Goal: Task Accomplishment & Management: Use online tool/utility

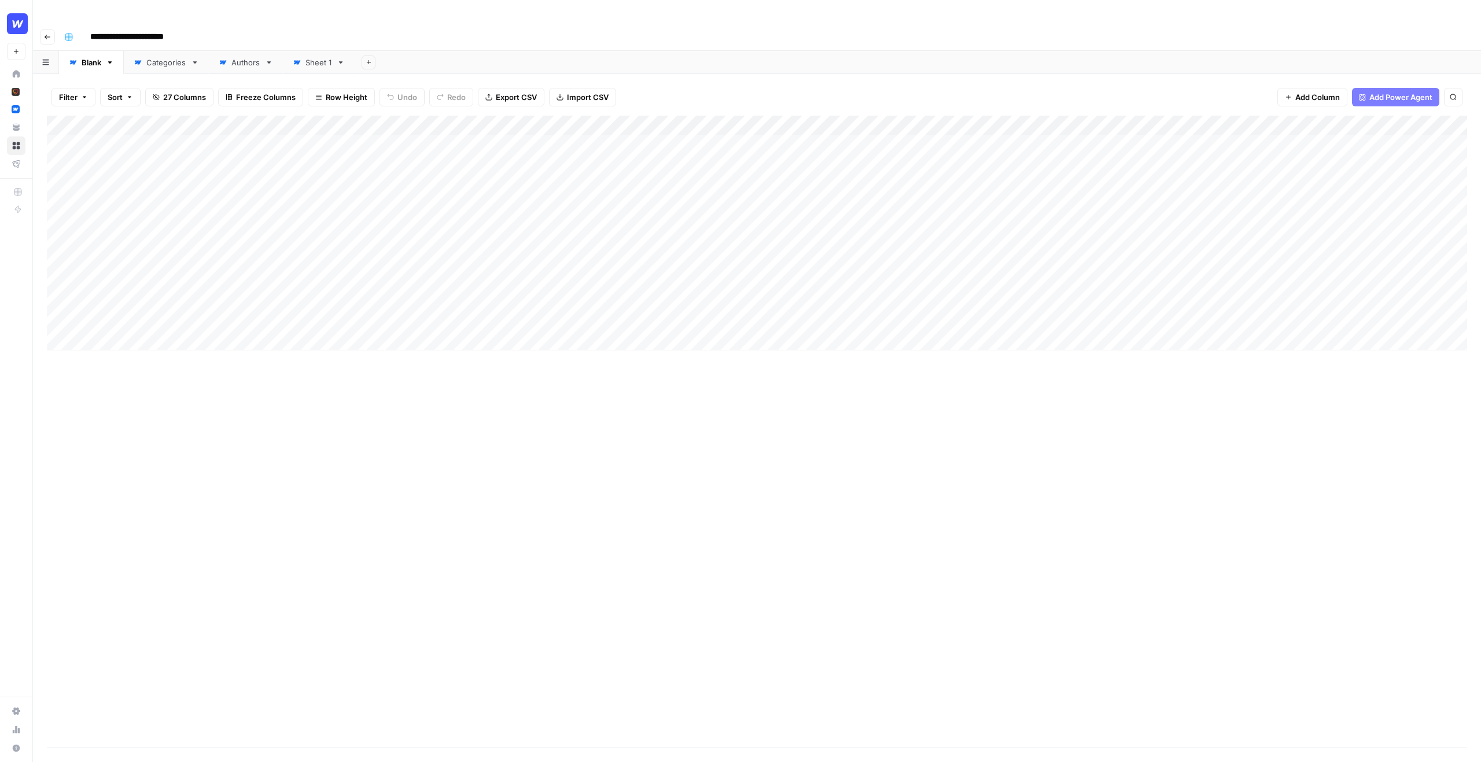
click at [535, 116] on div "Add Column" at bounding box center [757, 233] width 1420 height 235
click at [460, 212] on span "Edit Workflow" at bounding box center [479, 216] width 101 height 12
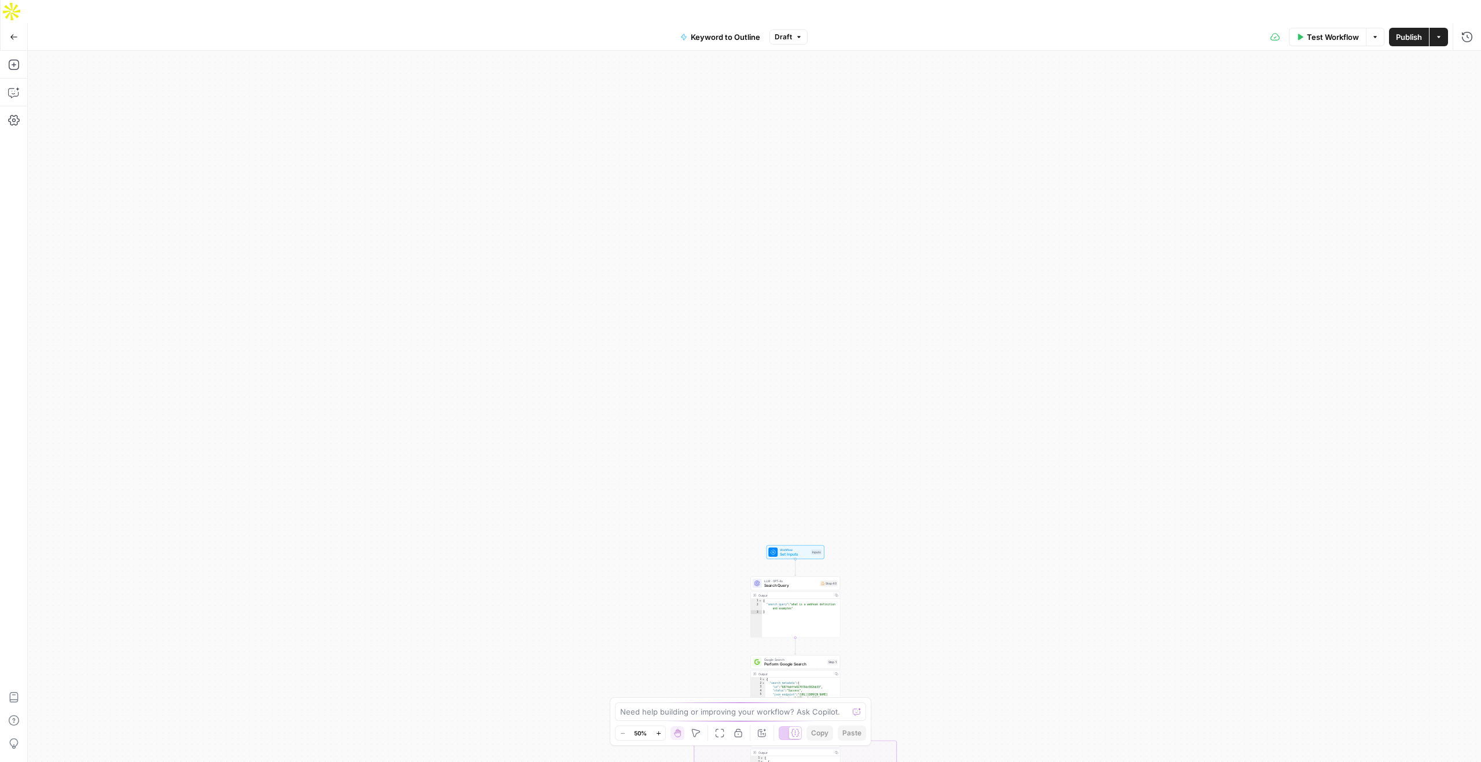
click at [662, 732] on button "Zoom In" at bounding box center [658, 733] width 14 height 14
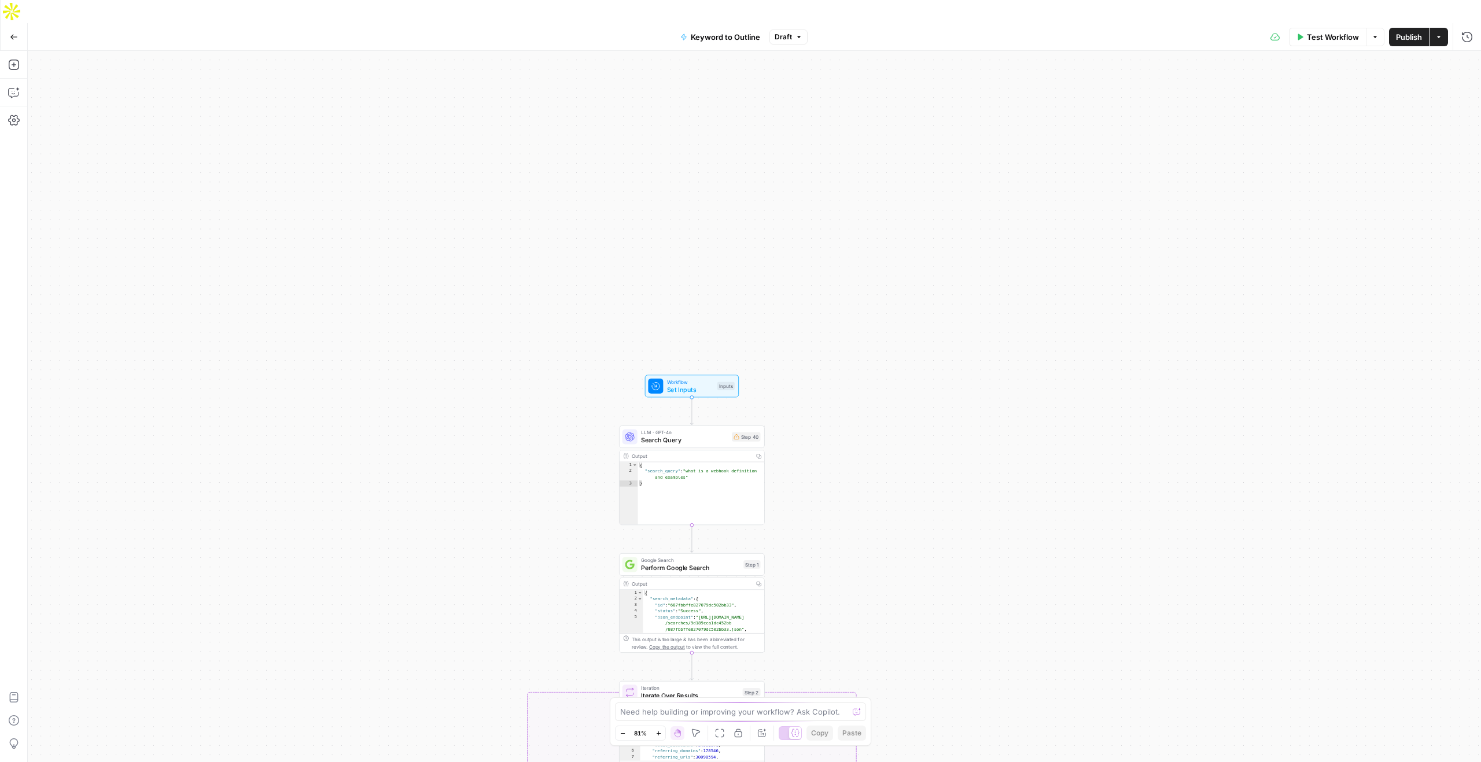
drag, startPoint x: 721, startPoint y: 567, endPoint x: 590, endPoint y: 315, distance: 284.5
click at [590, 315] on div "true false Workflow Set Inputs Inputs LLM · GPT-4o Search Query Step 40 Output …" at bounding box center [754, 418] width 1453 height 734
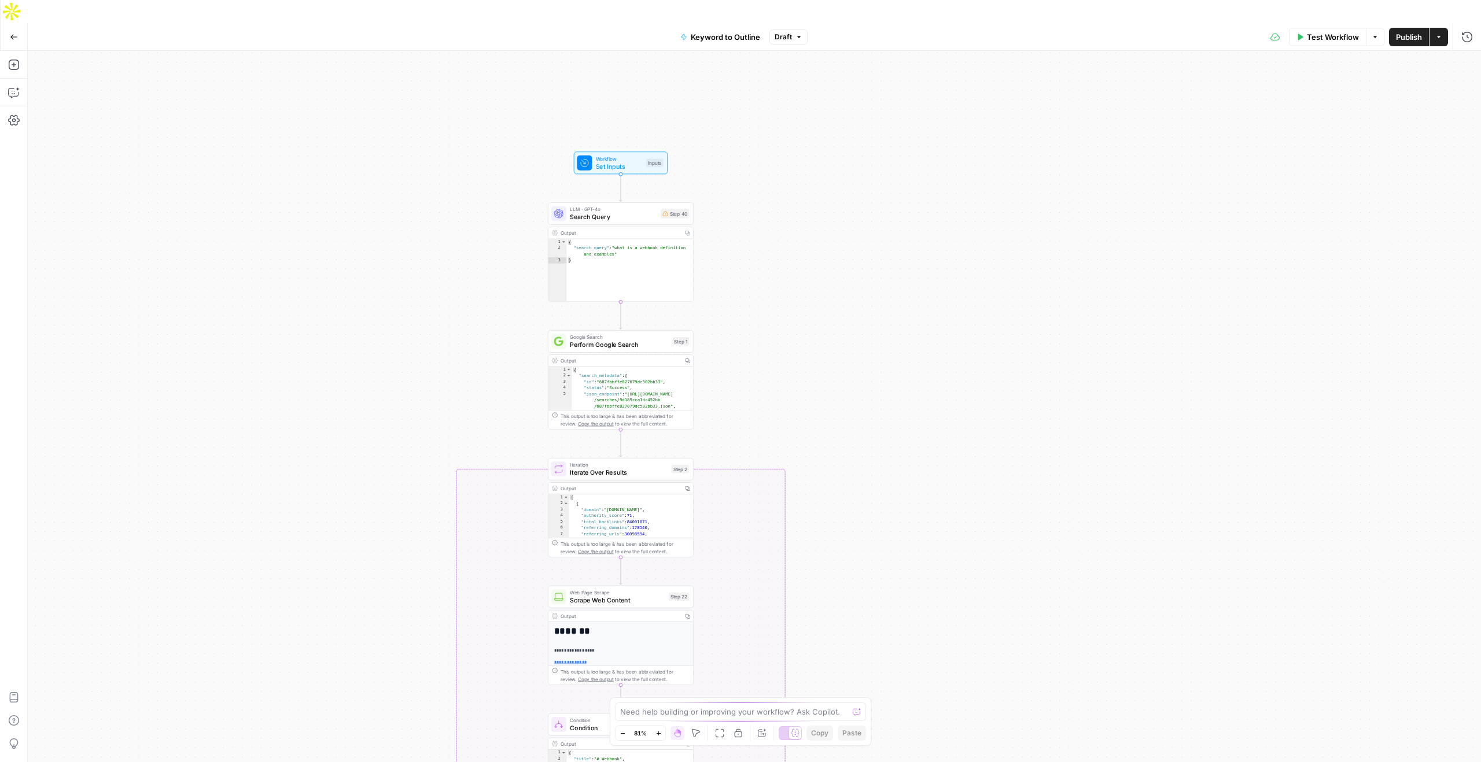
drag, startPoint x: 811, startPoint y: 372, endPoint x: 740, endPoint y: 138, distance: 245.0
click at [740, 138] on div "true false Workflow Set Inputs Inputs LLM · GPT-4o Search Query Step 40 Output …" at bounding box center [754, 418] width 1453 height 734
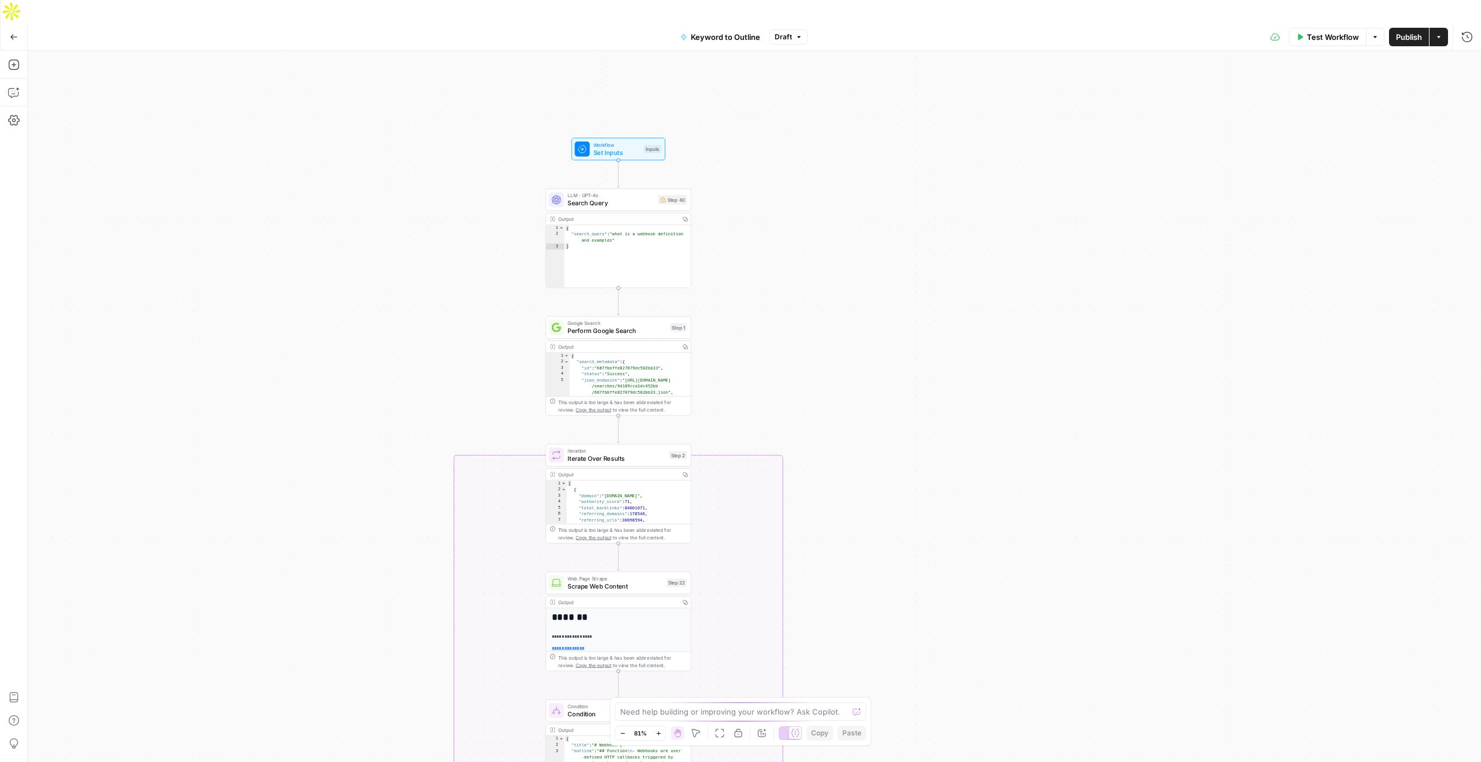
click at [656, 735] on icon "button" at bounding box center [658, 733] width 6 height 6
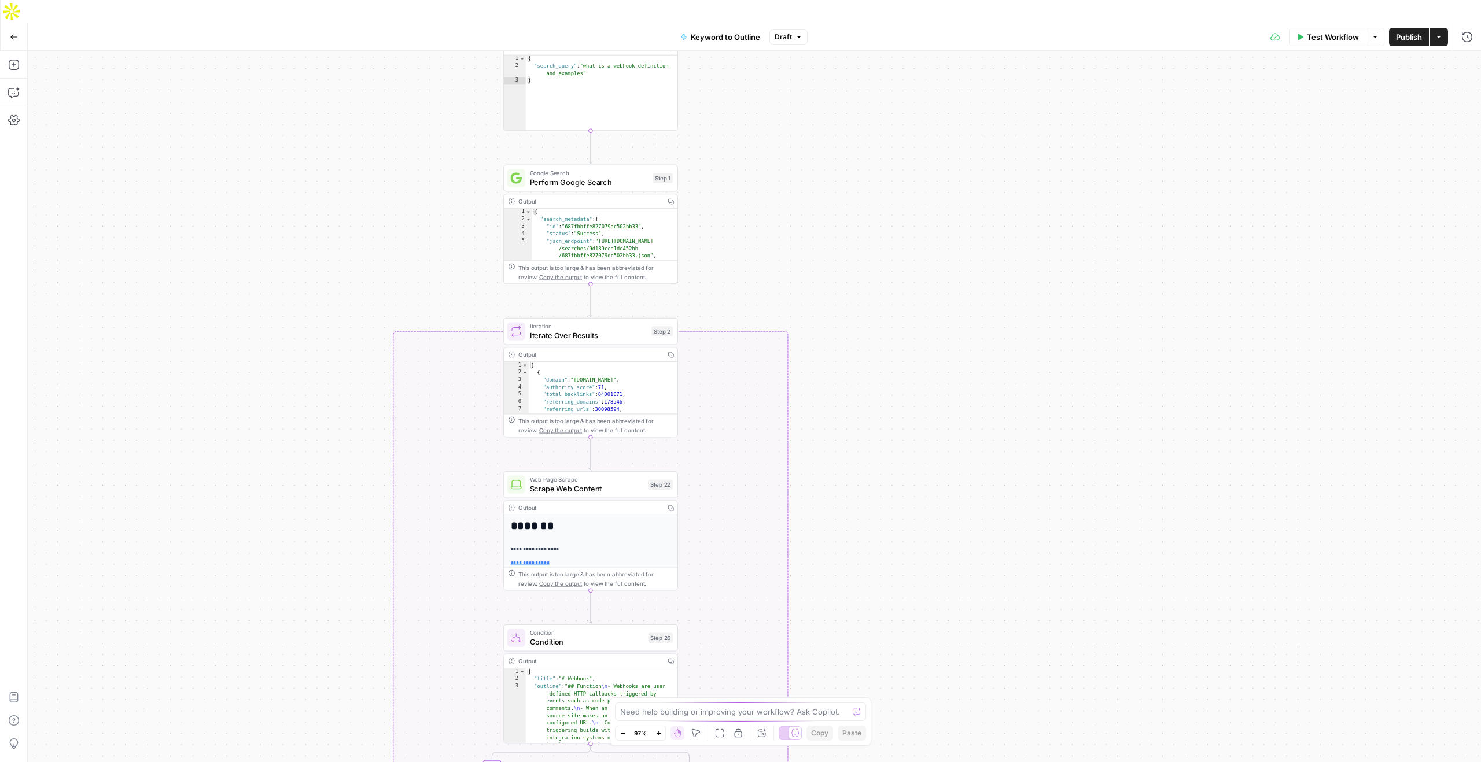
drag, startPoint x: 741, startPoint y: 296, endPoint x: 741, endPoint y: 165, distance: 131.3
click at [741, 165] on div "true false Workflow Set Inputs Inputs LLM · GPT-4o Search Query Step 40 Output …" at bounding box center [754, 418] width 1453 height 734
click at [615, 330] on span "Iterate Over Results" at bounding box center [588, 335] width 117 height 11
click at [1470, 39] on button "Close" at bounding box center [1466, 41] width 15 height 15
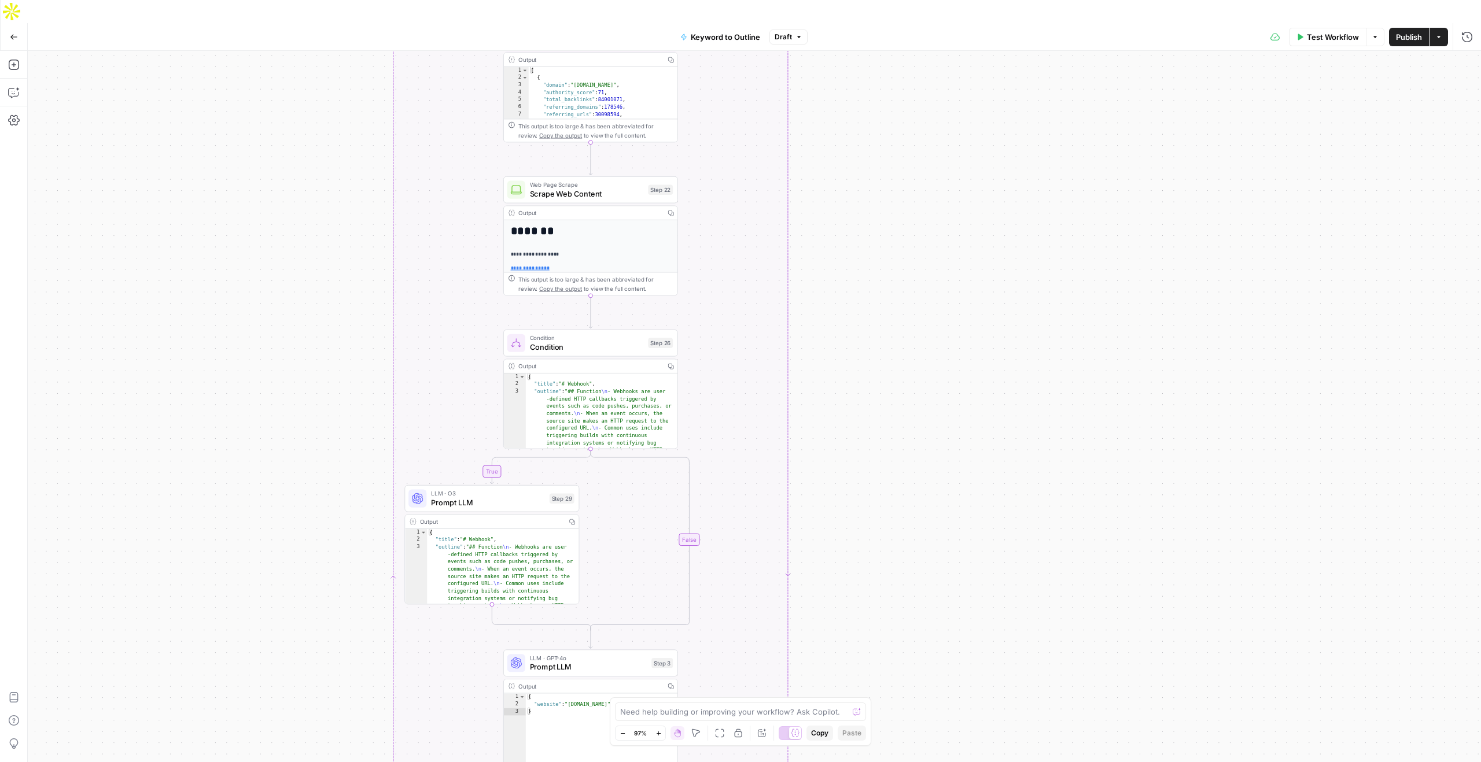
drag, startPoint x: 902, startPoint y: 241, endPoint x: 902, endPoint y: -71, distance: 311.7
click at [902, 0] on html "Webflow New Home Cluby Insights Opportunities Webflow Insights Opportunities Yo…" at bounding box center [740, 381] width 1481 height 762
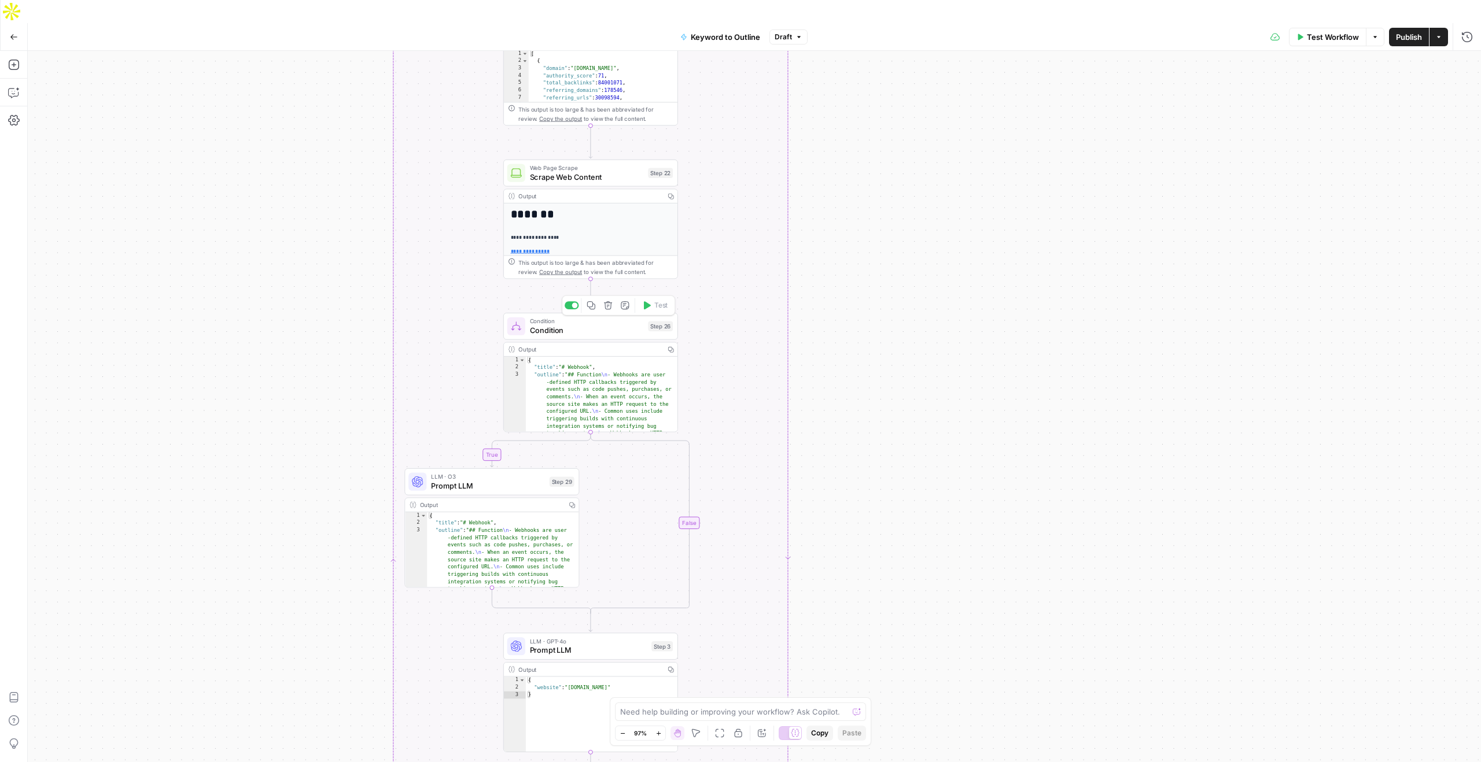
click at [597, 324] on span "Condition" at bounding box center [587, 329] width 114 height 11
type textarea "**********"
click at [559, 358] on div "{ "title" : "# Webhook" , "outline" : "## Function \n - Webhooks are user -defi…" at bounding box center [602, 497] width 152 height 281
click at [553, 343] on div "Output Copy" at bounding box center [591, 350] width 174 height 14
click at [519, 480] on span "Prompt LLM" at bounding box center [488, 485] width 114 height 11
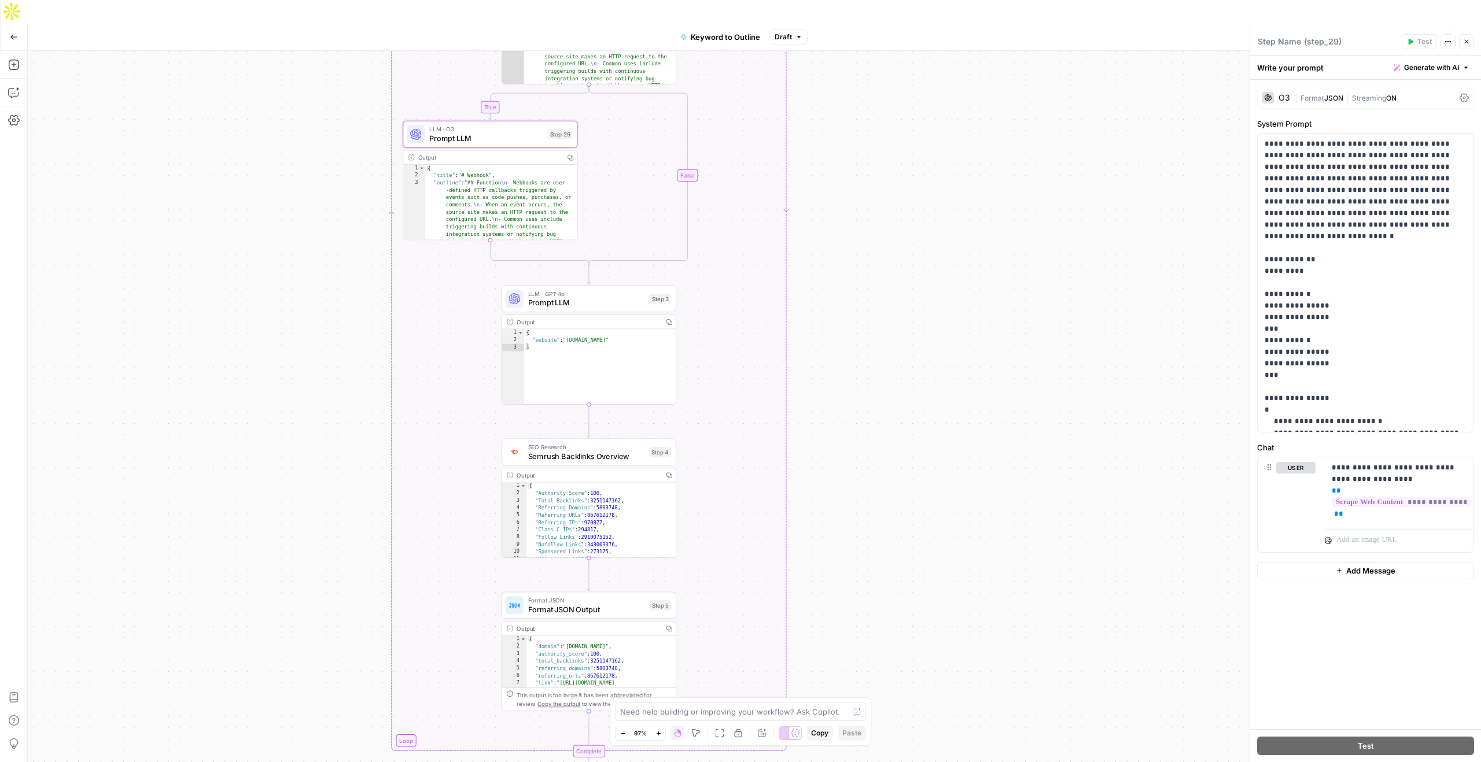
drag, startPoint x: 708, startPoint y: 419, endPoint x: 707, endPoint y: 71, distance: 348.2
click at [707, 71] on div "true false Workflow Set Inputs Inputs LLM · GPT-4o Search Query Step 40 Output …" at bounding box center [754, 418] width 1453 height 734
click at [574, 297] on span "Prompt LLM" at bounding box center [586, 302] width 117 height 11
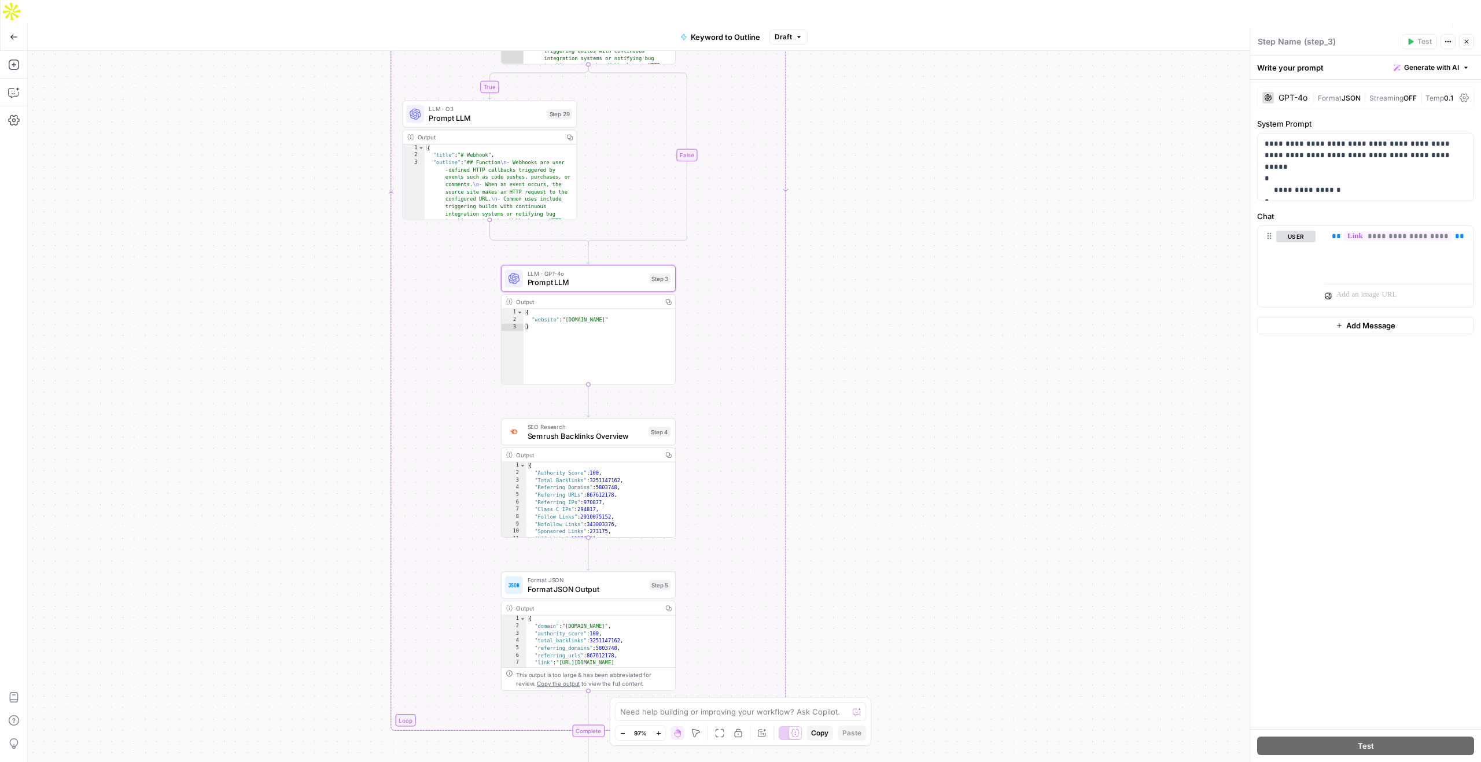
click at [599, 575] on span "Format JSON" at bounding box center [585, 579] width 117 height 9
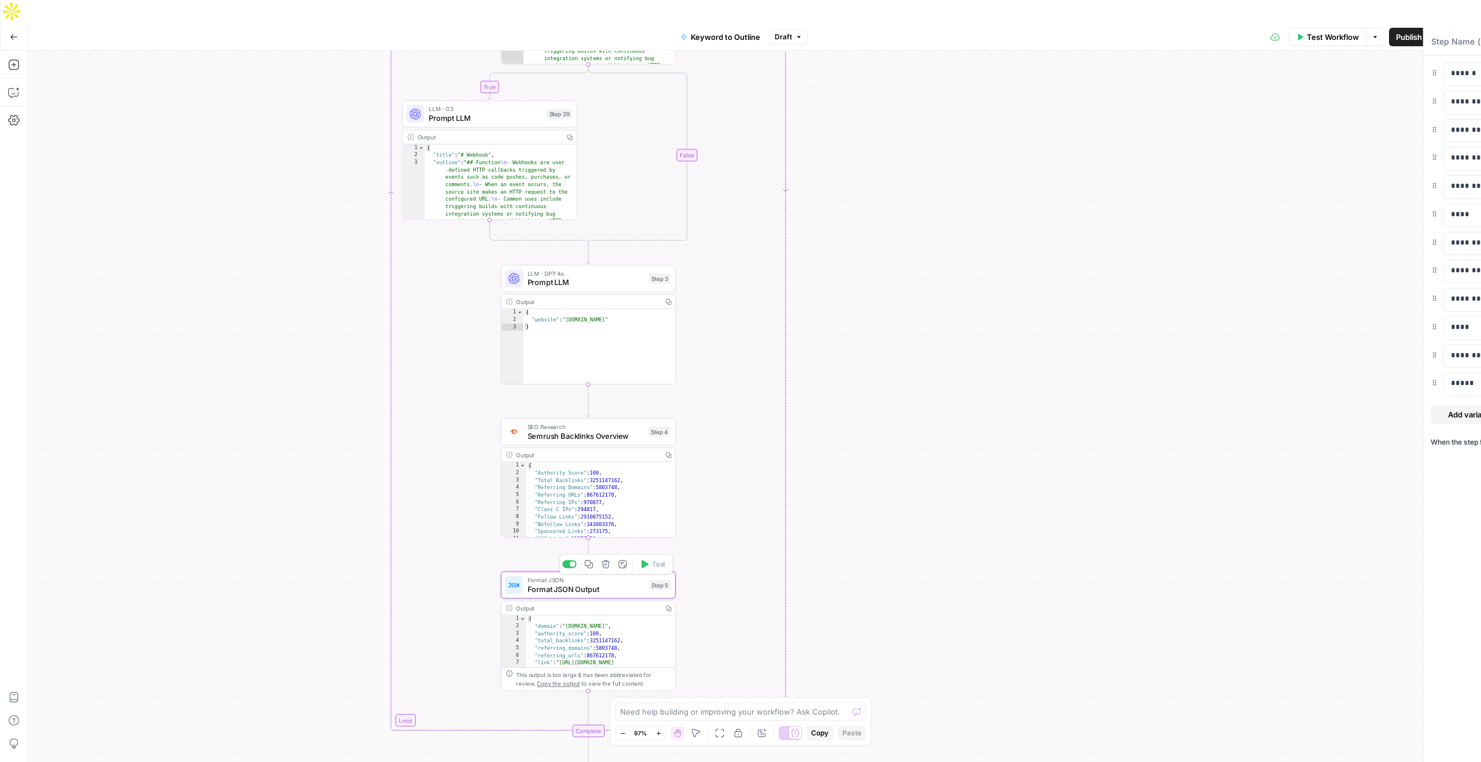
type textarea "Format JSON Output"
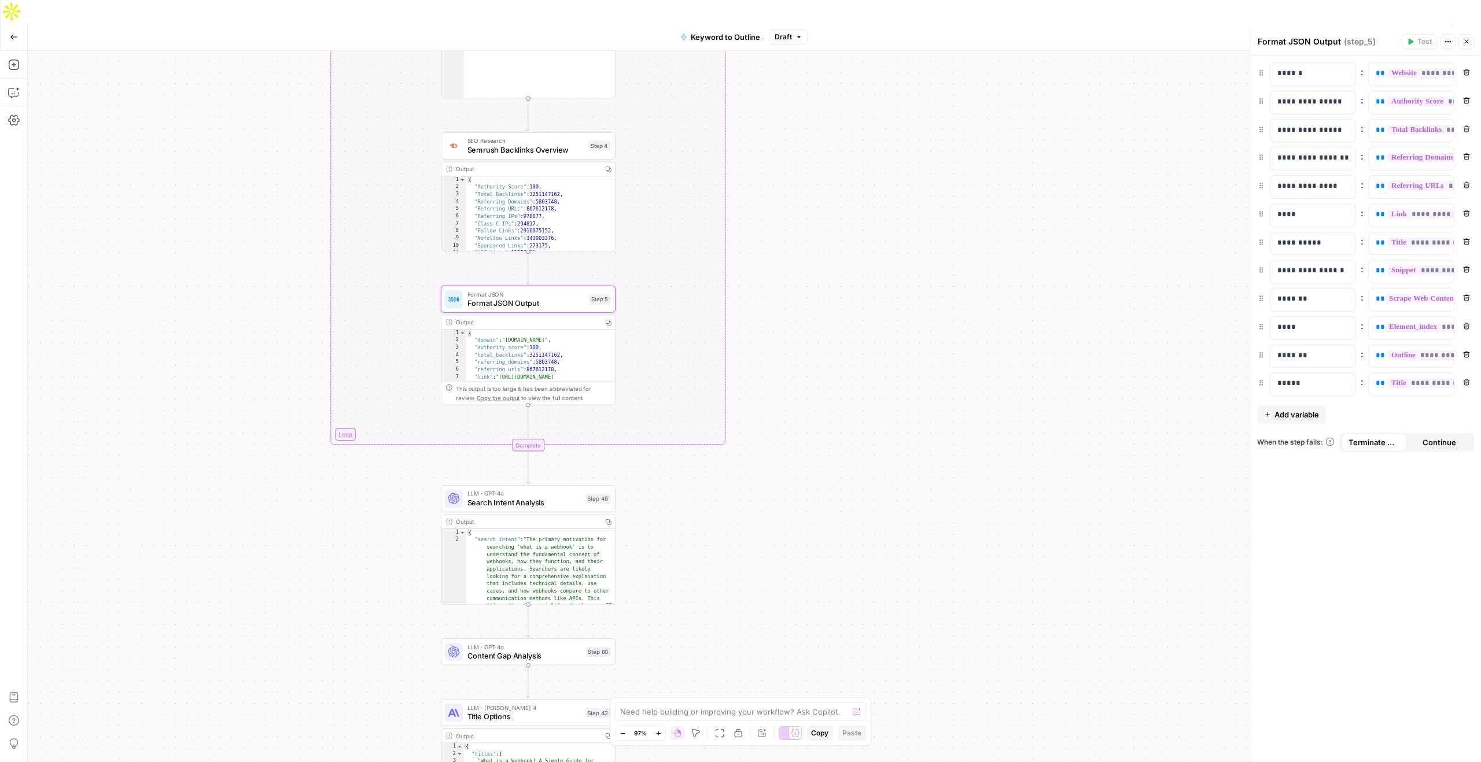
drag, startPoint x: 736, startPoint y: 629, endPoint x: 676, endPoint y: 361, distance: 273.9
click at [676, 361] on div "true false Workflow Set Inputs Inputs LLM · GPT-4o Search Query Step 40 Output …" at bounding box center [754, 418] width 1453 height 734
click at [516, 493] on span "Search Intent Analysis" at bounding box center [523, 498] width 113 height 11
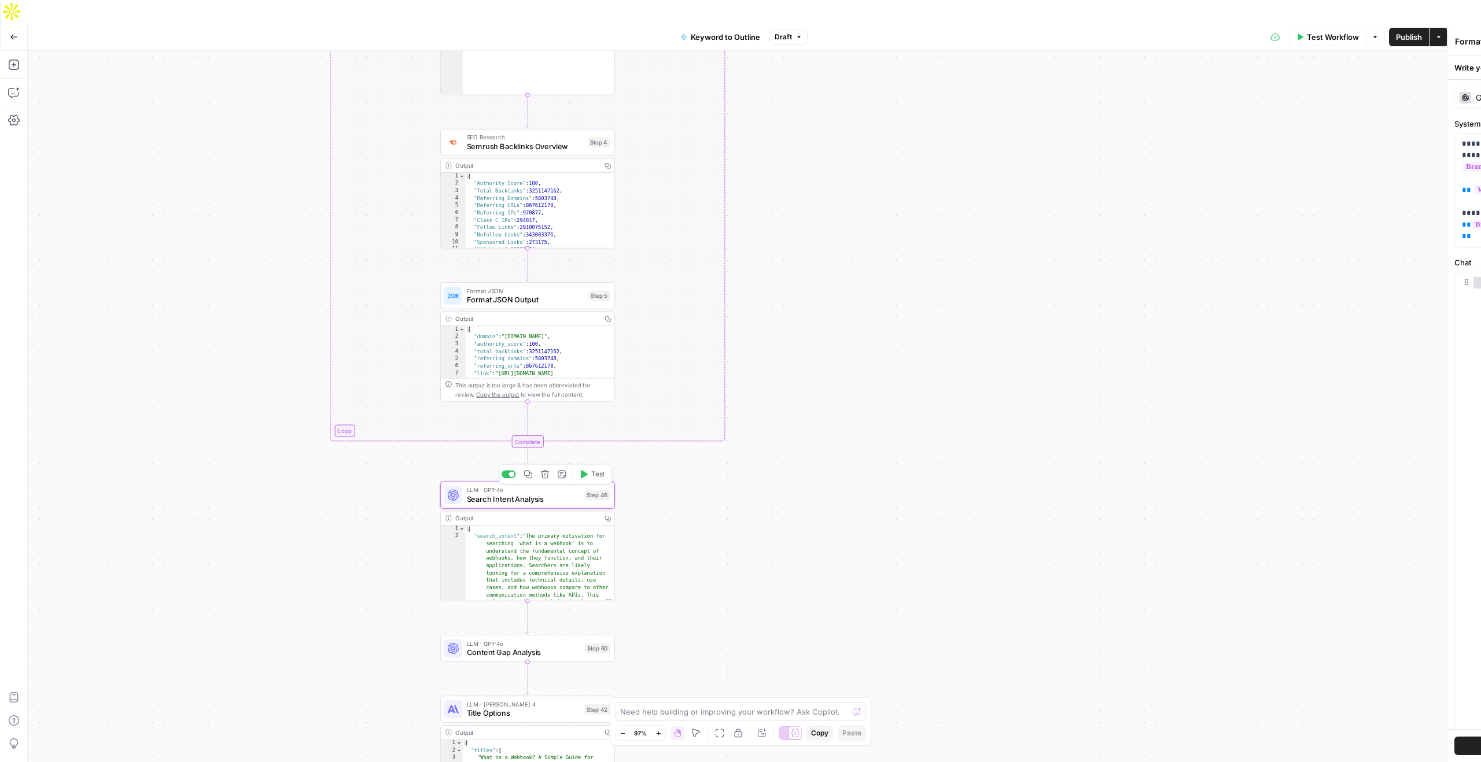
type textarea "Search Intent Analysis"
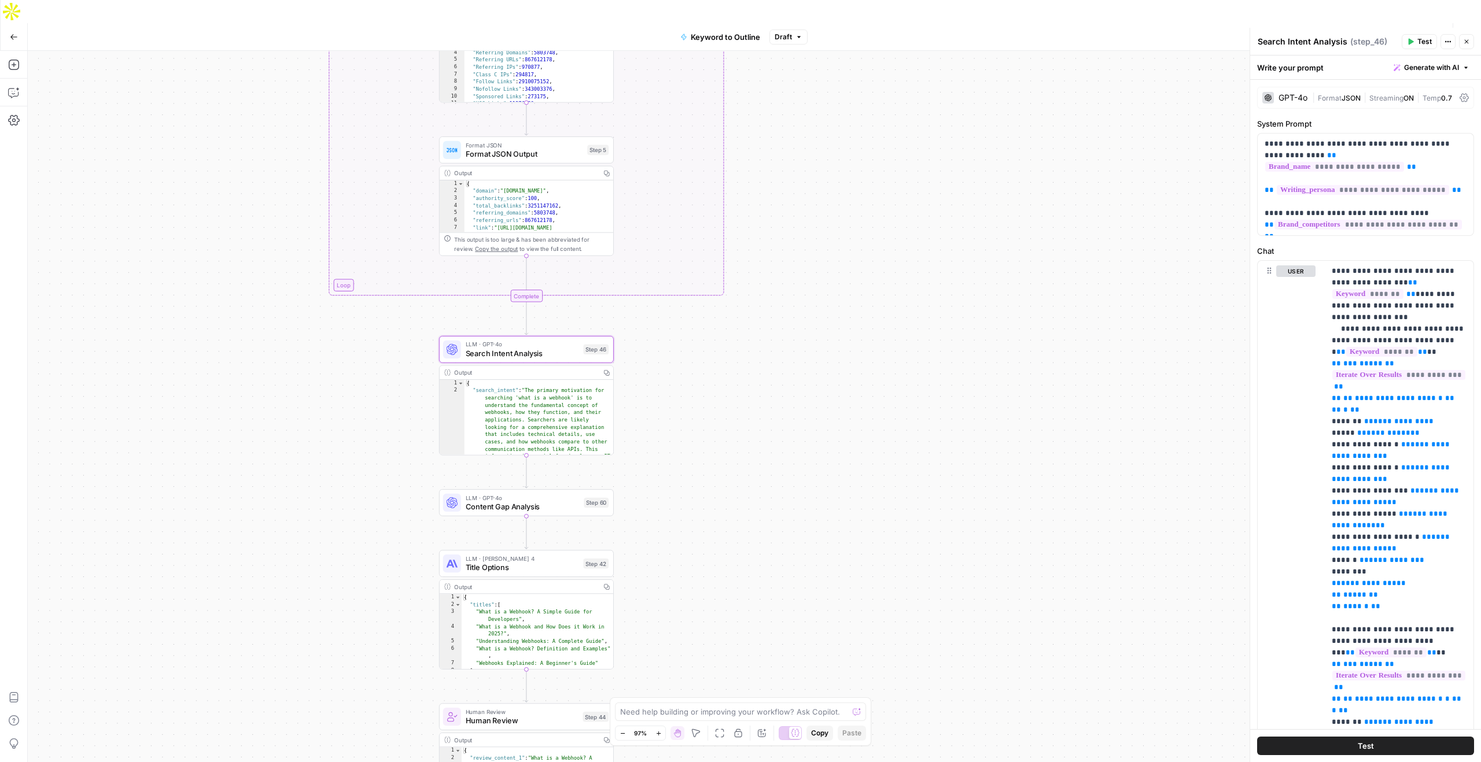
drag, startPoint x: 832, startPoint y: 479, endPoint x: 831, endPoint y: 334, distance: 145.7
click at [831, 334] on div "true false Workflow Set Inputs Inputs LLM · GPT-4o Search Query Step 40 Output …" at bounding box center [754, 418] width 1453 height 734
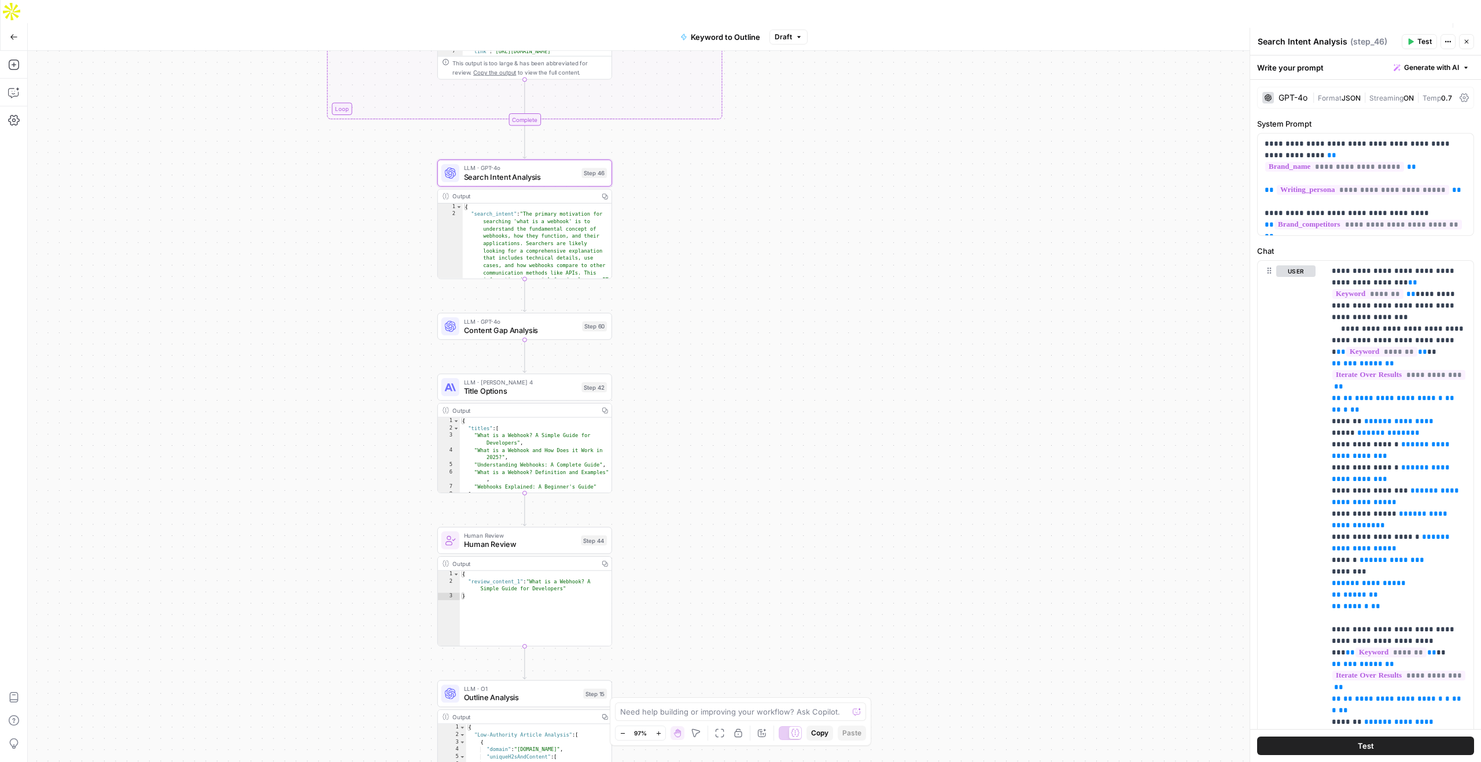
drag, startPoint x: 680, startPoint y: 323, endPoint x: 678, endPoint y: 146, distance: 176.4
click at [678, 146] on div "true false Workflow Set Inputs Inputs LLM · GPT-4o Search Query Step 40 Output …" at bounding box center [754, 418] width 1453 height 734
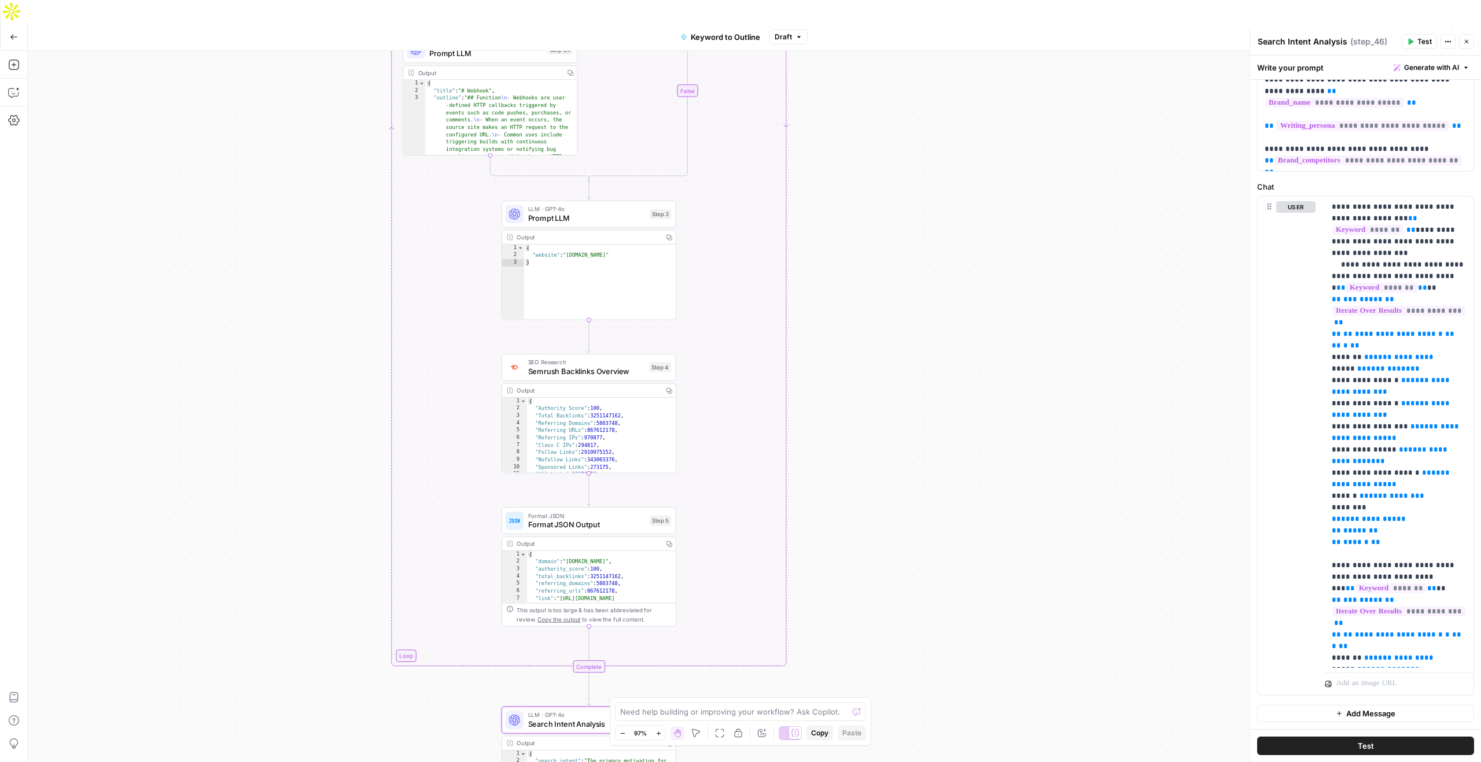
drag, startPoint x: 823, startPoint y: 163, endPoint x: 886, endPoint y: 710, distance: 550.7
click at [886, 710] on div "true false Workflow Set Inputs Inputs LLM · GPT-4o Search Query Step 40 Output …" at bounding box center [754, 418] width 1453 height 734
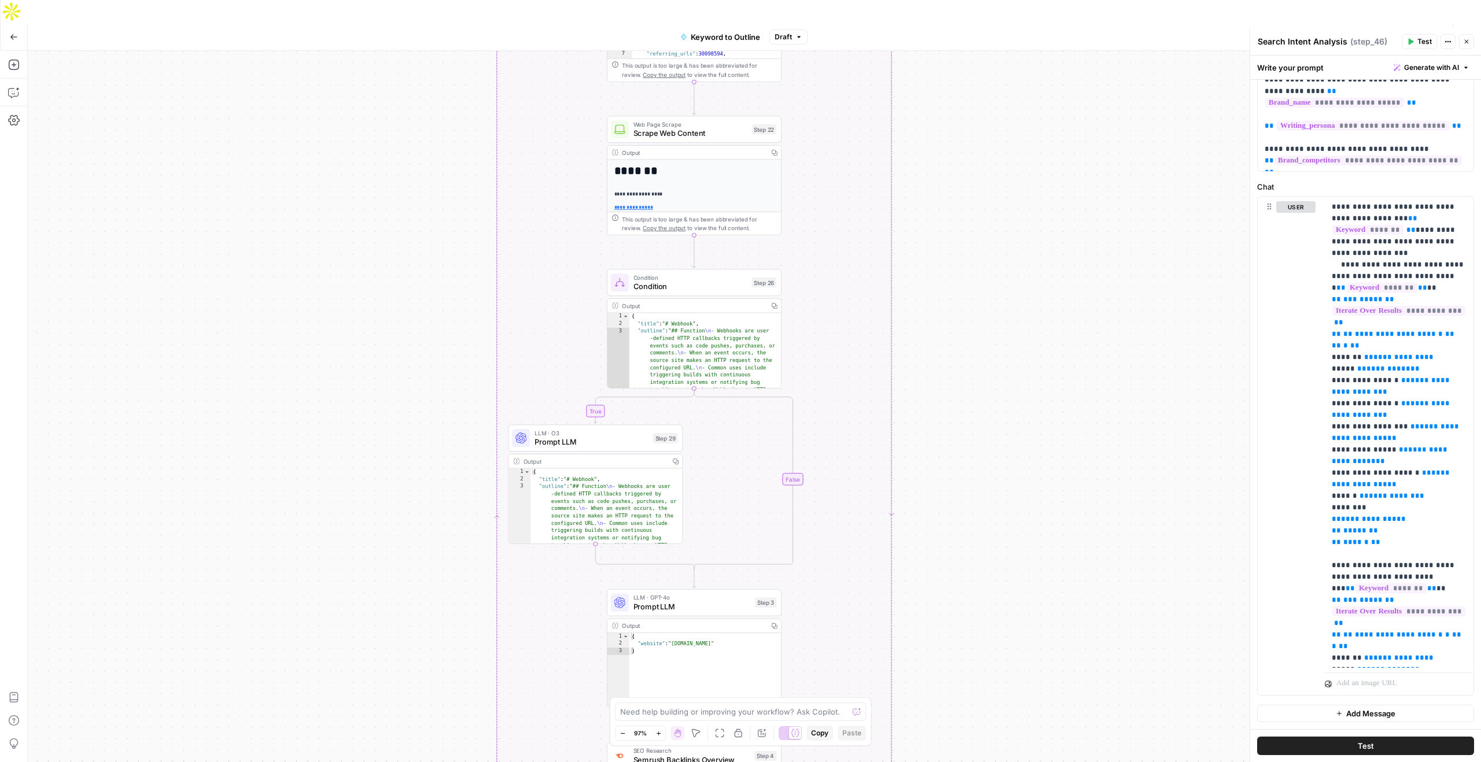
drag, startPoint x: 829, startPoint y: 373, endPoint x: 937, endPoint y: 762, distance: 403.4
click at [937, 762] on div "true false Workflow Set Inputs Inputs LLM · GPT-4o Search Query Step 40 Output …" at bounding box center [754, 418] width 1453 height 734
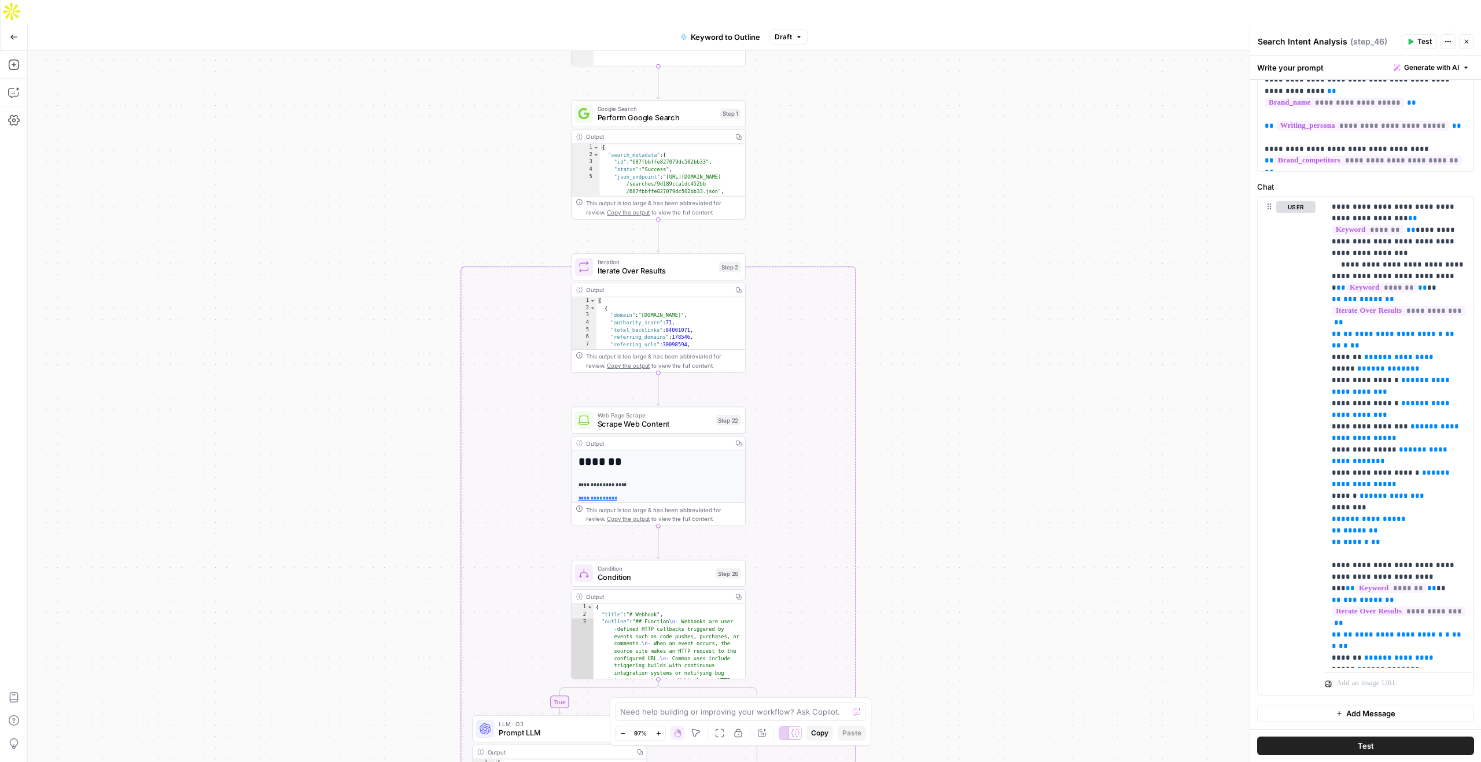
drag, startPoint x: 966, startPoint y: 355, endPoint x: 929, endPoint y: 645, distance: 292.8
click at [929, 645] on div "true false Workflow Set Inputs Inputs LLM · GPT-4o Search Query Step 40 Output …" at bounding box center [754, 418] width 1453 height 734
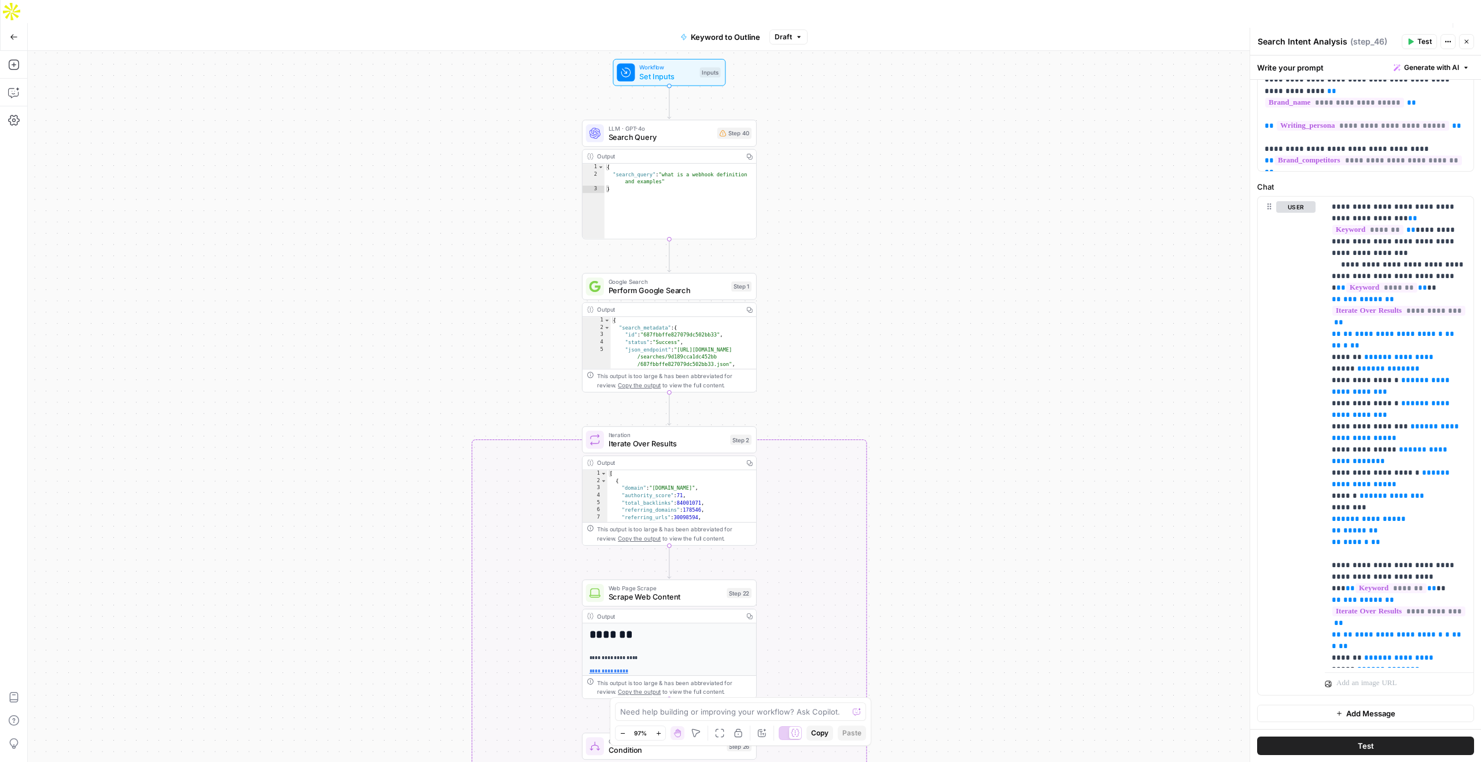
drag, startPoint x: 935, startPoint y: 376, endPoint x: 946, endPoint y: 550, distance: 174.4
click at [946, 550] on div "true false Workflow Set Inputs Inputs LLM · GPT-4o Search Query Step 40 Output …" at bounding box center [754, 418] width 1453 height 734
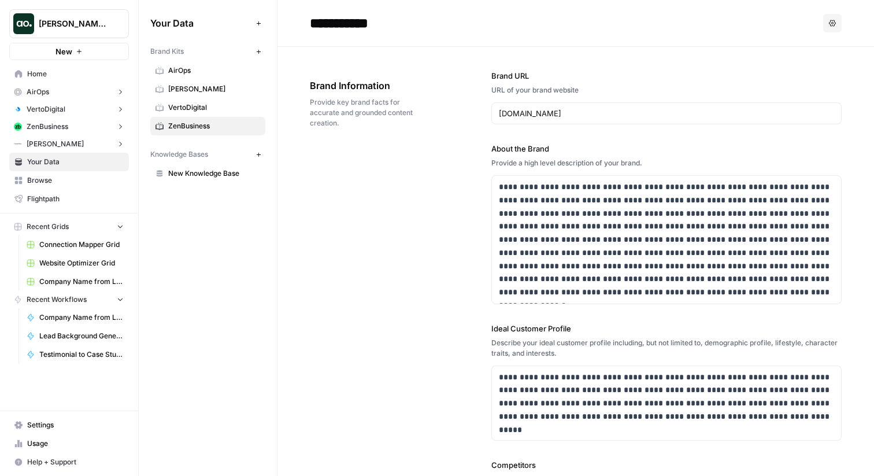
click at [194, 67] on span "AirOps" at bounding box center [214, 70] width 92 height 10
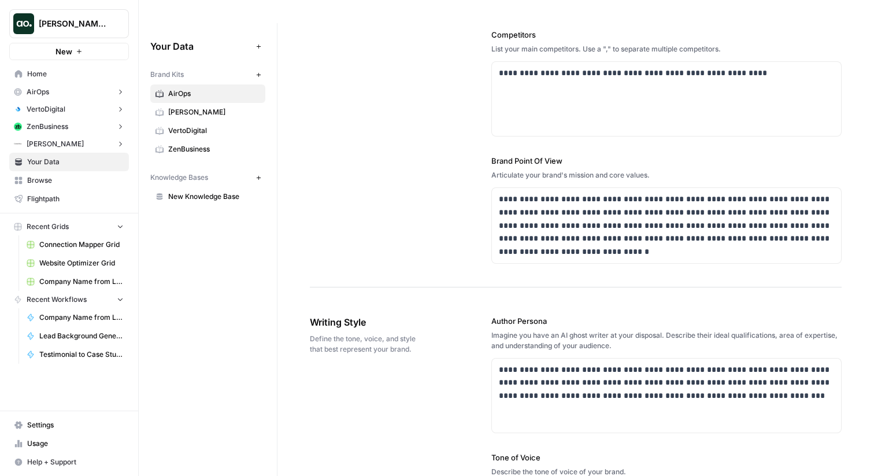
scroll to position [5, 0]
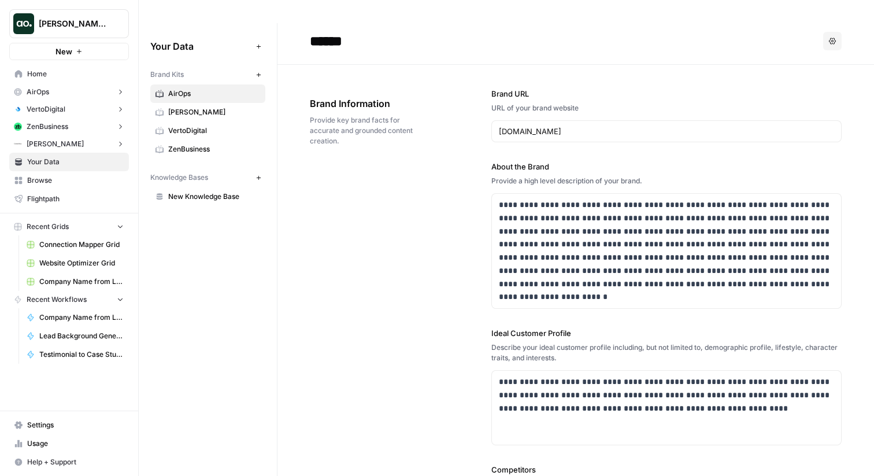
click at [554, 103] on div "URL of your brand website" at bounding box center [667, 108] width 350 height 10
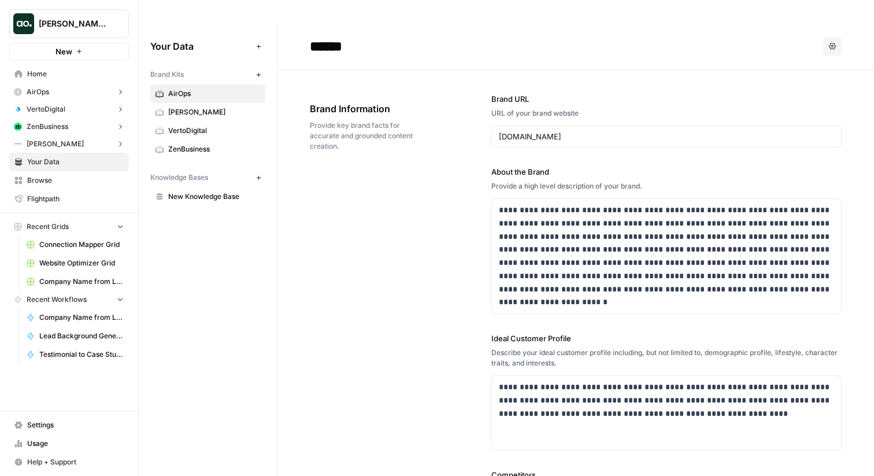
click at [468, 102] on div "**********" at bounding box center [576, 399] width 532 height 658
click at [456, 167] on div "**********" at bounding box center [576, 399] width 532 height 658
click at [501, 97] on div "Brand URL URL of your brand website airops.com" at bounding box center [667, 120] width 350 height 54
click at [72, 77] on span "Home" at bounding box center [75, 74] width 97 height 10
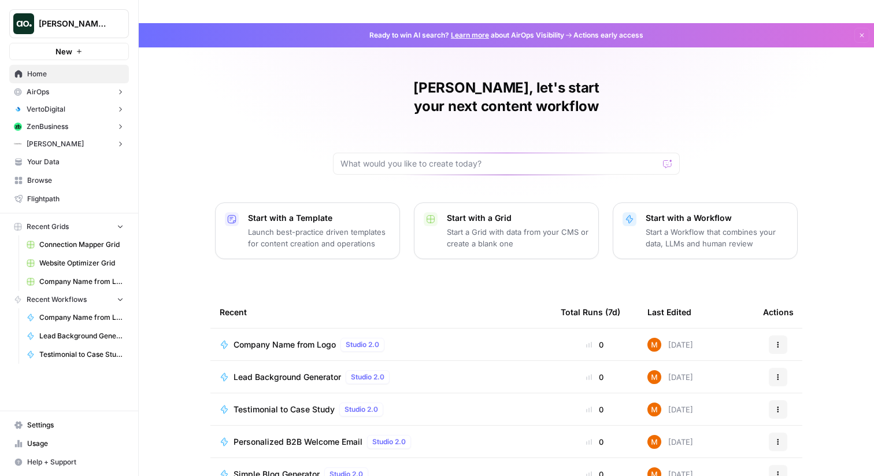
click at [57, 164] on span "Your Data" at bounding box center [75, 162] width 97 height 10
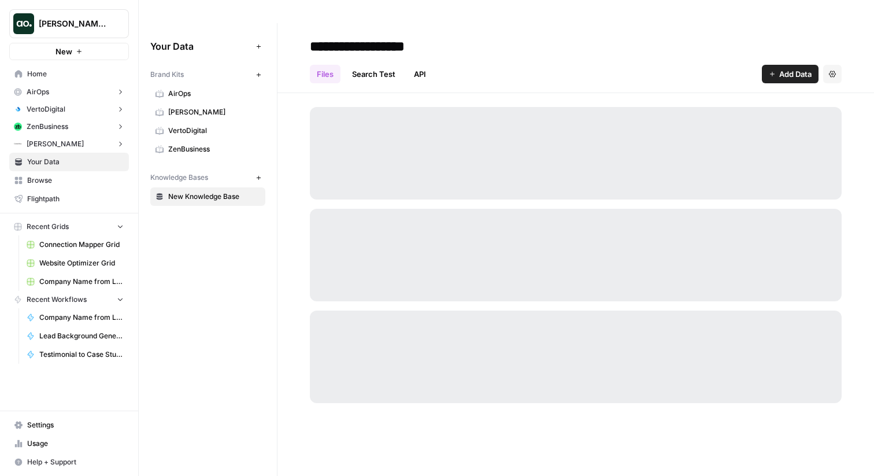
click at [176, 88] on span "AirOps" at bounding box center [214, 93] width 92 height 10
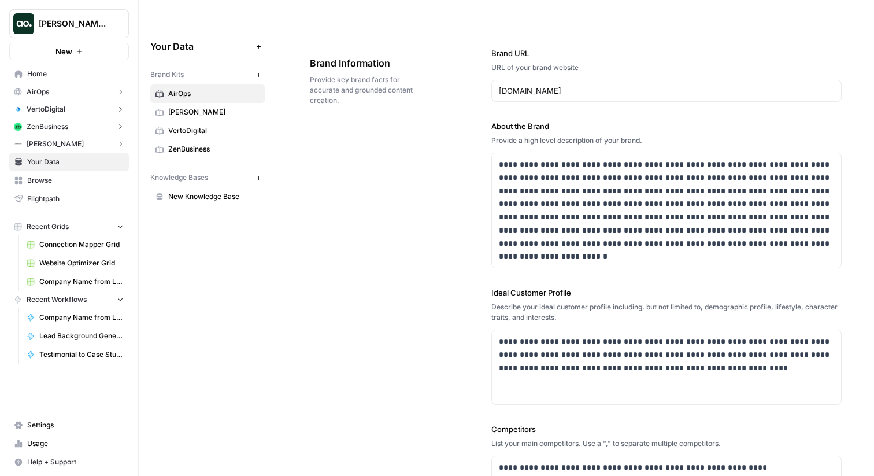
scroll to position [21, 0]
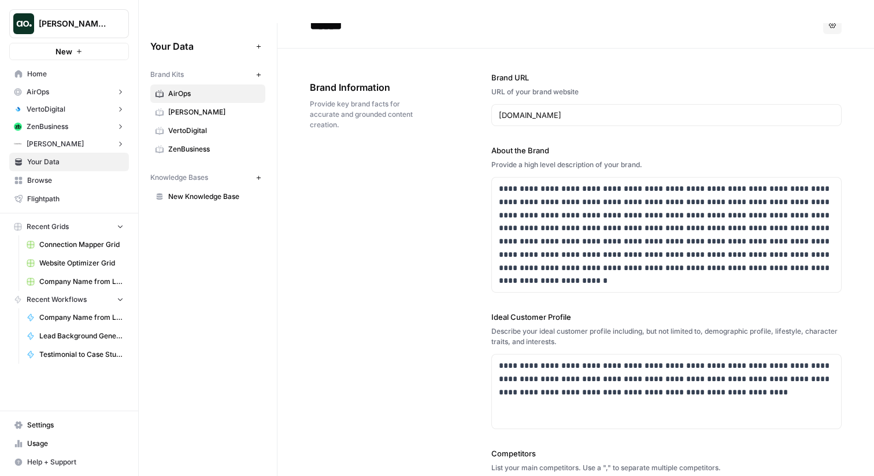
click at [461, 139] on div "**********" at bounding box center [576, 378] width 532 height 658
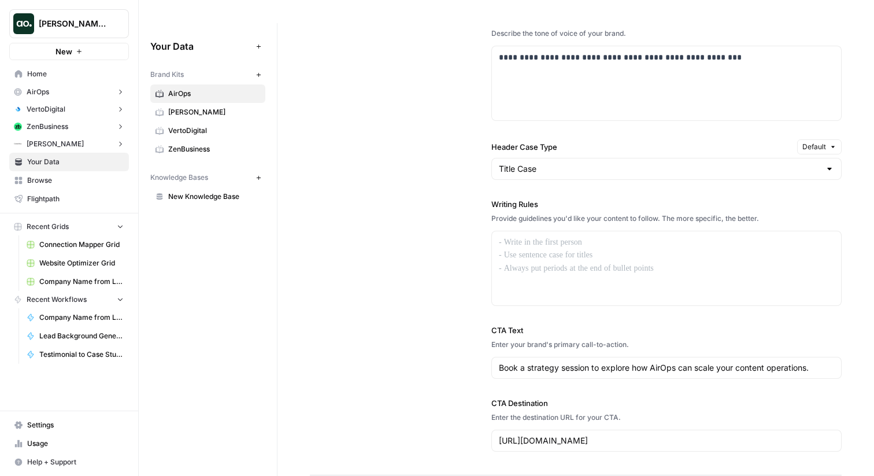
scroll to position [881, 0]
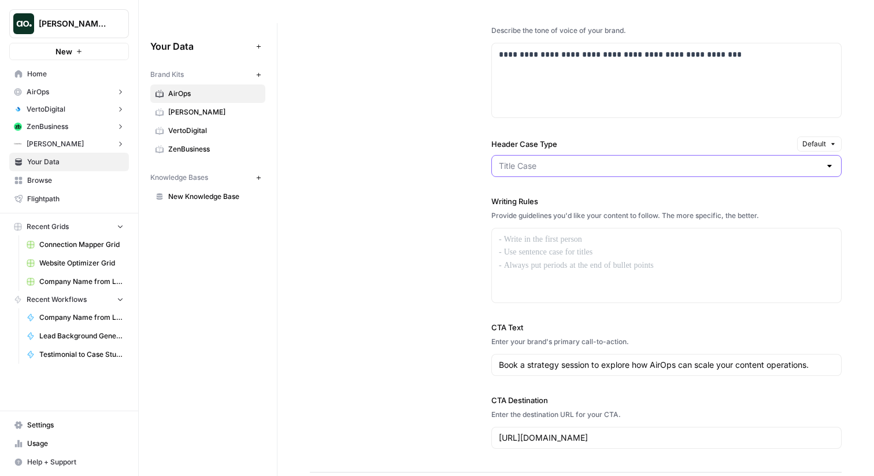
click at [552, 160] on input "Header Case Type" at bounding box center [660, 166] width 322 height 12
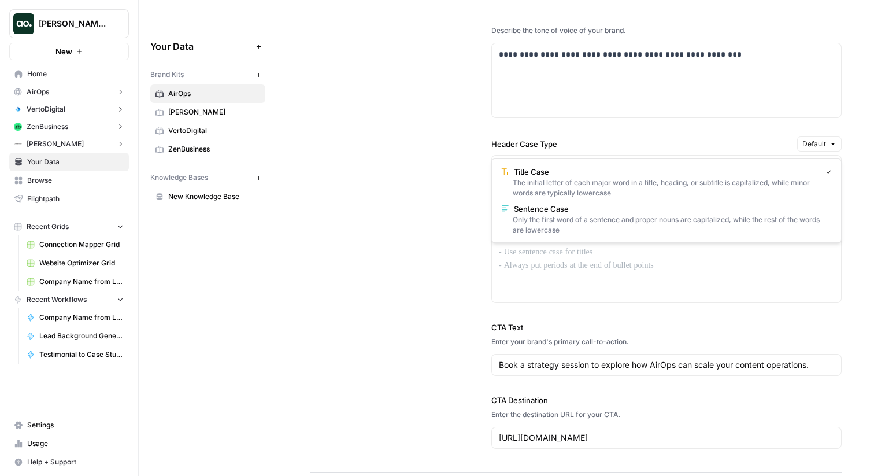
type input "Title Case"
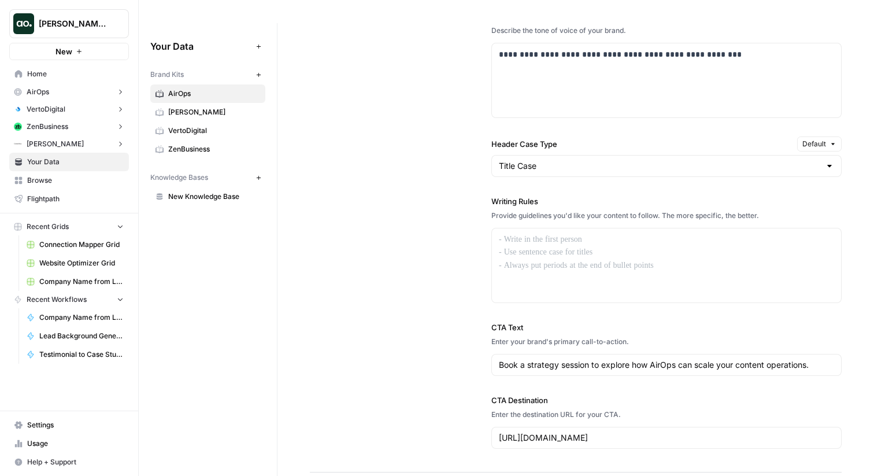
click at [565, 111] on div "**********" at bounding box center [667, 161] width 350 height 621
click at [559, 160] on input "Header Case Type" at bounding box center [660, 166] width 322 height 12
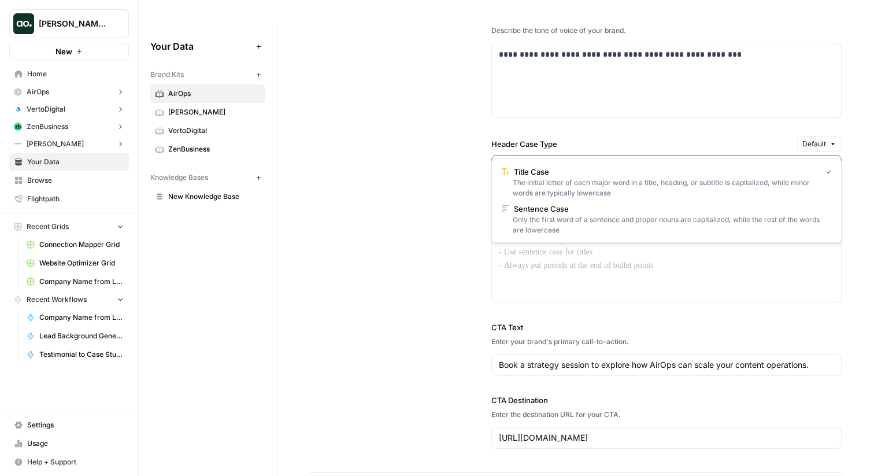
click at [559, 160] on input "Header Case Type" at bounding box center [660, 166] width 322 height 12
type input "Title Case"
click at [587, 107] on div "**********" at bounding box center [667, 161] width 350 height 621
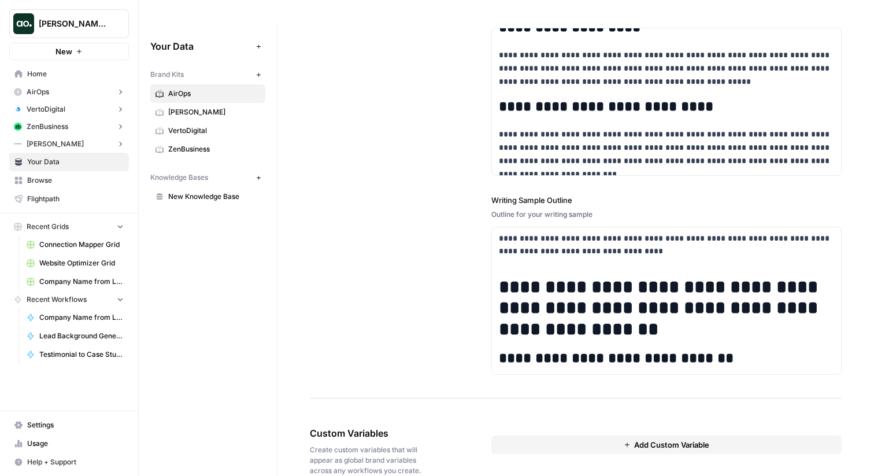
scroll to position [100, 0]
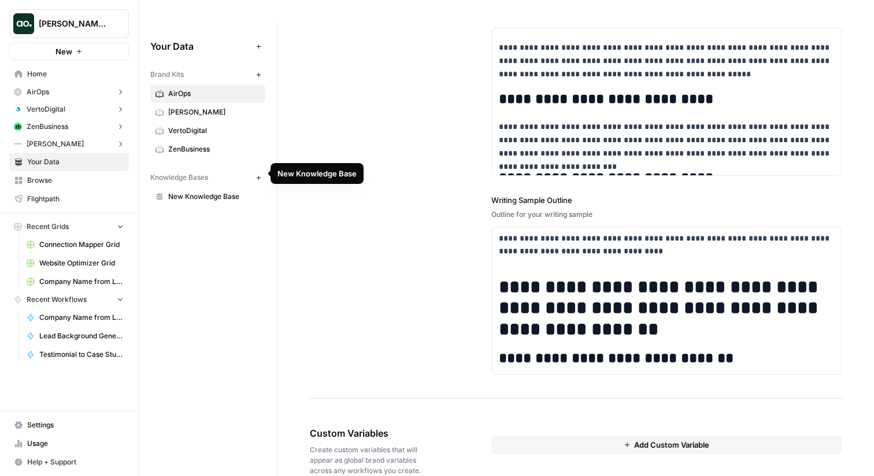
click at [224, 191] on span "New Knowledge Base" at bounding box center [214, 196] width 92 height 10
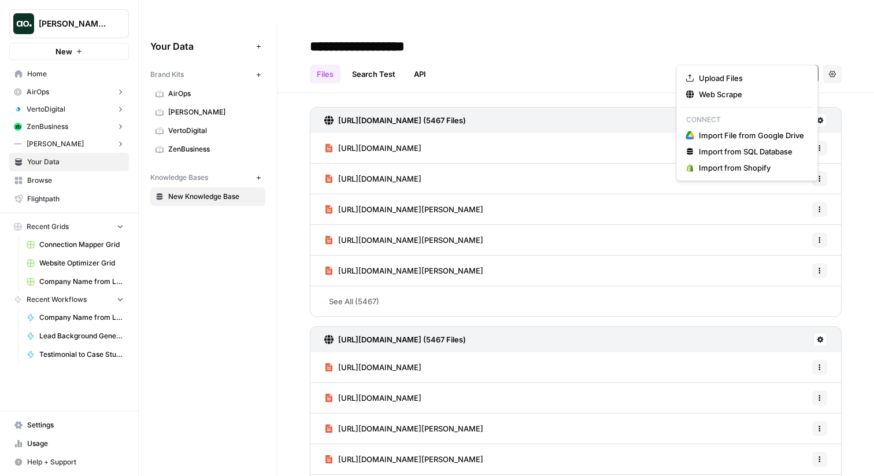
click at [771, 65] on button "Add Data" at bounding box center [790, 74] width 57 height 19
click at [736, 93] on span "Web Scrape" at bounding box center [751, 94] width 105 height 12
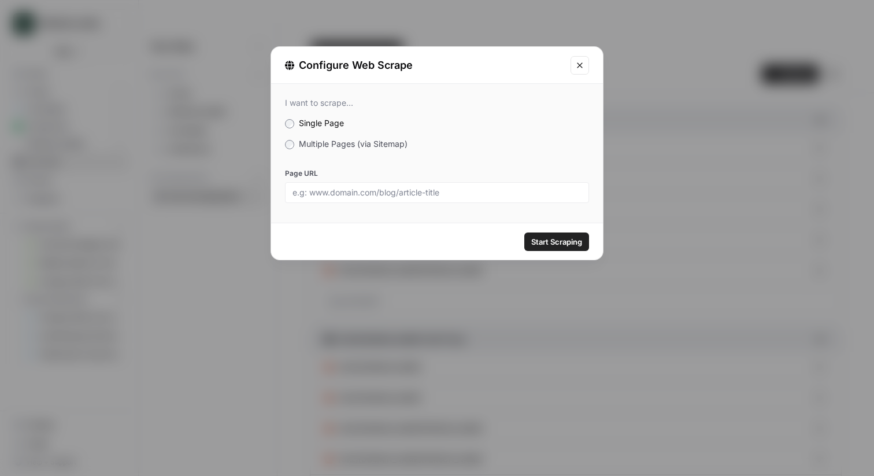
click at [381, 145] on span "Multiple Pages (via Sitemap)" at bounding box center [353, 144] width 109 height 10
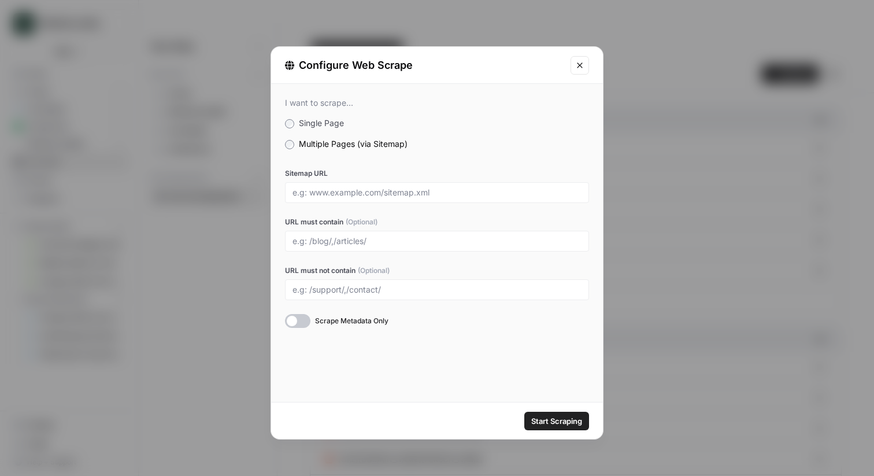
click at [575, 65] on icon "Close modal" at bounding box center [579, 65] width 9 height 9
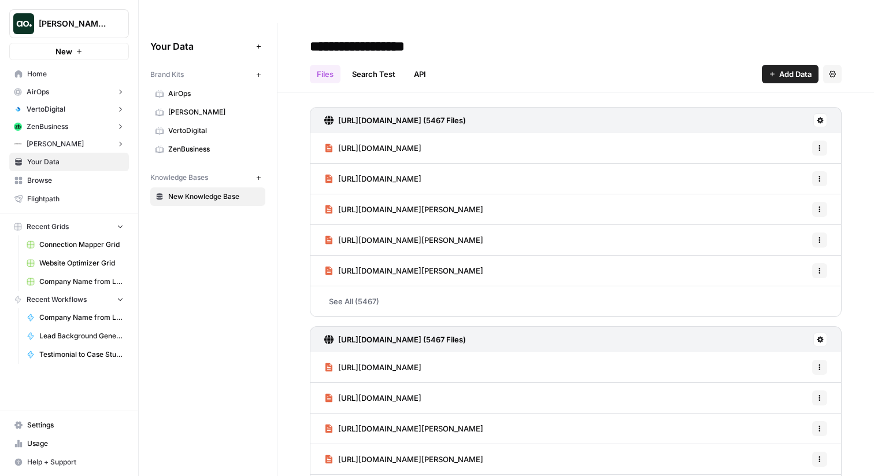
scroll to position [29, 0]
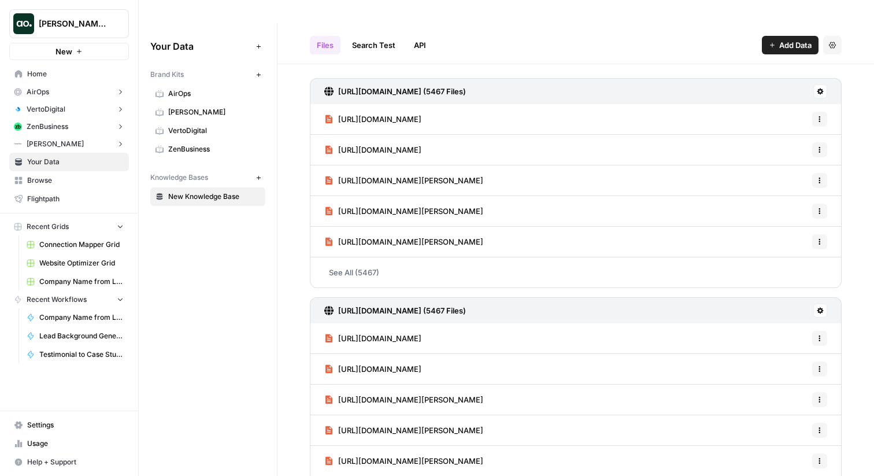
click at [572, 34] on header "**********" at bounding box center [576, 29] width 597 height 70
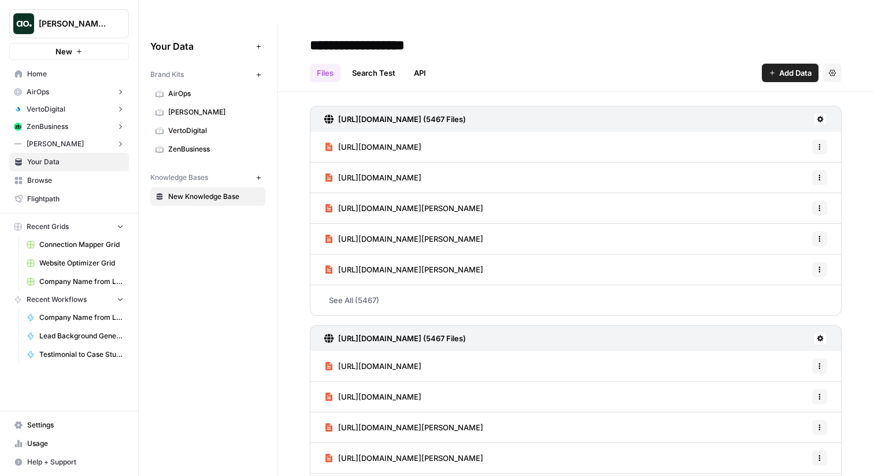
scroll to position [0, 0]
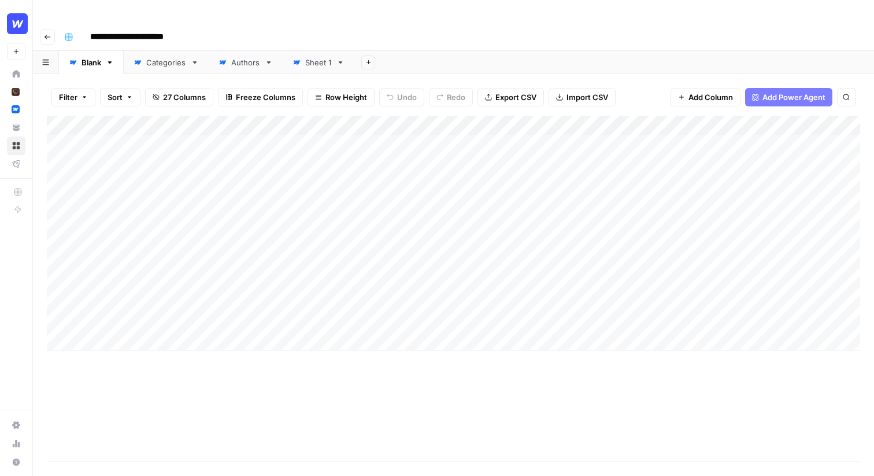
click at [211, 28] on div "**********" at bounding box center [461, 37] width 803 height 19
click at [131, 121] on div "Add Column" at bounding box center [454, 233] width 814 height 235
click at [548, 121] on div "Add Column" at bounding box center [454, 233] width 814 height 235
click at [536, 116] on div "Add Column" at bounding box center [454, 233] width 814 height 235
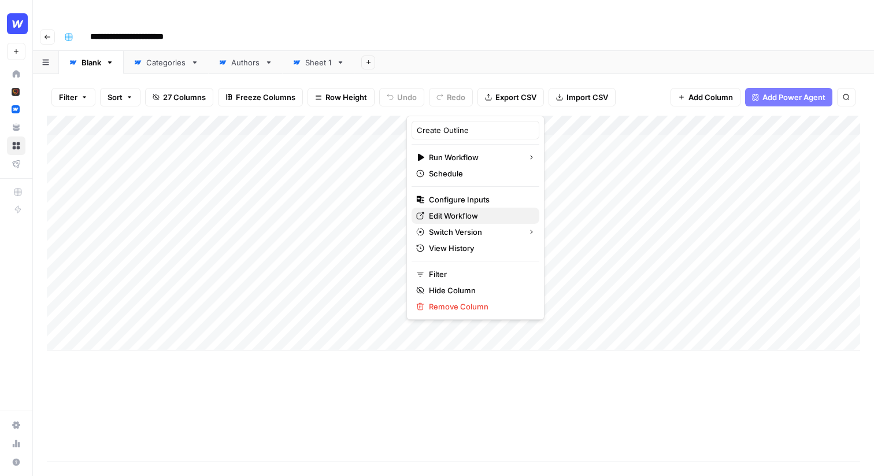
click at [471, 214] on span "Edit Workflow" at bounding box center [479, 216] width 101 height 12
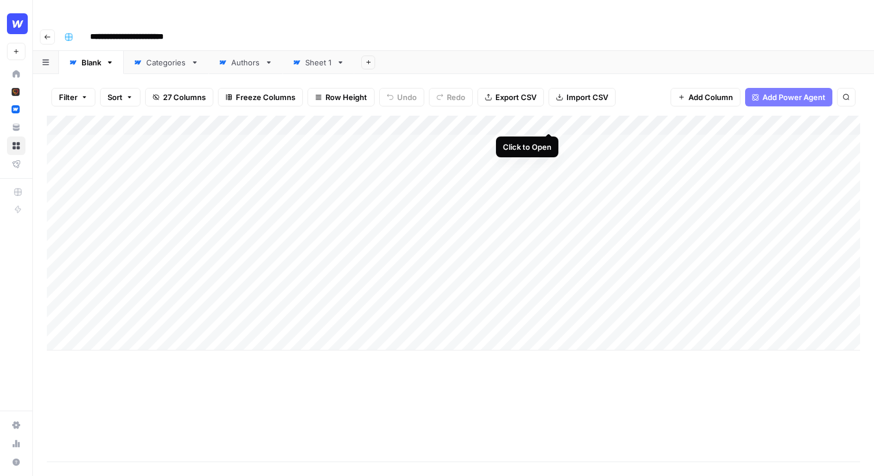
click at [549, 121] on div "Add Column" at bounding box center [454, 233] width 814 height 235
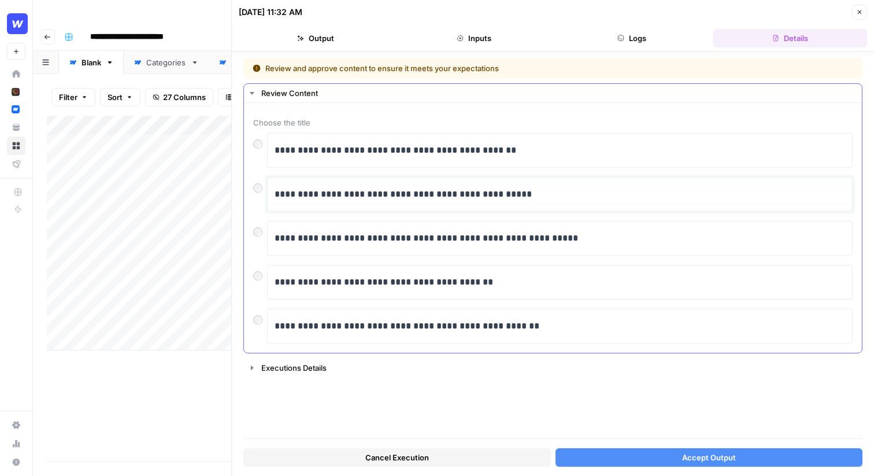
click at [533, 198] on p "**********" at bounding box center [560, 194] width 571 height 15
click at [655, 454] on button "Accept Output" at bounding box center [710, 457] width 308 height 19
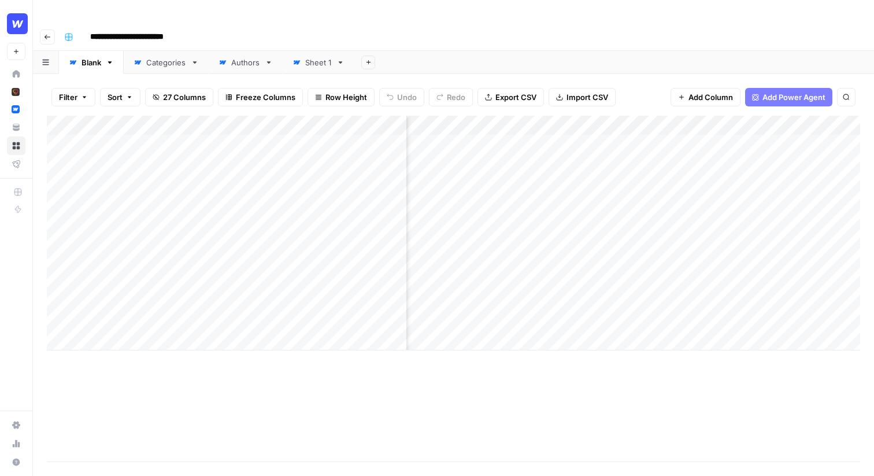
scroll to position [0, 968]
click at [725, 121] on div "Add Column" at bounding box center [454, 233] width 814 height 235
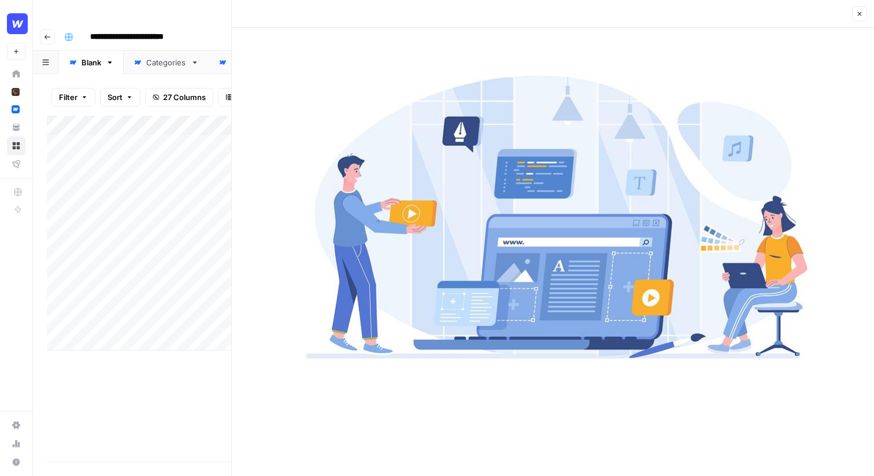
click at [859, 11] on icon "button" at bounding box center [860, 13] width 7 height 7
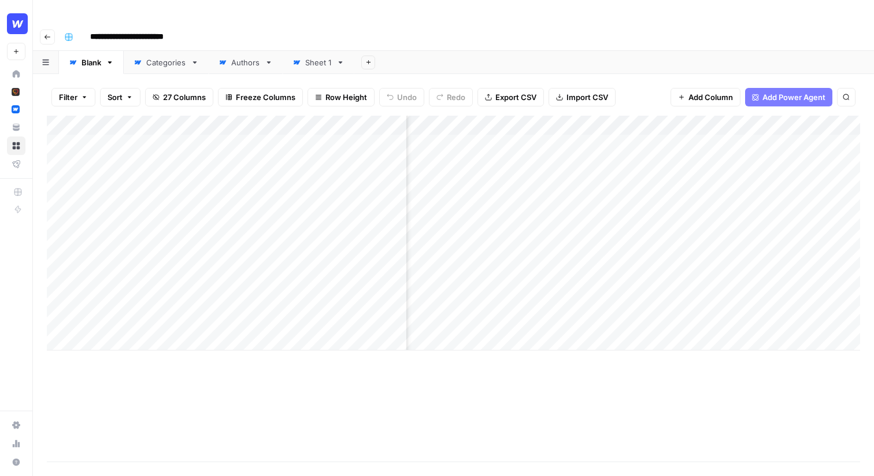
scroll to position [0, 1216]
click at [612, 137] on div "Add Column" at bounding box center [454, 233] width 814 height 235
click at [633, 79] on div "Filter Sort 27 Columns Freeze Columns Row Height Undo Redo Export CSV Import CS…" at bounding box center [454, 97] width 814 height 37
click at [546, 120] on div "Add Column" at bounding box center [454, 233] width 814 height 235
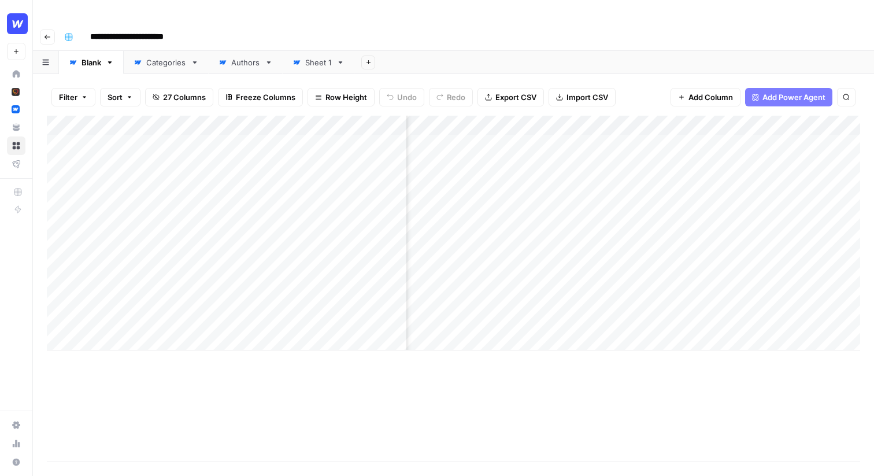
scroll to position [0, 237]
click at [706, 141] on div "Add Column" at bounding box center [454, 233] width 814 height 235
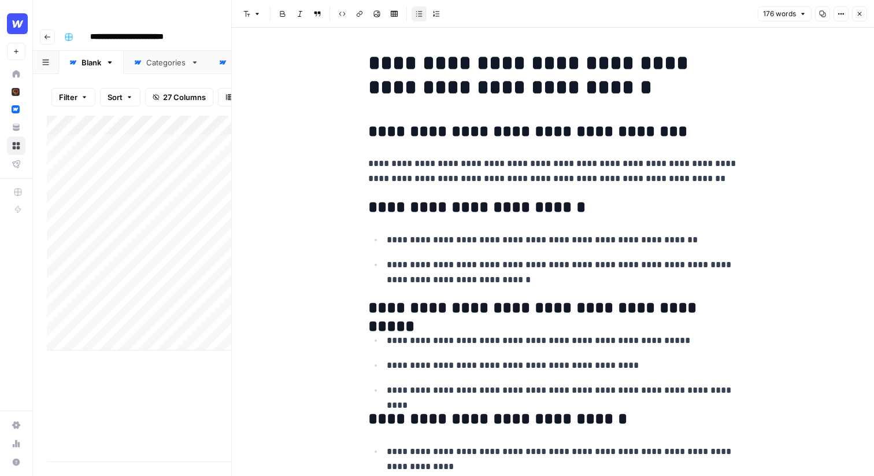
click at [858, 9] on button "Close" at bounding box center [859, 13] width 15 height 15
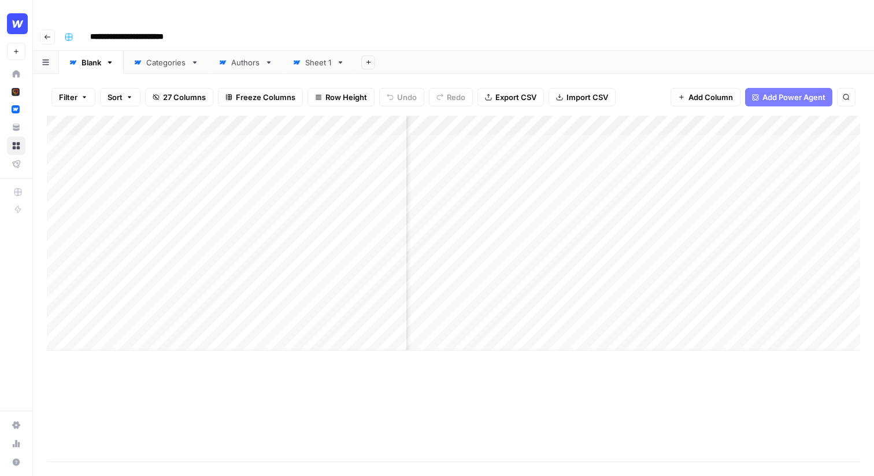
scroll to position [0, 508]
click at [629, 140] on div "Add Column" at bounding box center [454, 233] width 814 height 235
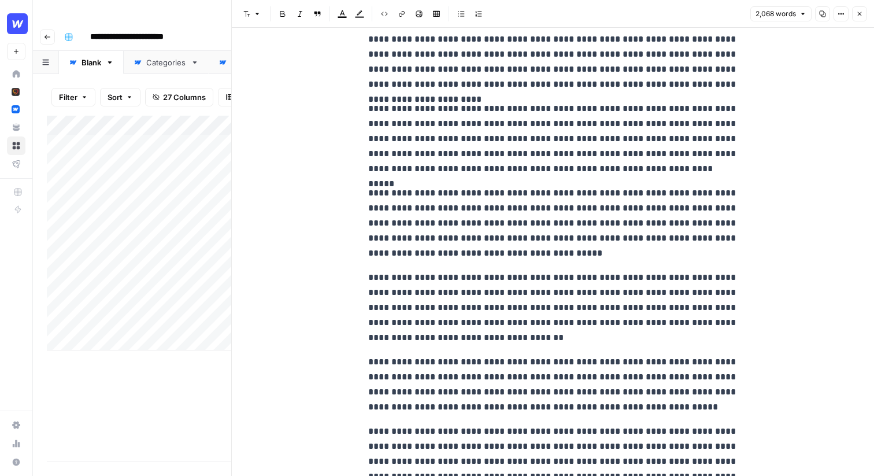
scroll to position [2705, 0]
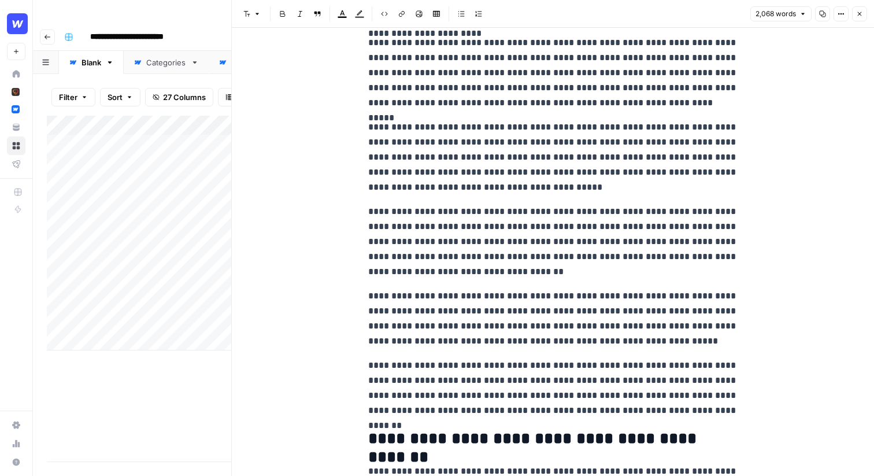
click at [859, 17] on icon "button" at bounding box center [860, 13] width 7 height 7
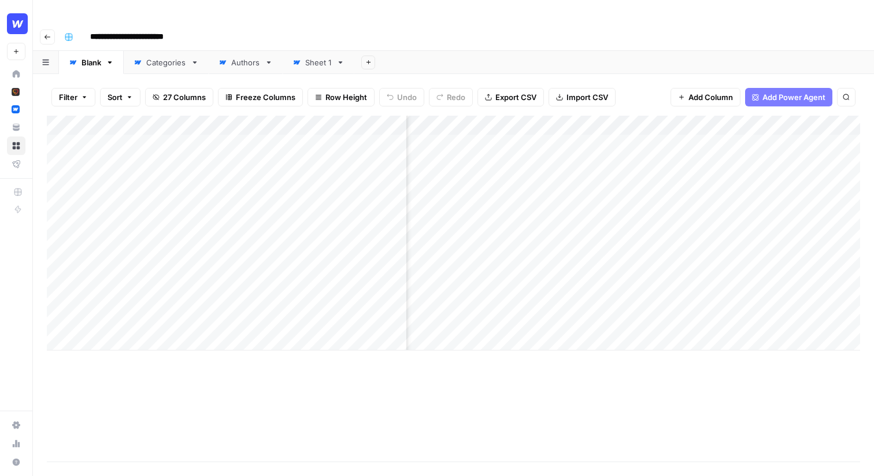
click at [611, 141] on div "Add Column" at bounding box center [454, 233] width 814 height 235
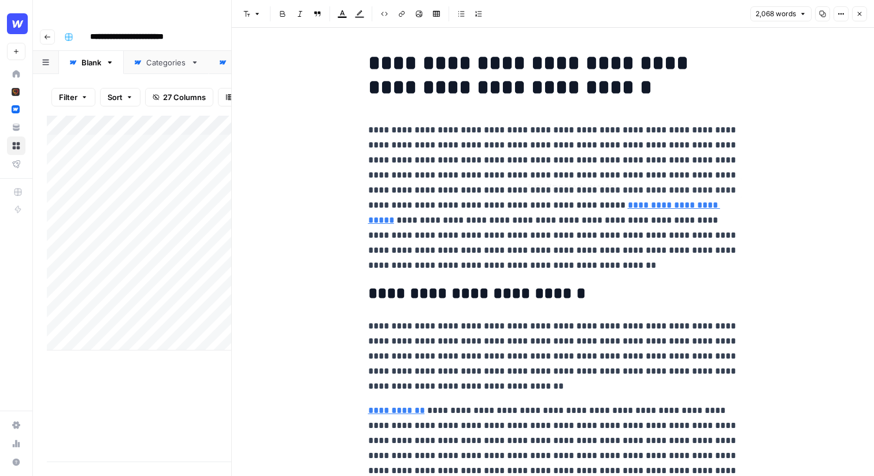
click at [533, 242] on p "**********" at bounding box center [553, 198] width 370 height 150
drag, startPoint x: 510, startPoint y: 264, endPoint x: 401, endPoint y: 234, distance: 113.0
click at [401, 234] on p "**********" at bounding box center [553, 198] width 370 height 150
click at [448, 286] on span "Edit with AI" at bounding box center [439, 287] width 36 height 10
click at [529, 256] on p "**********" at bounding box center [553, 198] width 370 height 150
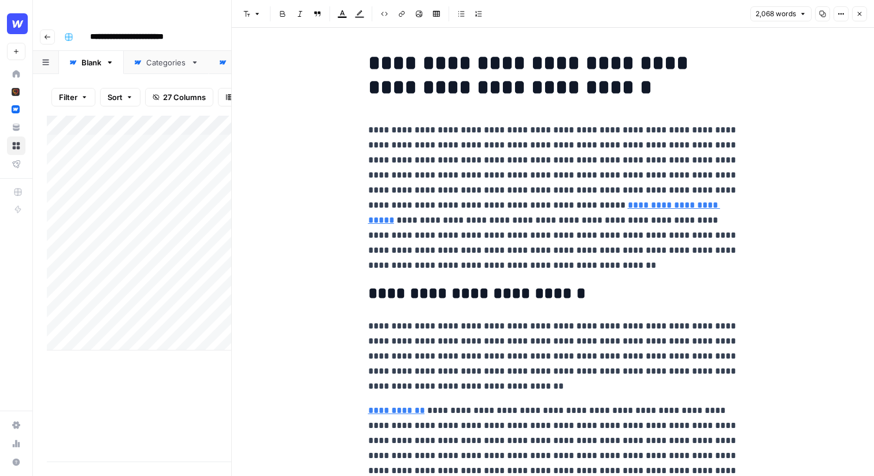
click at [476, 271] on p "**********" at bounding box center [553, 198] width 370 height 150
click at [861, 12] on icon "button" at bounding box center [860, 14] width 4 height 4
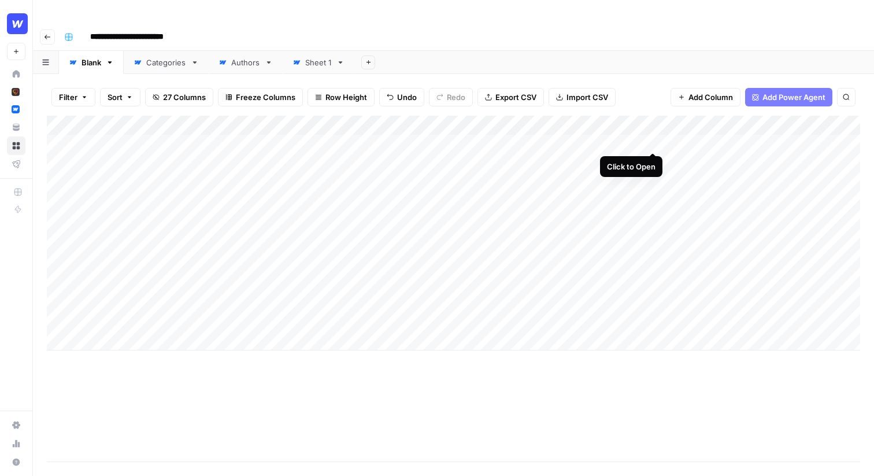
click at [651, 140] on div "Add Column" at bounding box center [454, 233] width 814 height 235
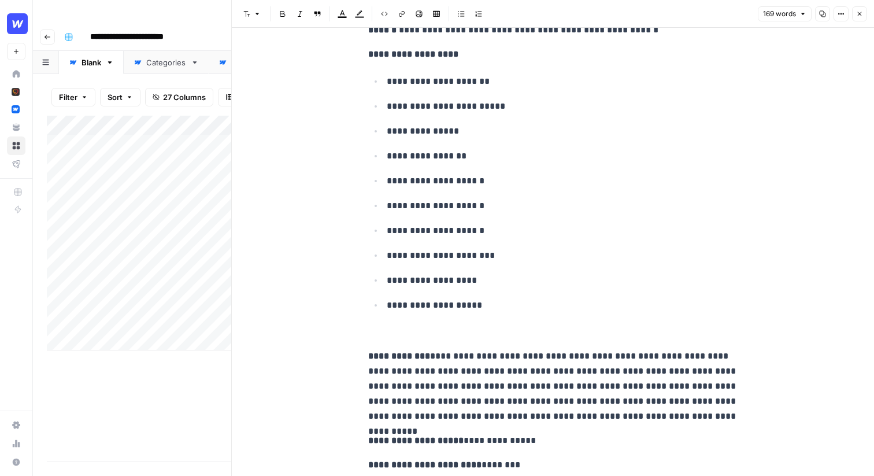
scroll to position [40, 0]
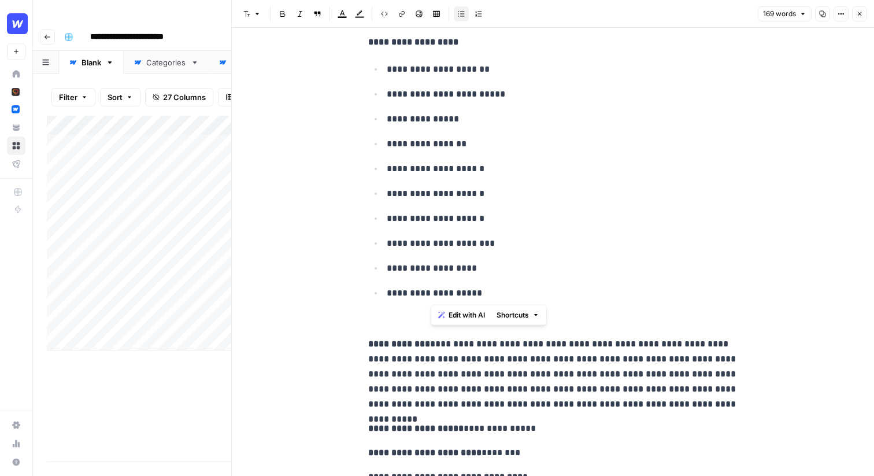
drag, startPoint x: 479, startPoint y: 298, endPoint x: 405, endPoint y: 296, distance: 74.6
click at [404, 296] on p "**********" at bounding box center [563, 293] width 352 height 15
click at [438, 313] on span "Edit with AI" at bounding box center [438, 315] width 36 height 10
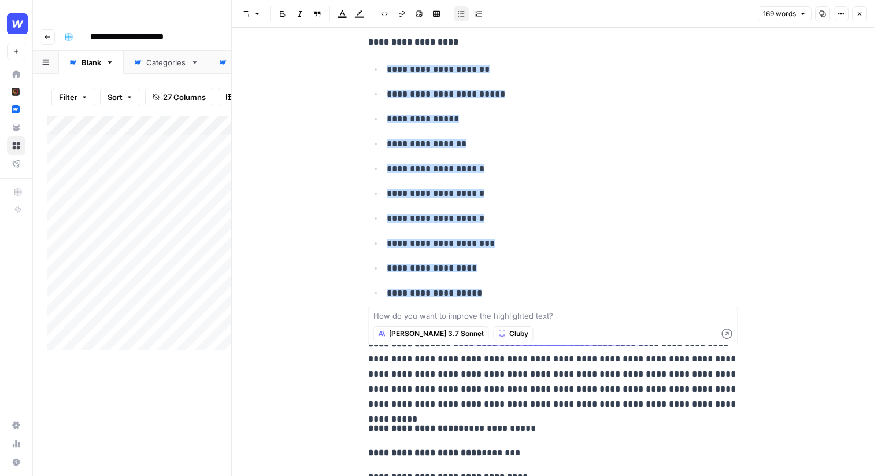
click at [494, 246] on p "**********" at bounding box center [563, 243] width 352 height 15
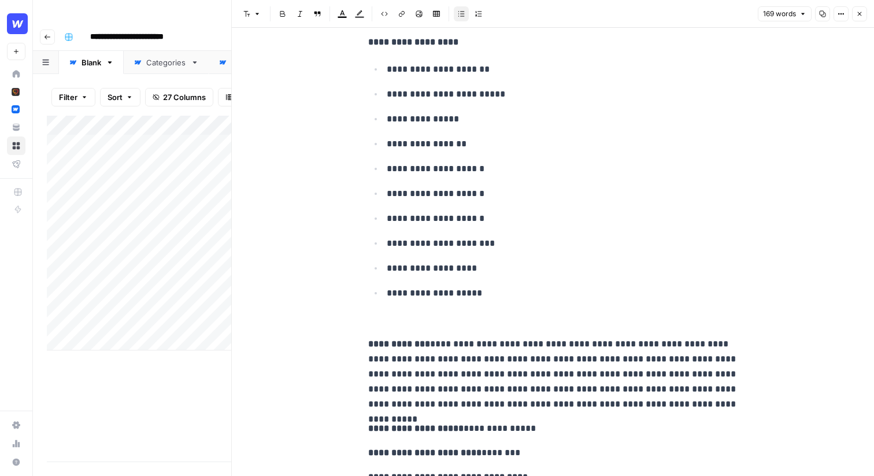
click at [483, 291] on p "**********" at bounding box center [563, 293] width 352 height 15
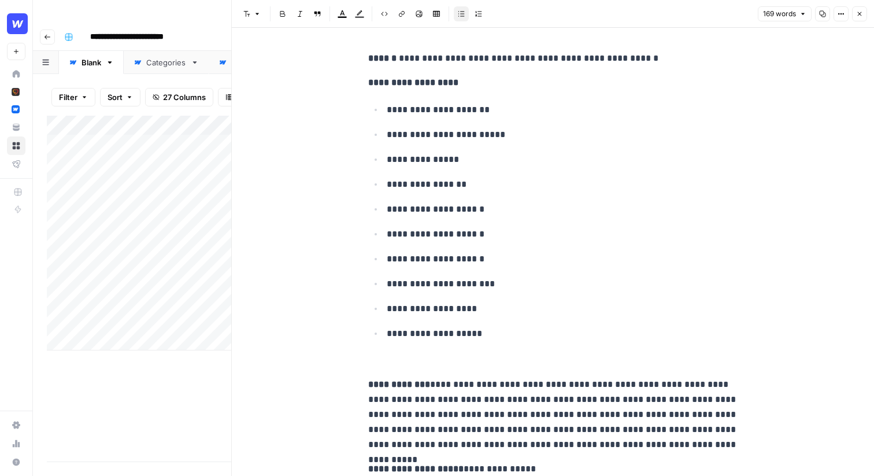
click at [865, 11] on button "Close" at bounding box center [859, 13] width 15 height 15
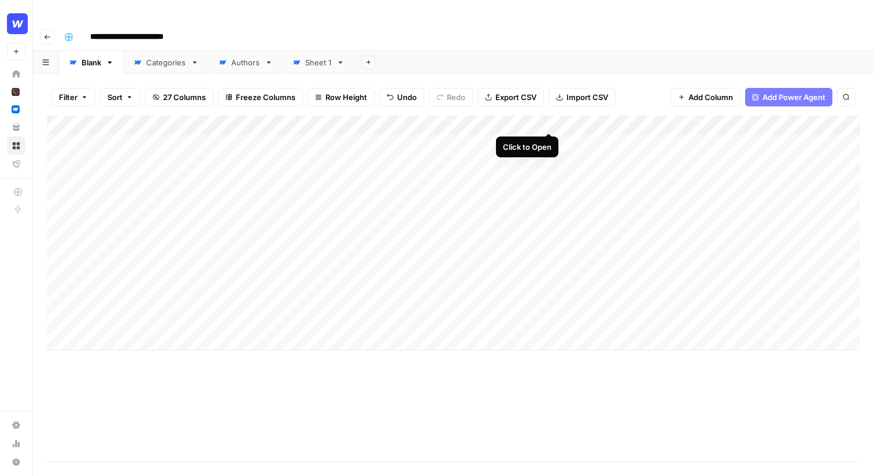
click at [549, 120] on div "Add Column" at bounding box center [454, 233] width 814 height 235
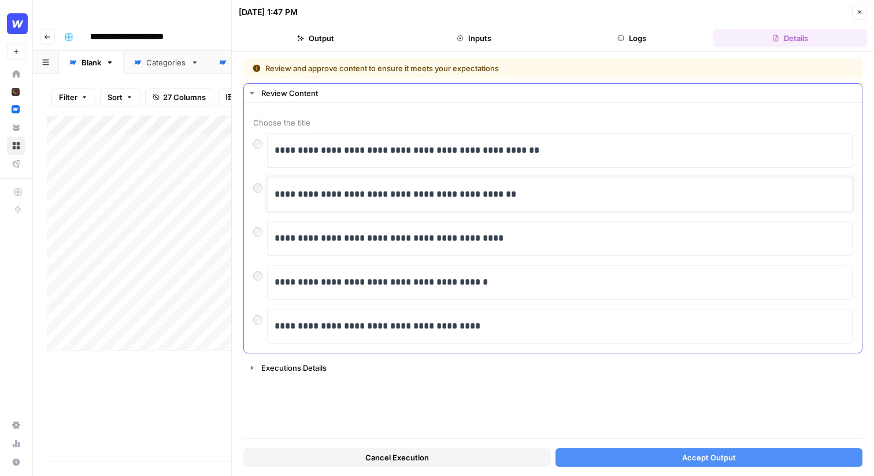
click at [326, 192] on p "**********" at bounding box center [560, 194] width 571 height 15
click at [314, 224] on div "**********" at bounding box center [560, 238] width 586 height 35
click at [264, 193] on div "**********" at bounding box center [553, 194] width 600 height 35
click at [261, 192] on div at bounding box center [260, 185] width 14 height 16
click at [463, 230] on div "**********" at bounding box center [560, 238] width 571 height 24
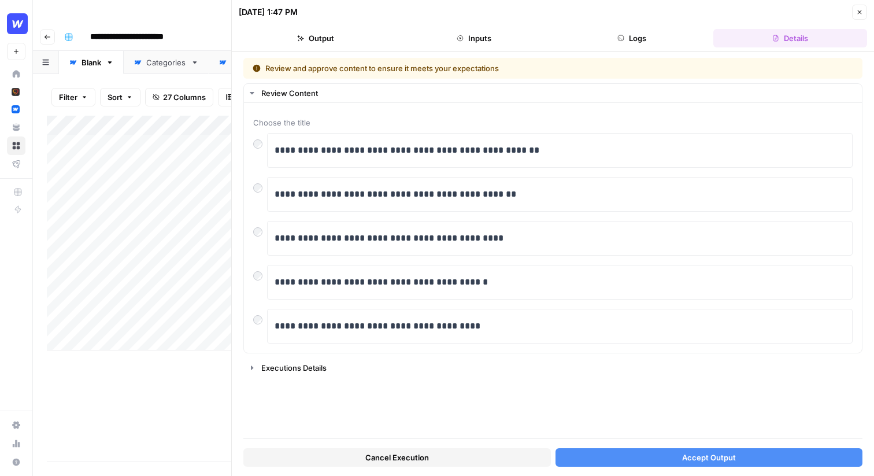
click at [625, 456] on button "Accept Output" at bounding box center [710, 457] width 308 height 19
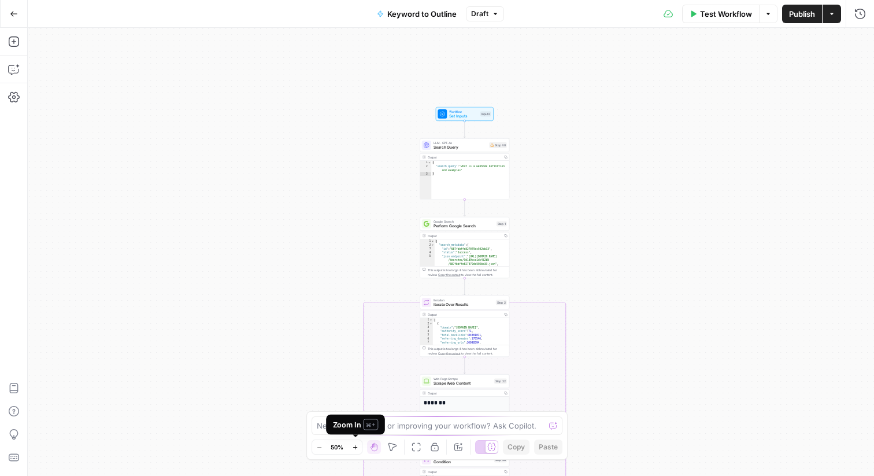
click at [355, 444] on icon "button" at bounding box center [355, 447] width 6 height 6
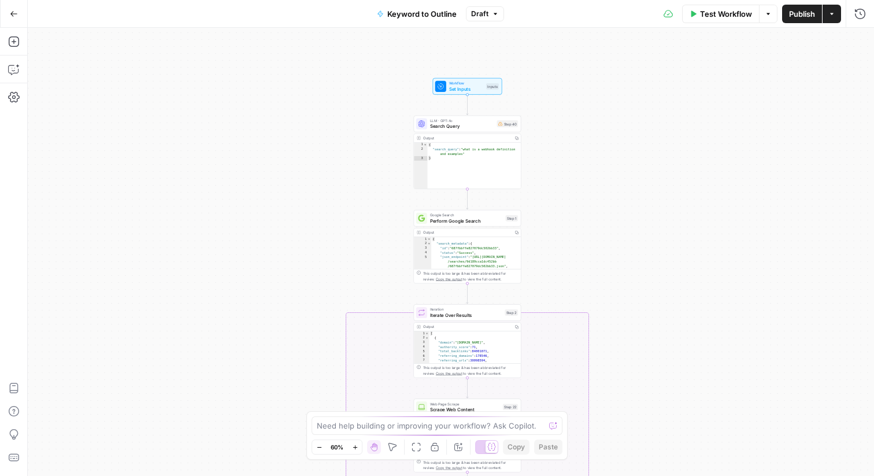
click at [355, 444] on icon "button" at bounding box center [355, 447] width 6 height 6
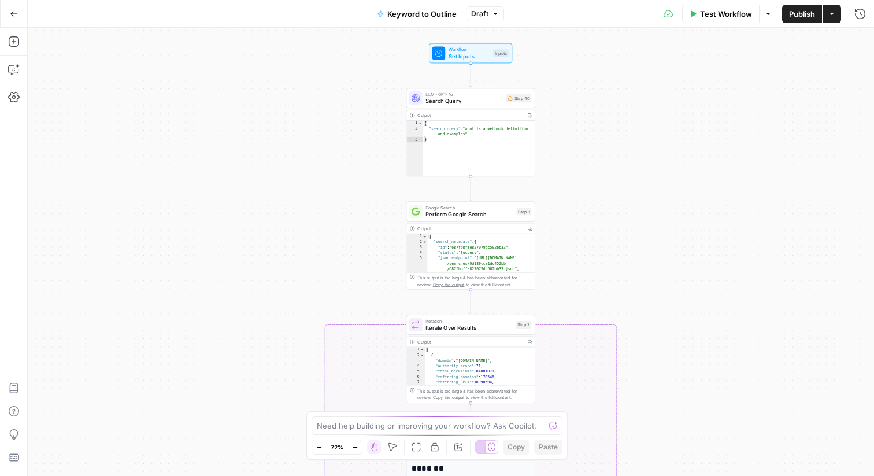
click at [357, 442] on button "Zoom In" at bounding box center [355, 447] width 14 height 14
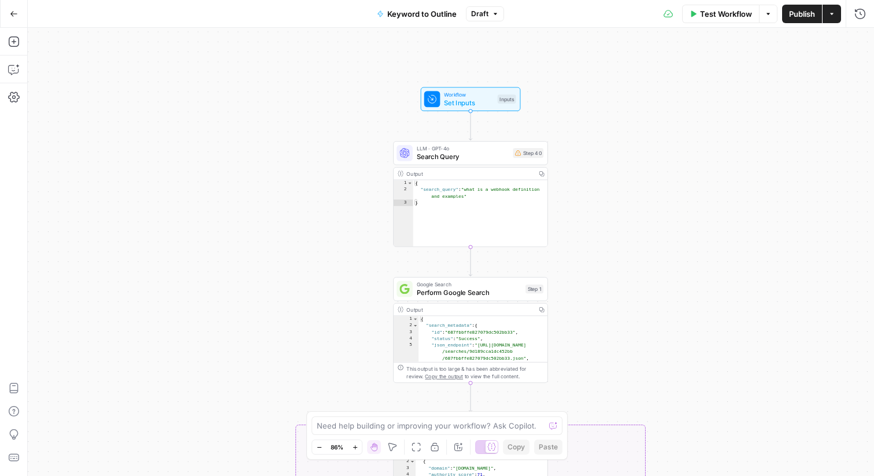
drag, startPoint x: 587, startPoint y: 154, endPoint x: 583, endPoint y: 239, distance: 85.1
click at [583, 239] on div "true false Workflow Set Inputs Inputs LLM · GPT-4o Search Query Step 40 Output …" at bounding box center [451, 252] width 847 height 448
click at [13, 66] on icon "button" at bounding box center [14, 70] width 12 height 12
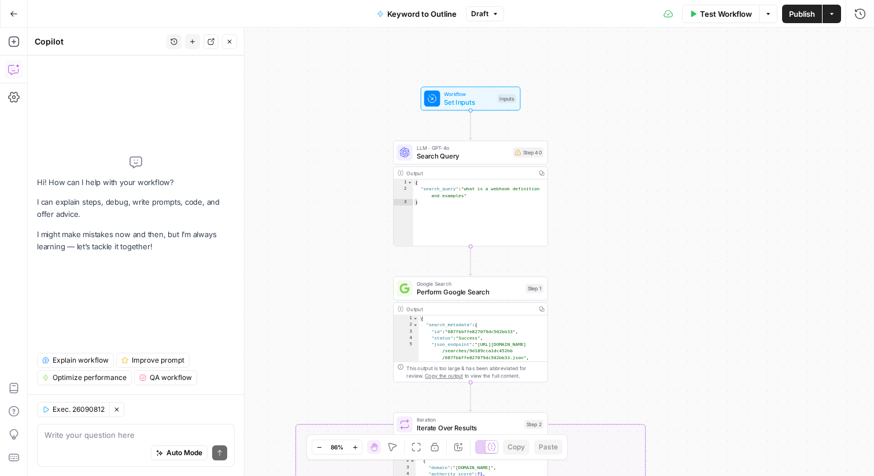
click at [83, 357] on span "Explain workflow" at bounding box center [81, 360] width 56 height 10
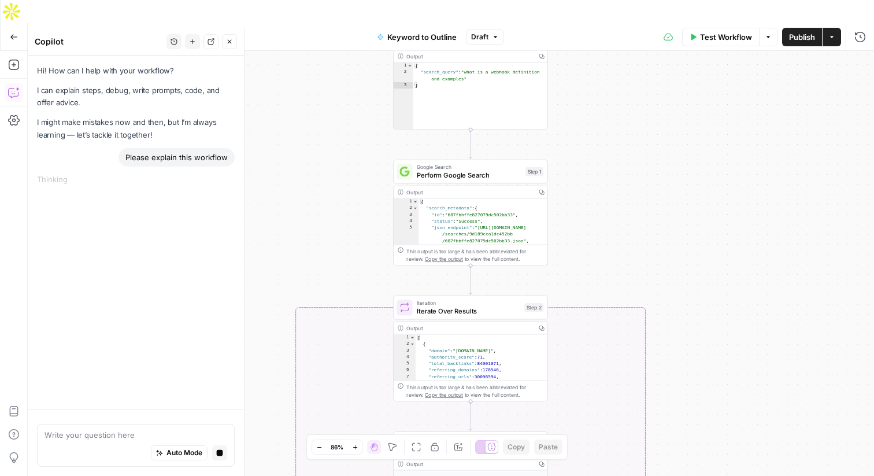
drag, startPoint x: 580, startPoint y: 78, endPoint x: 579, endPoint y: 64, distance: 13.9
click at [579, 64] on div "true false Workflow Set Inputs Inputs LLM · GPT-4o Search Query Step 40 Output …" at bounding box center [451, 275] width 847 height 448
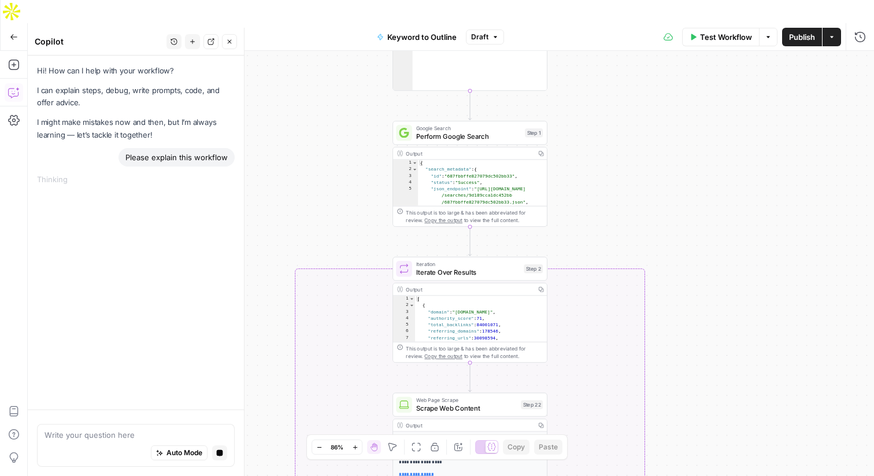
drag, startPoint x: 592, startPoint y: 153, endPoint x: 592, endPoint y: 128, distance: 24.9
click at [592, 128] on div "true false Workflow Set Inputs Inputs LLM · GPT-4o Search Query Step 40 Output …" at bounding box center [451, 275] width 847 height 448
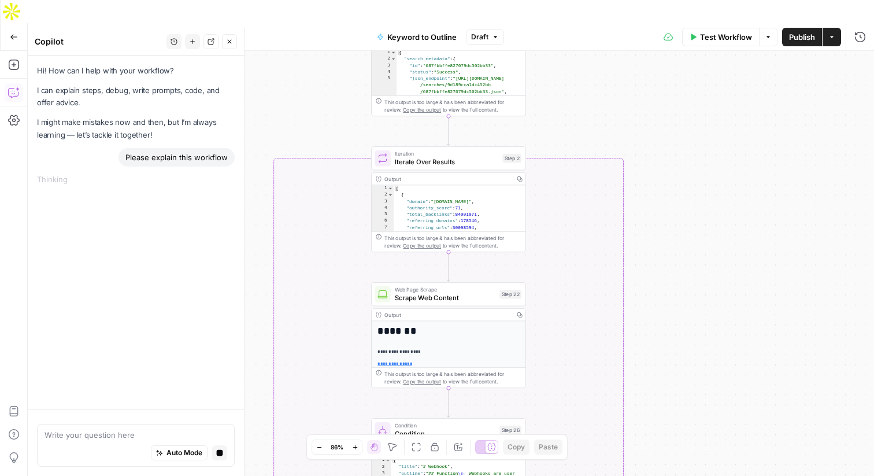
drag, startPoint x: 648, startPoint y: 189, endPoint x: 627, endPoint y: 79, distance: 112.5
click at [627, 79] on div "true false Workflow Set Inputs Inputs LLM · GPT-4o Search Query Step 40 Output …" at bounding box center [451, 275] width 847 height 448
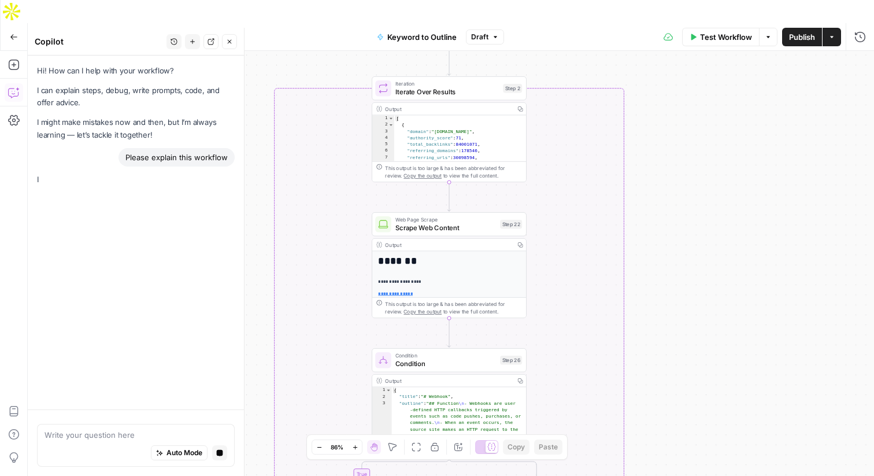
drag, startPoint x: 669, startPoint y: 198, endPoint x: 669, endPoint y: 128, distance: 70.0
click at [669, 128] on div "true false Workflow Set Inputs Inputs LLM · GPT-4o Search Query Step 40 Output …" at bounding box center [451, 275] width 847 height 448
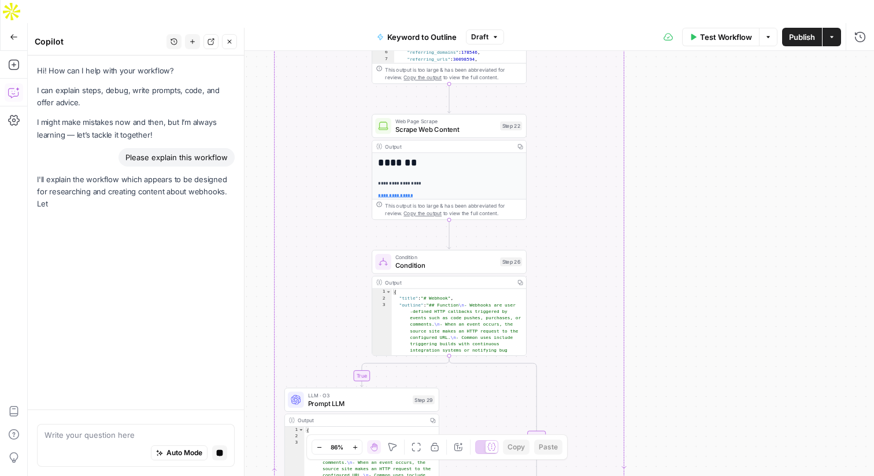
drag, startPoint x: 669, startPoint y: 128, endPoint x: 669, endPoint y: 30, distance: 98.3
click at [669, 51] on div "true false Workflow Set Inputs Inputs LLM · GPT-4o Search Query Step 40 Output …" at bounding box center [451, 275] width 847 height 448
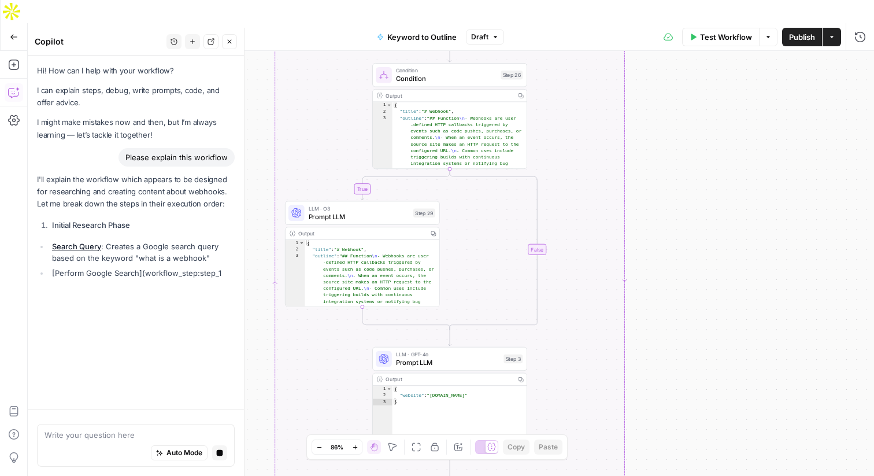
drag, startPoint x: 649, startPoint y: 174, endPoint x: 649, endPoint y: -16, distance: 190.3
click at [649, 0] on html "Webflow New Home Cluby Insights Opportunities Webflow Insights Opportunities Yo…" at bounding box center [437, 238] width 874 height 476
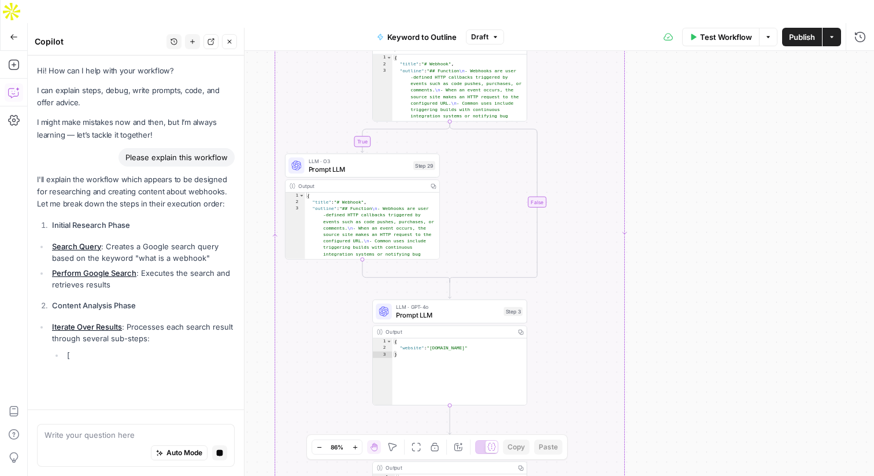
drag, startPoint x: 671, startPoint y: 140, endPoint x: 671, endPoint y: 79, distance: 60.7
click at [671, 79] on div "true false Workflow Set Inputs Inputs LLM · GPT-4o Search Query Step 40 Output …" at bounding box center [451, 275] width 847 height 448
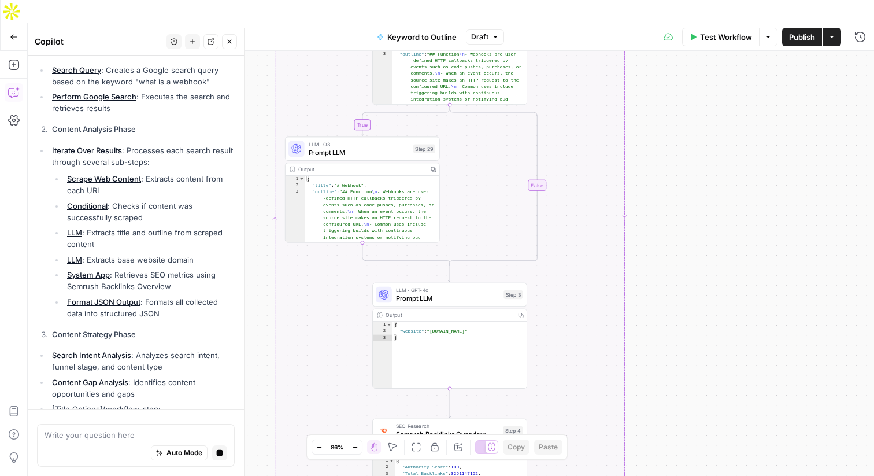
scroll to position [163, 0]
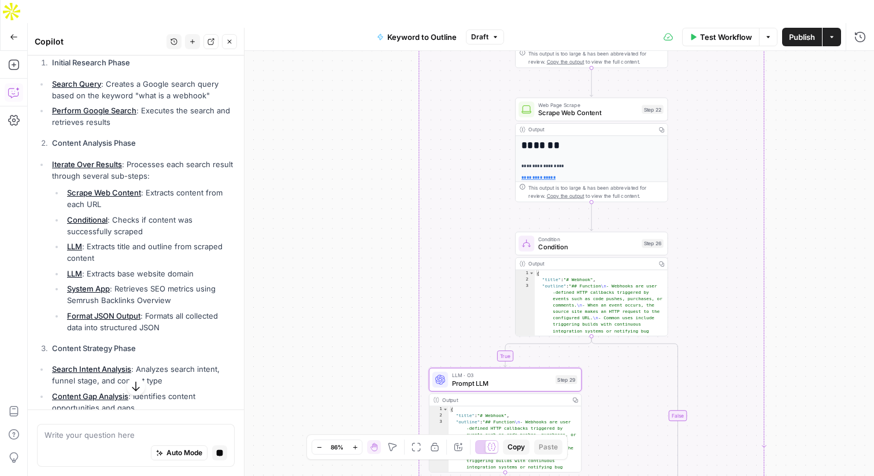
click at [77, 246] on link "LLM" at bounding box center [74, 246] width 15 height 9
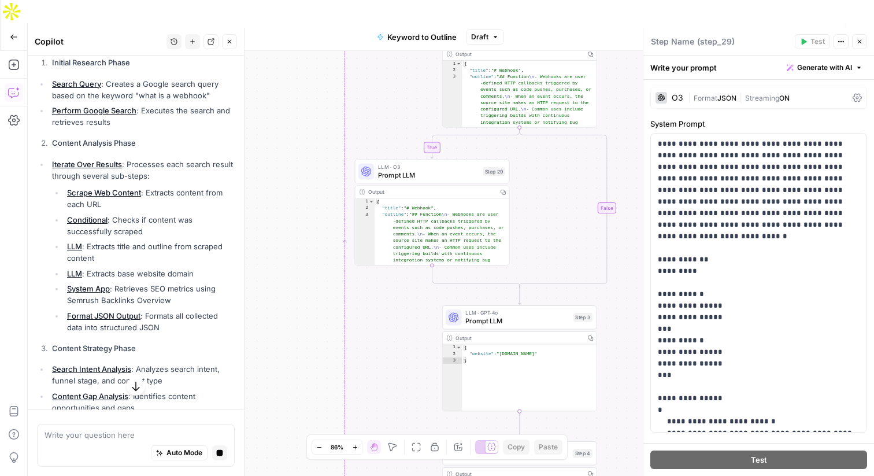
drag, startPoint x: 485, startPoint y: 211, endPoint x: 344, endPoint y: 109, distance: 174.3
click at [344, 109] on div "true false Workflow Set Inputs Inputs LLM · GPT-4o Search Query Step 40 Output …" at bounding box center [451, 275] width 847 height 448
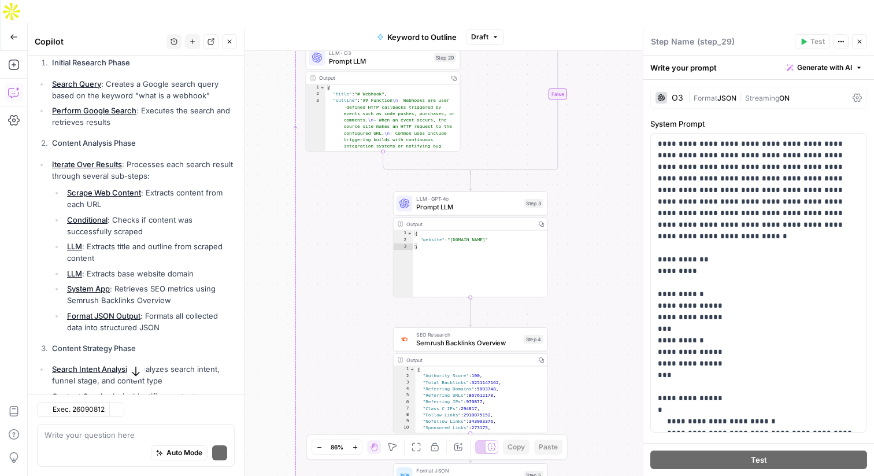
drag, startPoint x: 621, startPoint y: 265, endPoint x: 560, endPoint y: 120, distance: 157.4
click at [560, 120] on div "true false Workflow Set Inputs Inputs LLM · GPT-4o Search Query Step 40 Output …" at bounding box center [451, 275] width 847 height 448
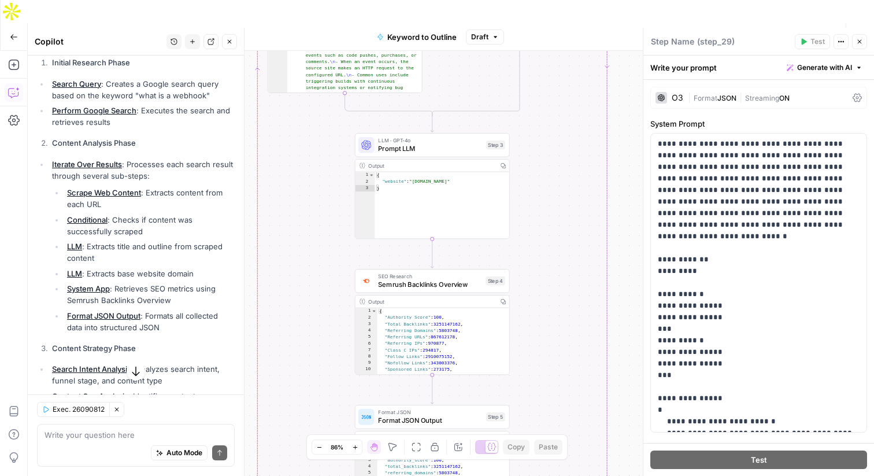
drag, startPoint x: 580, startPoint y: 167, endPoint x: 553, endPoint y: 139, distance: 38.9
click at [553, 139] on div "true false Workflow Set Inputs Inputs LLM · GPT-4o Search Query Step 40 Output …" at bounding box center [451, 275] width 847 height 448
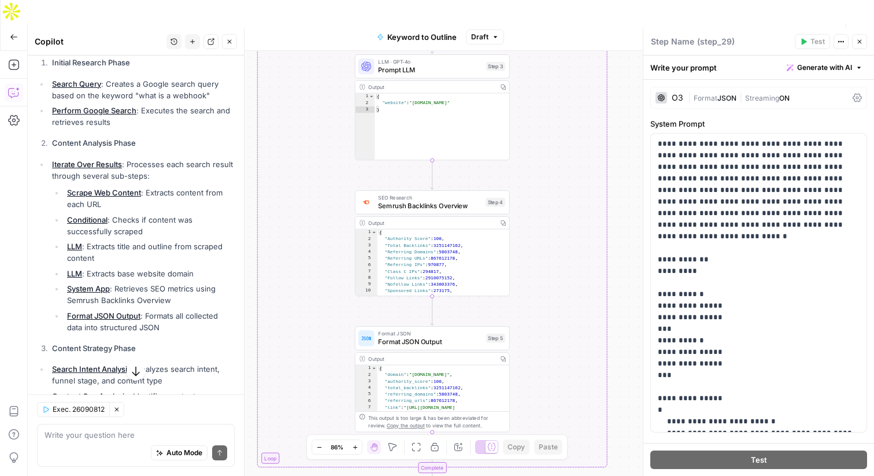
drag, startPoint x: 612, startPoint y: 206, endPoint x: 613, endPoint y: 128, distance: 78.1
click at [613, 128] on div "true false Workflow Set Inputs Inputs LLM · GPT-4o Search Query Step 40 Output …" at bounding box center [451, 275] width 847 height 448
click at [427, 201] on span "Semrush Backlinks Overview" at bounding box center [431, 206] width 104 height 10
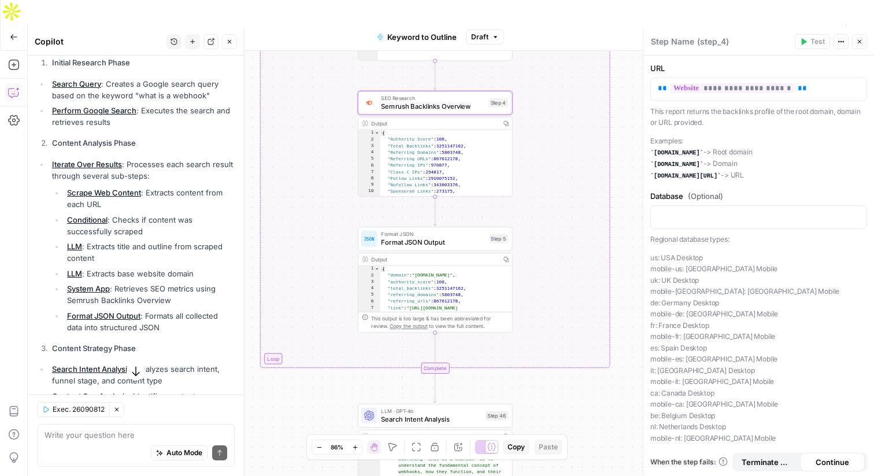
drag, startPoint x: 621, startPoint y: 222, endPoint x: 623, endPoint y: 104, distance: 118.0
click at [623, 104] on div "true false Workflow Set Inputs Inputs LLM · GPT-4o Search Query Step 40 Output …" at bounding box center [451, 275] width 847 height 448
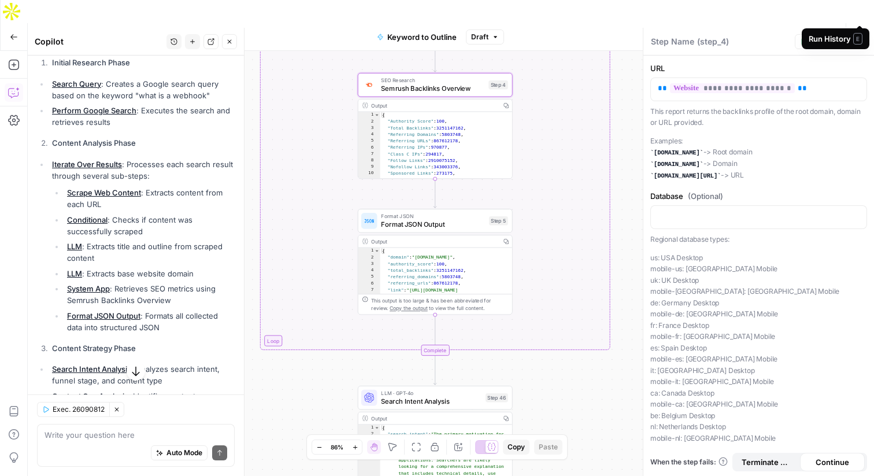
click at [864, 37] on div "Run History E" at bounding box center [836, 38] width 68 height 21
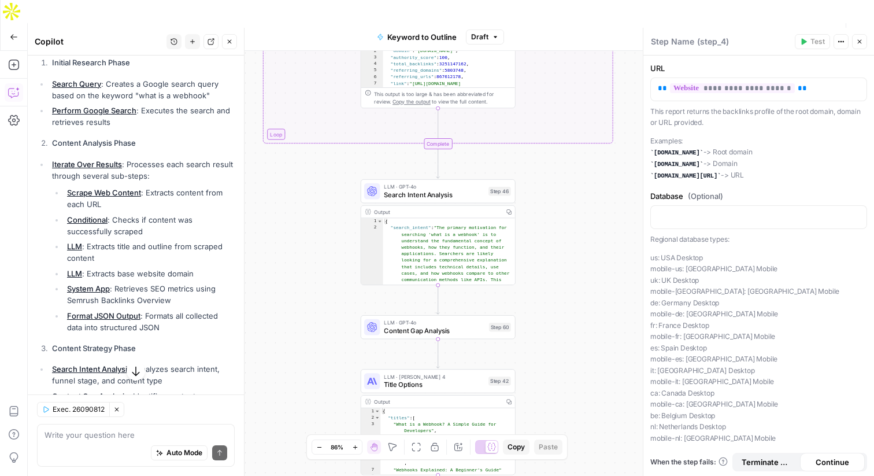
drag, startPoint x: 632, startPoint y: 246, endPoint x: 634, endPoint y: 40, distance: 206.5
click at [634, 51] on div "true false Workflow Set Inputs Inputs LLM · GPT-4o Search Query Step 40 Output …" at bounding box center [451, 275] width 847 height 448
click at [429, 190] on span "Search Intent Analysis" at bounding box center [434, 195] width 101 height 10
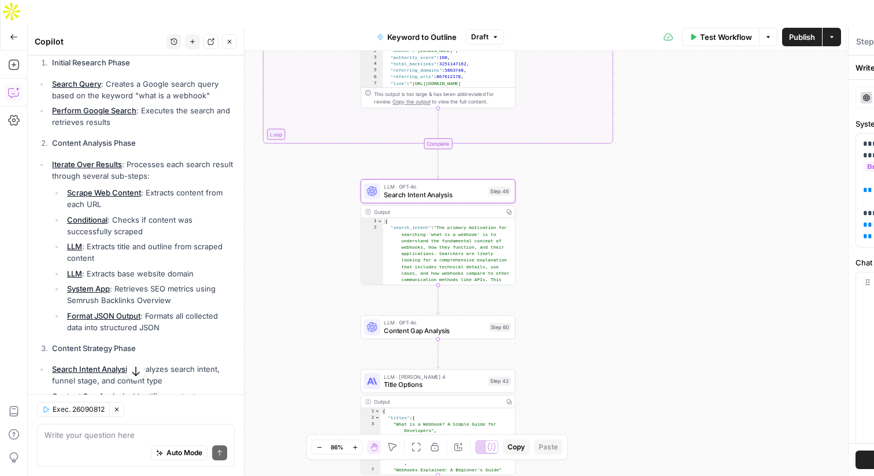
type textarea "Search Intent Analysis"
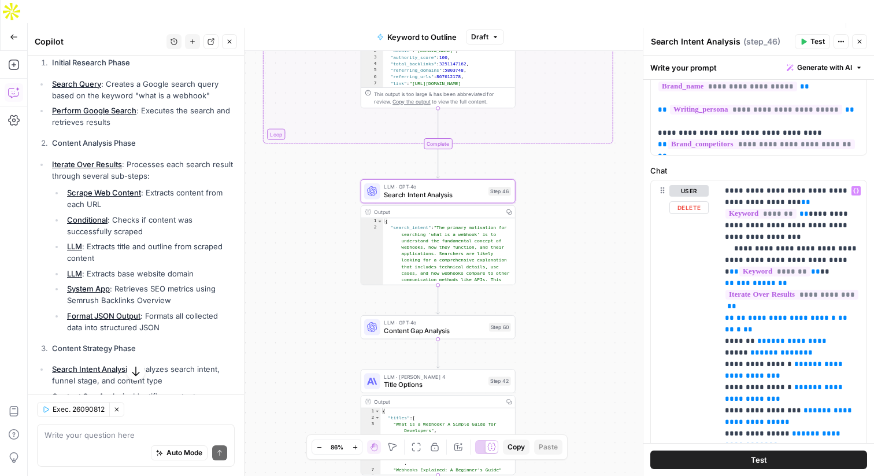
scroll to position [0, 0]
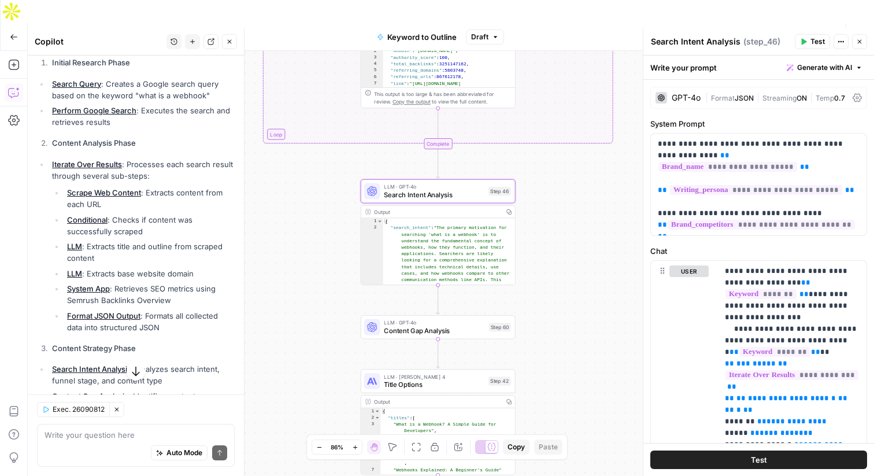
click at [690, 97] on div "GPT-4o" at bounding box center [686, 98] width 29 height 8
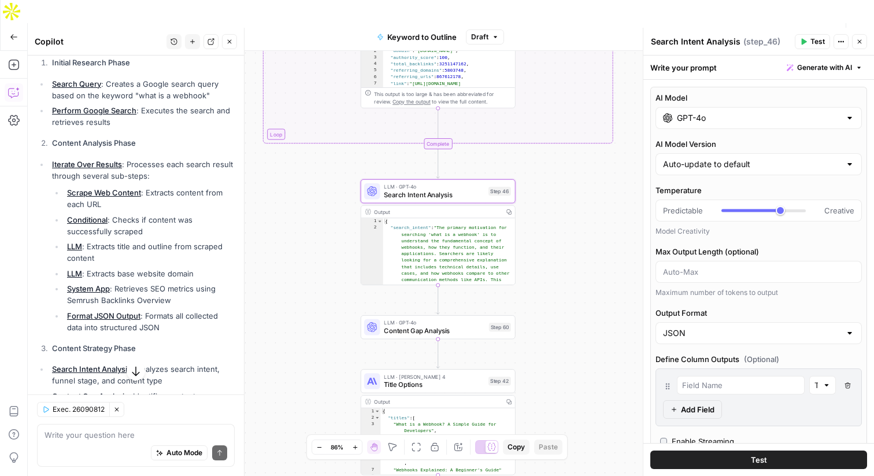
click at [695, 120] on input "GPT-4o" at bounding box center [759, 118] width 164 height 12
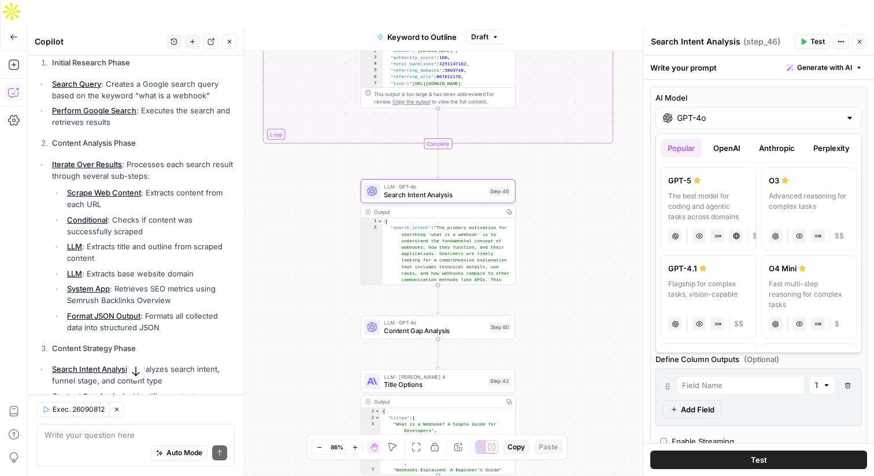
click at [718, 144] on button "OpenAI" at bounding box center [727, 148] width 41 height 19
click at [768, 149] on button "Anthropic" at bounding box center [777, 148] width 50 height 19
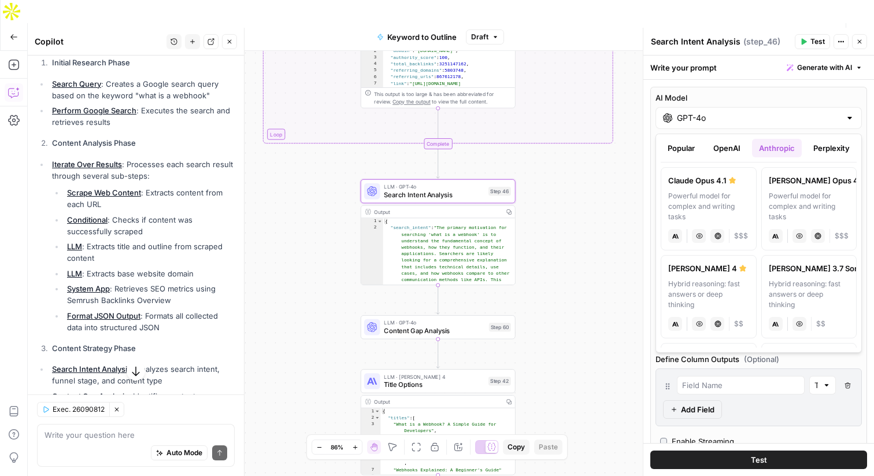
click at [815, 148] on button "Perplexity" at bounding box center [832, 148] width 50 height 19
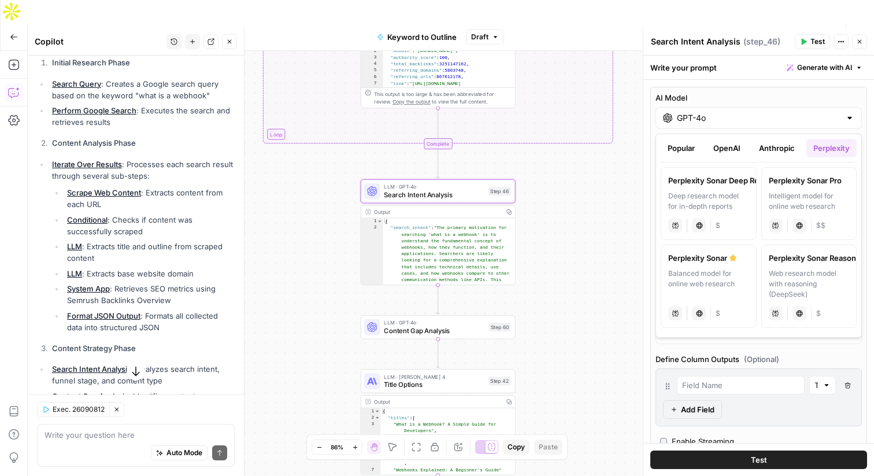
click at [861, 37] on button "Close" at bounding box center [859, 41] width 15 height 15
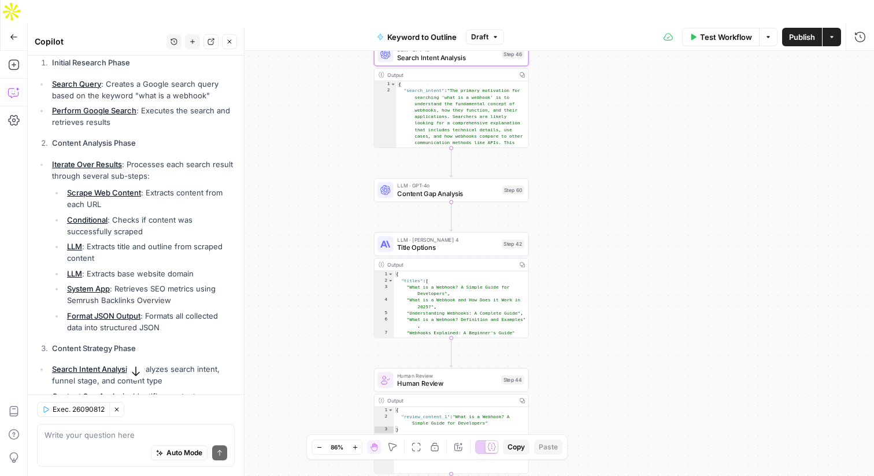
drag, startPoint x: 556, startPoint y: 276, endPoint x: 569, endPoint y: 139, distance: 137.1
click at [569, 139] on div "true false Workflow Set Inputs Inputs LLM · GPT-4o Search Query Step 40 Output …" at bounding box center [451, 275] width 847 height 448
click at [452, 189] on span "Content Gap Analysis" at bounding box center [447, 194] width 101 height 10
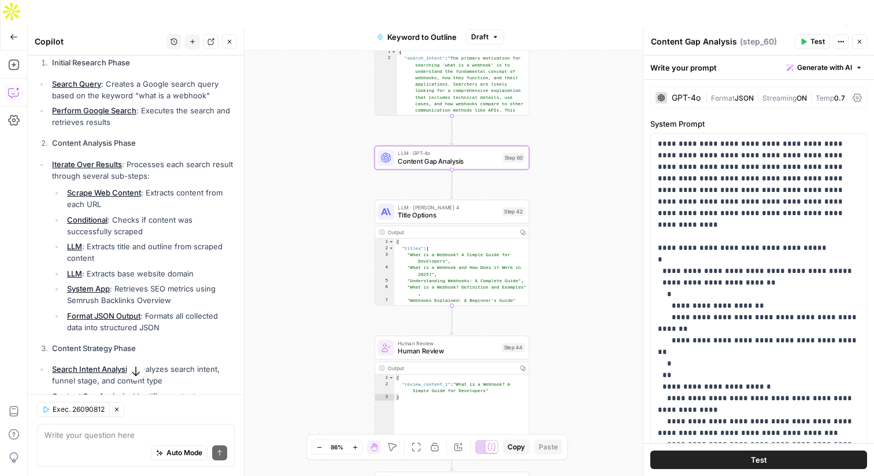
drag, startPoint x: 559, startPoint y: 193, endPoint x: 559, endPoint y: 160, distance: 33.0
click at [559, 160] on div "true false Workflow Set Inputs Inputs LLM · GPT-4o Search Query Step 40 Output …" at bounding box center [451, 275] width 847 height 448
click at [451, 210] on span "Title Options" at bounding box center [448, 215] width 101 height 10
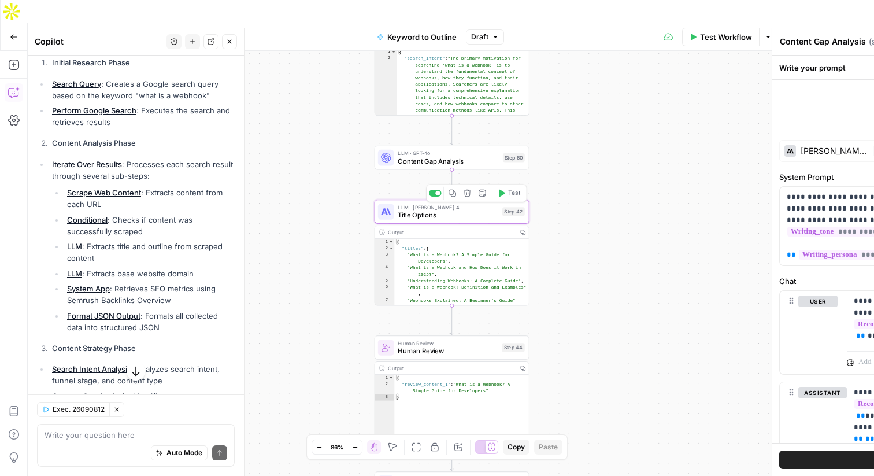
type textarea "Title Options"
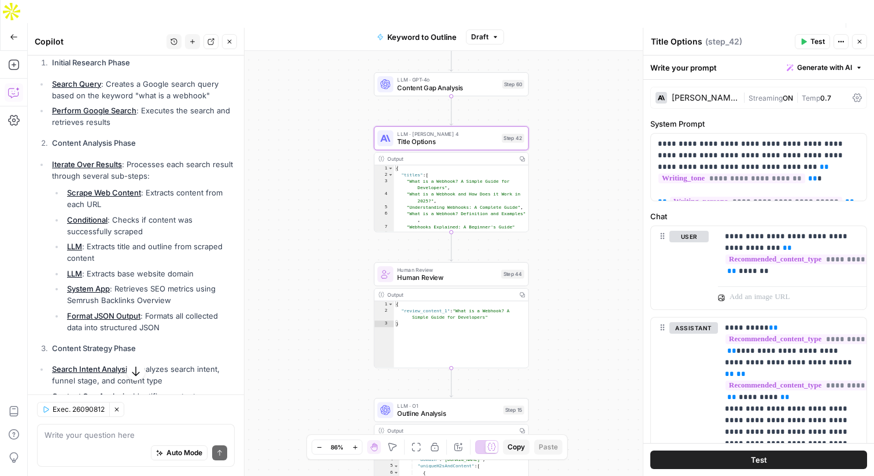
drag, startPoint x: 582, startPoint y: 225, endPoint x: 581, endPoint y: 152, distance: 73.5
click at [581, 152] on div "true false Workflow Set Inputs Inputs LLM · GPT-4o Search Query Step 40 Output …" at bounding box center [451, 275] width 847 height 448
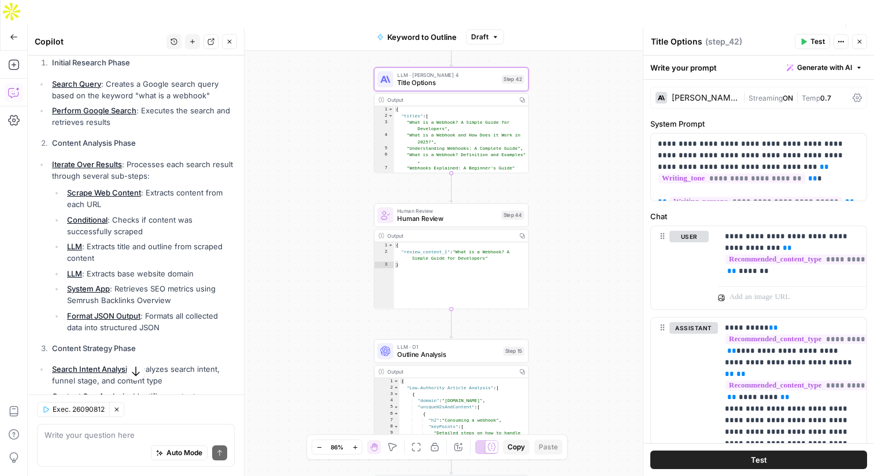
drag, startPoint x: 578, startPoint y: 160, endPoint x: 581, endPoint y: 94, distance: 66.6
click at [581, 94] on div "true false Workflow Set Inputs Inputs LLM · GPT-4o Search Query Step 40 Output …" at bounding box center [451, 275] width 847 height 448
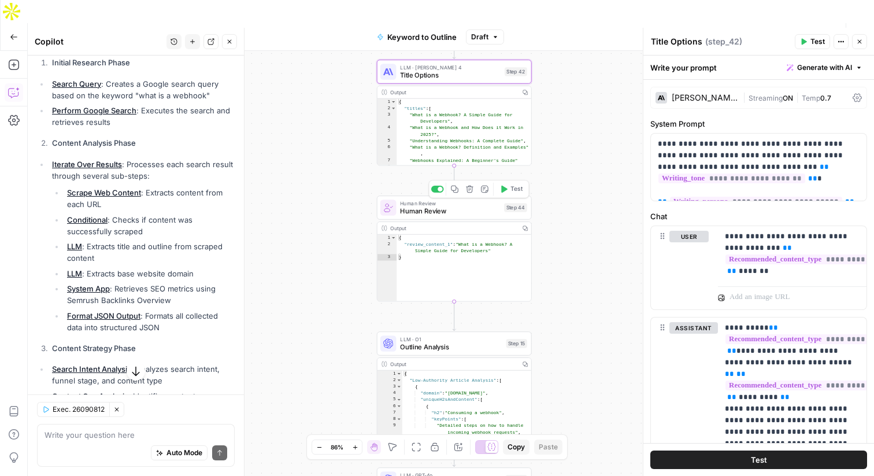
click at [460, 206] on span "Human Review" at bounding box center [450, 211] width 100 height 10
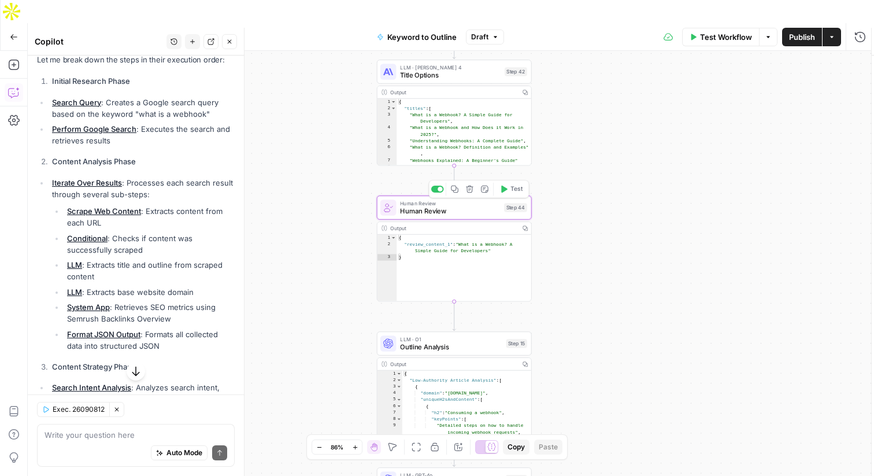
scroll to position [181, 0]
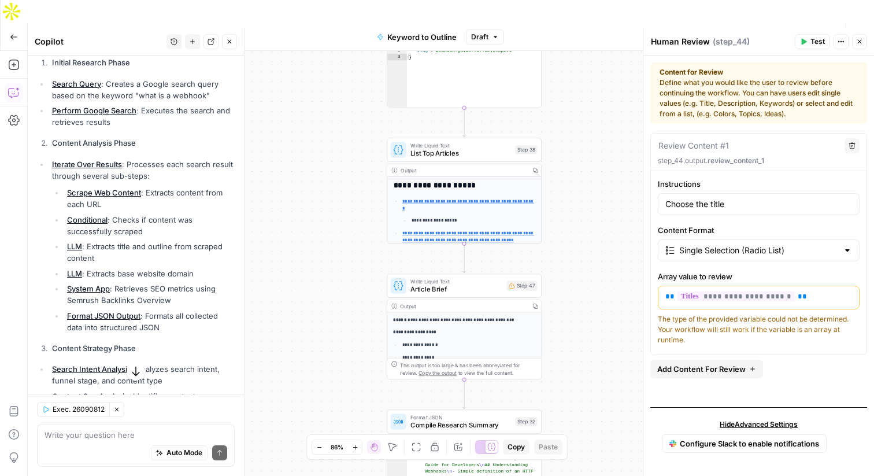
click at [344, 263] on div "true false Workflow Set Inputs Inputs LLM · GPT-4o Search Query Step 40 Output …" at bounding box center [451, 275] width 847 height 448
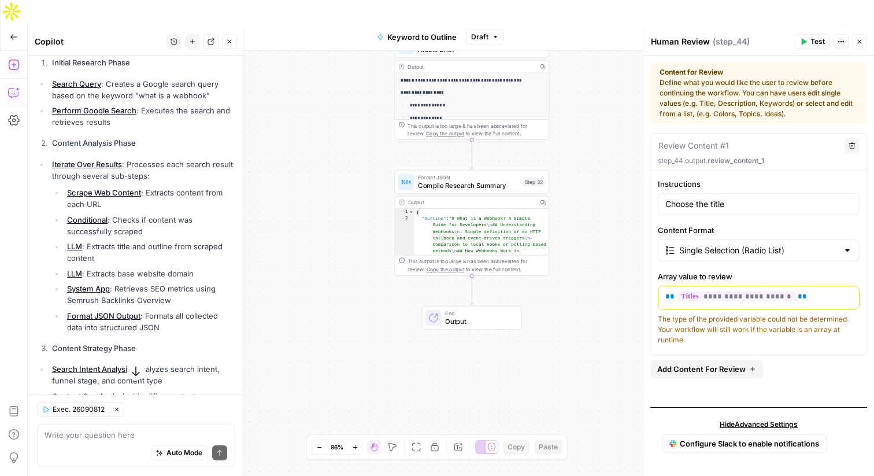
click at [13, 56] on button "Add Steps" at bounding box center [14, 65] width 19 height 19
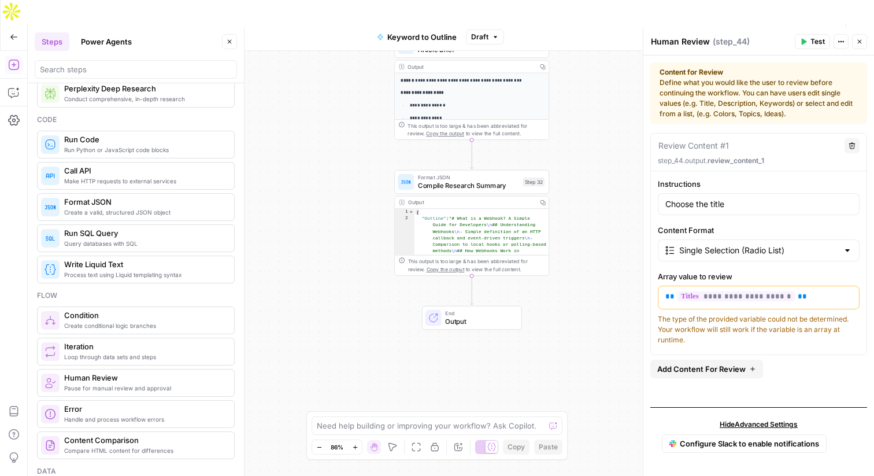
scroll to position [0, 0]
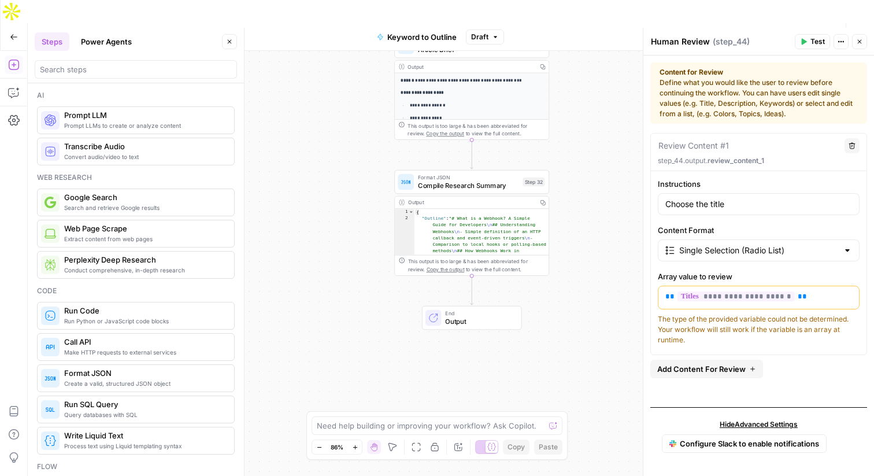
drag, startPoint x: 95, startPoint y: 294, endPoint x: 402, endPoint y: 2, distance: 423.4
click at [119, 46] on button "Power Agents" at bounding box center [106, 41] width 65 height 19
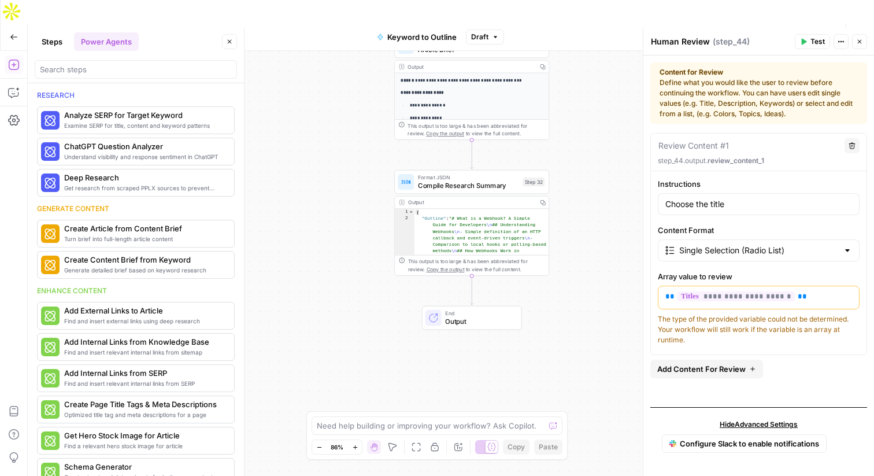
click at [147, 94] on div "Research" at bounding box center [136, 95] width 198 height 10
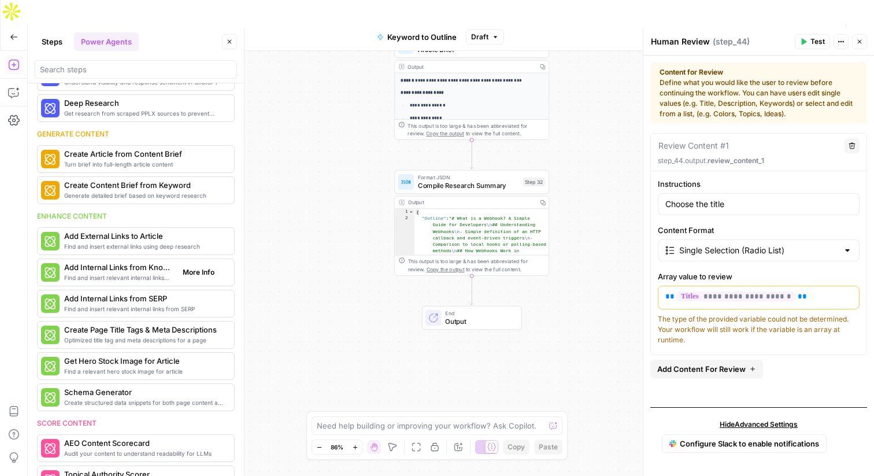
scroll to position [49, 0]
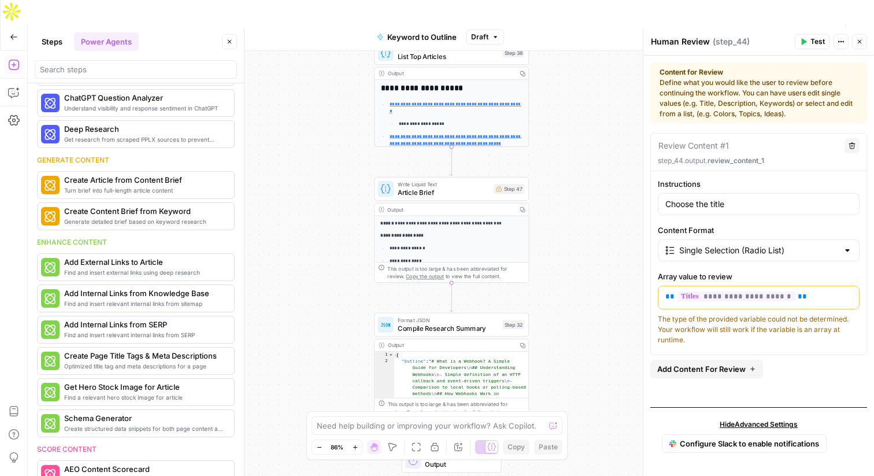
drag, startPoint x: 589, startPoint y: 99, endPoint x: 569, endPoint y: 244, distance: 146.6
click at [569, 244] on div "true false Workflow Set Inputs Inputs LLM · GPT-4o Search Query Step 40 Output …" at bounding box center [451, 275] width 847 height 448
click at [861, 42] on icon "button" at bounding box center [860, 41] width 7 height 7
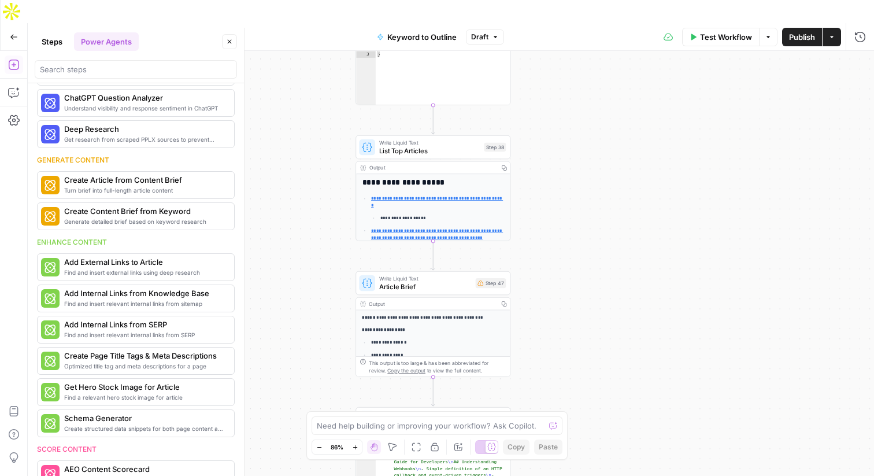
drag, startPoint x: 675, startPoint y: 130, endPoint x: 656, endPoint y: 226, distance: 97.2
click at [656, 226] on div "true false Workflow Set Inputs Inputs LLM · GPT-4o Search Query Step 40 Output …" at bounding box center [451, 275] width 847 height 448
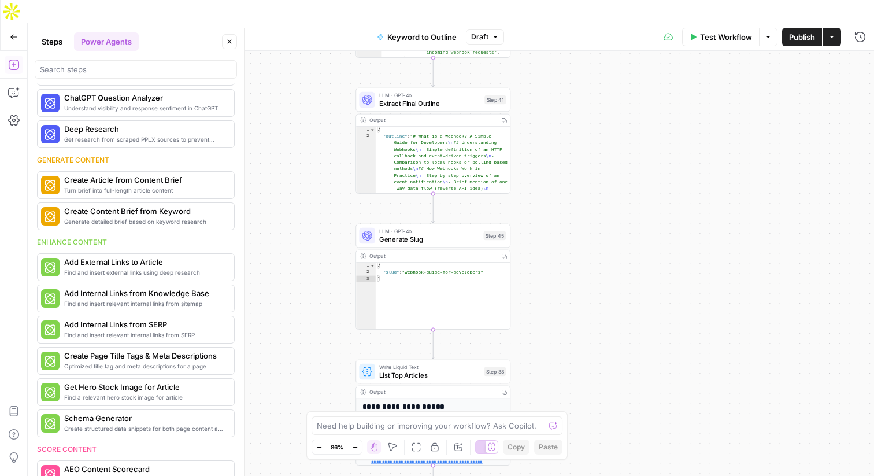
drag, startPoint x: 654, startPoint y: 157, endPoint x: 663, endPoint y: 475, distance: 318.8
click at [663, 475] on div "true false Workflow Set Inputs Inputs LLM · GPT-4o Search Query Step 40 Output …" at bounding box center [451, 275] width 847 height 448
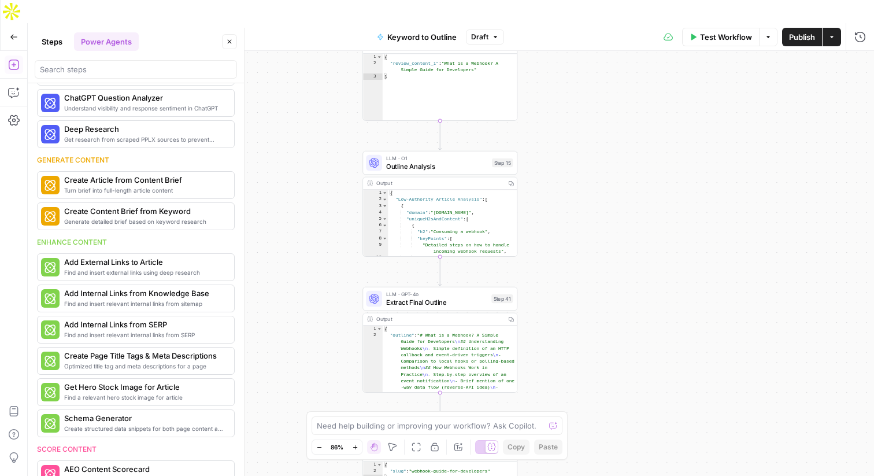
drag, startPoint x: 619, startPoint y: 157, endPoint x: 617, endPoint y: 258, distance: 101.2
click at [617, 258] on div "true false Workflow Set Inputs Inputs LLM · GPT-4o Search Query Step 40 Output …" at bounding box center [451, 275] width 847 height 448
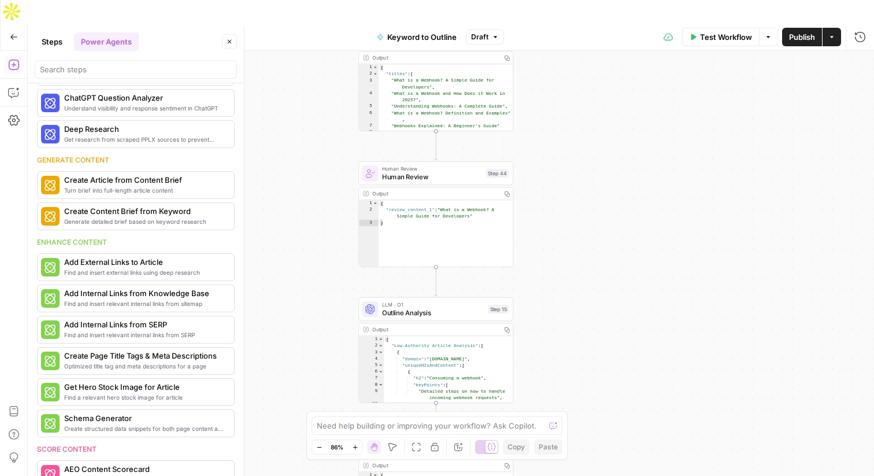
drag, startPoint x: 614, startPoint y: 175, endPoint x: 610, endPoint y: 322, distance: 147.6
click at [610, 322] on div "true false Workflow Set Inputs Inputs LLM · GPT-4o Search Query Step 40 Output …" at bounding box center [451, 275] width 847 height 448
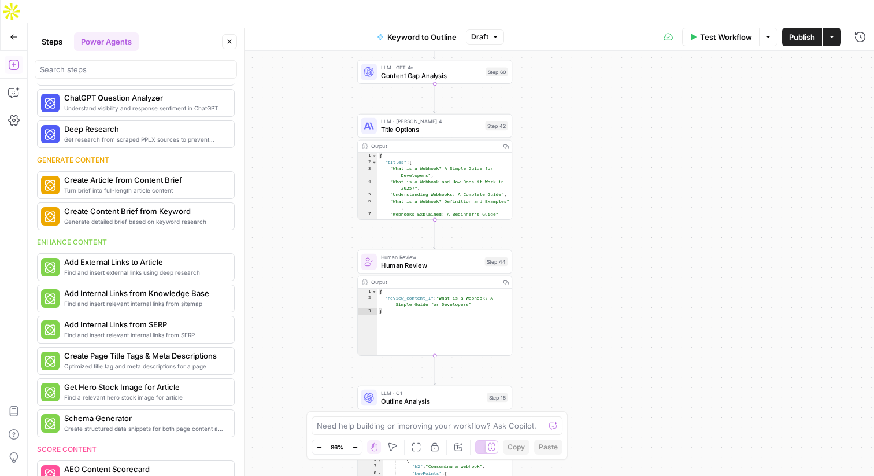
drag, startPoint x: 608, startPoint y: 159, endPoint x: 611, endPoint y: 248, distance: 88.5
click at [610, 248] on div "true false Workflow Set Inputs Inputs LLM · GPT-4o Search Query Step 40 Output …" at bounding box center [451, 275] width 847 height 448
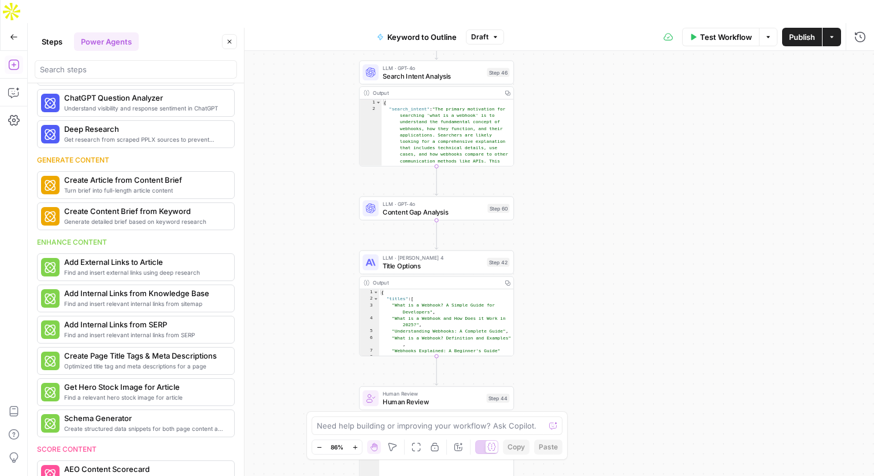
drag, startPoint x: 615, startPoint y: 176, endPoint x: 616, endPoint y: 328, distance: 152.7
click at [616, 328] on div "true false Workflow Set Inputs Inputs LLM · GPT-4o Search Query Step 40 Output …" at bounding box center [451, 275] width 847 height 448
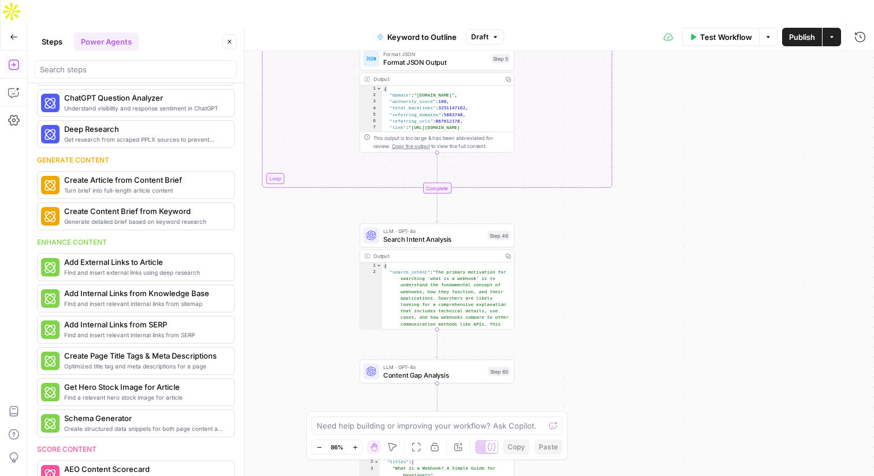
drag, startPoint x: 603, startPoint y: 198, endPoint x: 603, endPoint y: 345, distance: 146.9
click at [603, 344] on div "true false Workflow Set Inputs Inputs LLM · GPT-4o Search Query Step 40 Output …" at bounding box center [451, 275] width 847 height 448
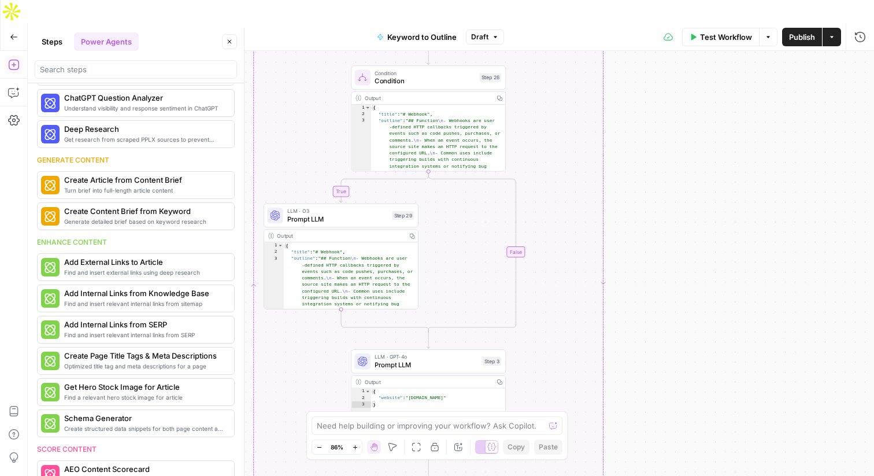
drag, startPoint x: 656, startPoint y: 147, endPoint x: 699, endPoint y: 475, distance: 330.8
click at [699, 475] on div "true false Workflow Set Inputs Inputs LLM · GPT-4o Search Query Step 40 Output …" at bounding box center [451, 275] width 847 height 448
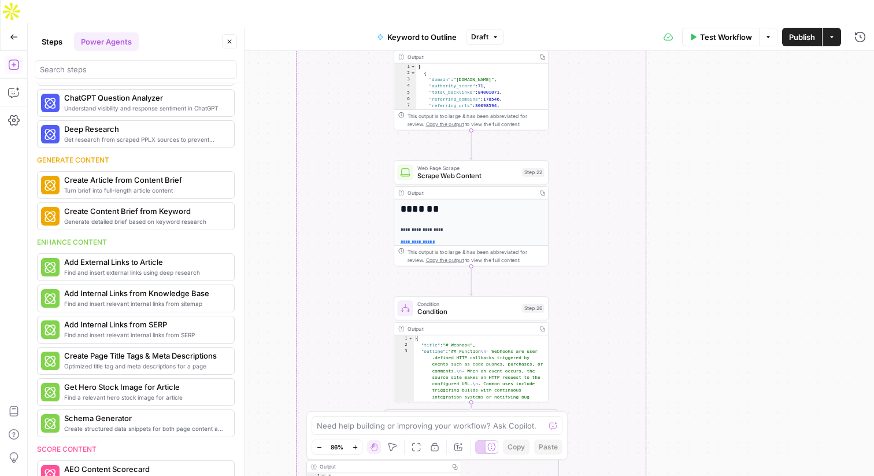
drag, startPoint x: 732, startPoint y: 231, endPoint x: 747, endPoint y: 475, distance: 245.1
click at [747, 475] on div "true false Workflow Set Inputs Inputs LLM · GPT-4o Search Query Step 40 Output …" at bounding box center [451, 275] width 847 height 448
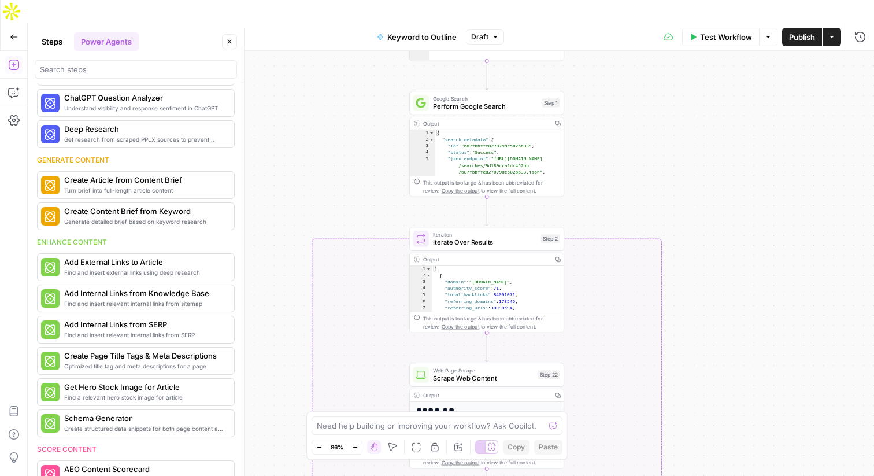
drag, startPoint x: 729, startPoint y: 280, endPoint x: 729, endPoint y: 475, distance: 195.5
click at [729, 475] on div "true false Workflow Set Inputs Inputs LLM · GPT-4o Search Query Step 40 Output …" at bounding box center [451, 275] width 847 height 448
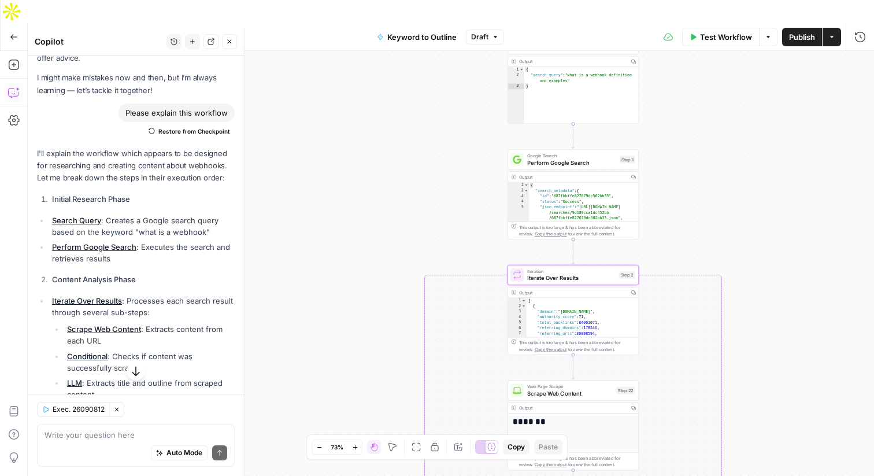
scroll to position [51, 0]
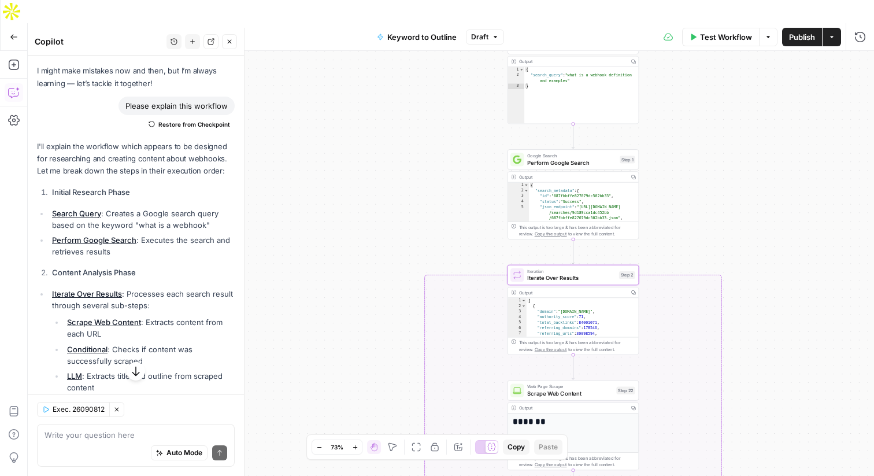
click at [76, 294] on link "Iterate Over Results" at bounding box center [87, 293] width 70 height 9
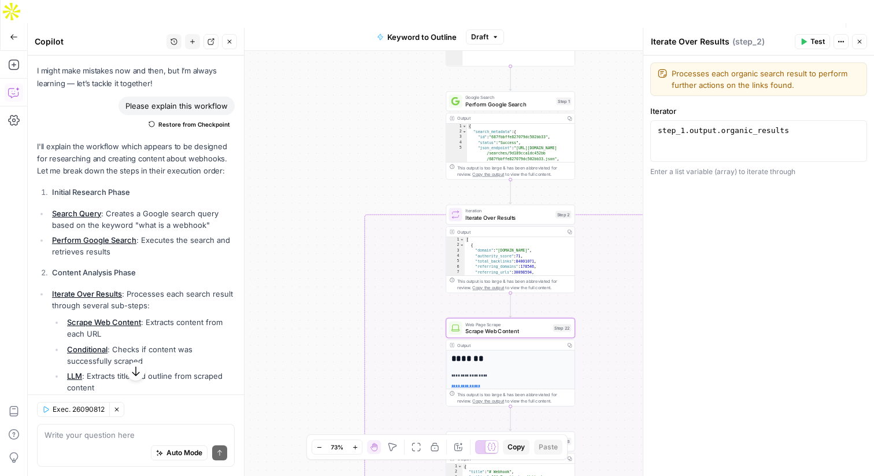
click at [83, 323] on link "Scrape Web Content" at bounding box center [104, 322] width 74 height 9
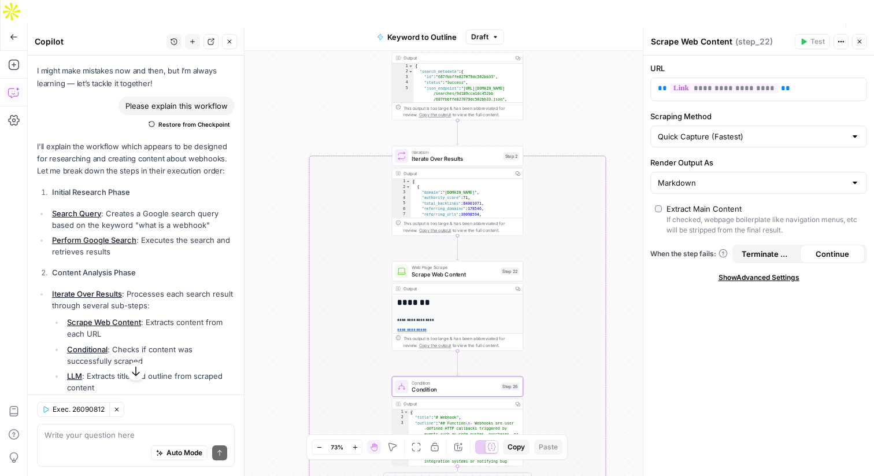
click at [84, 348] on link "Conditional" at bounding box center [87, 349] width 40 height 9
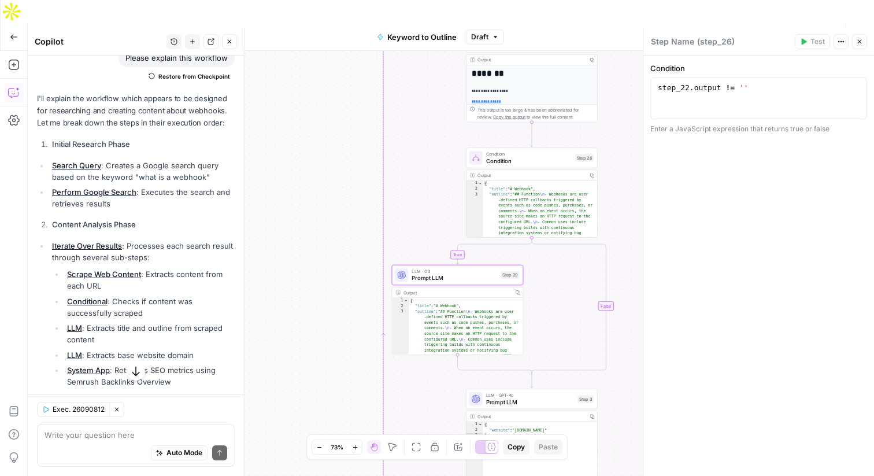
scroll to position [102, 0]
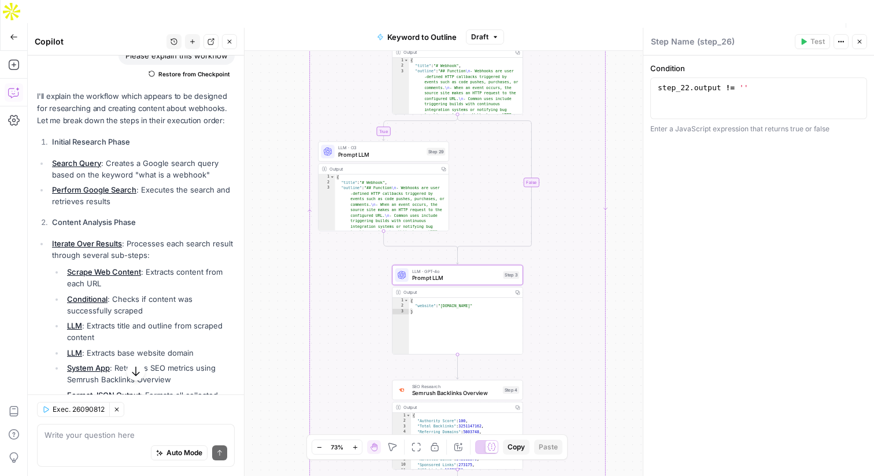
click at [71, 356] on link "LLM" at bounding box center [74, 352] width 15 height 9
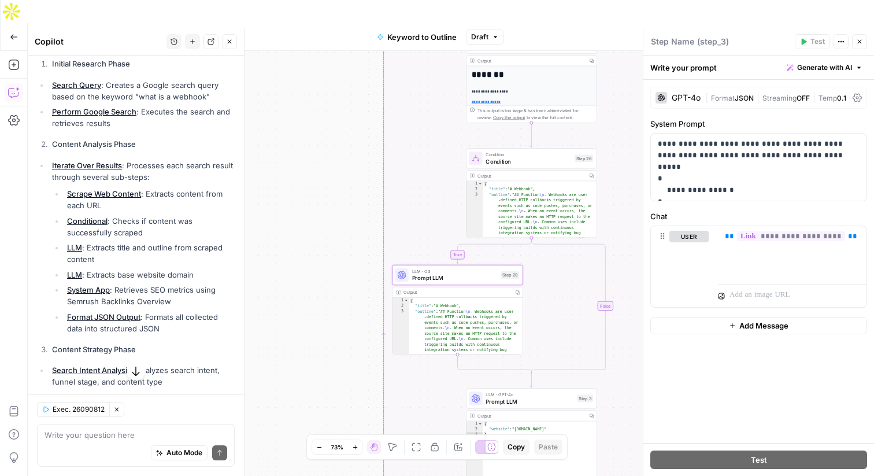
scroll to position [182, 0]
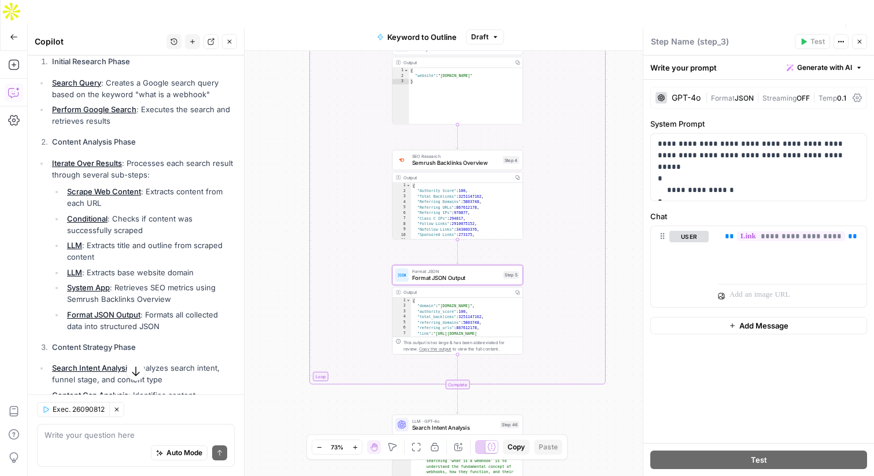
click at [77, 315] on link "Format JSON Output" at bounding box center [103, 314] width 73 height 9
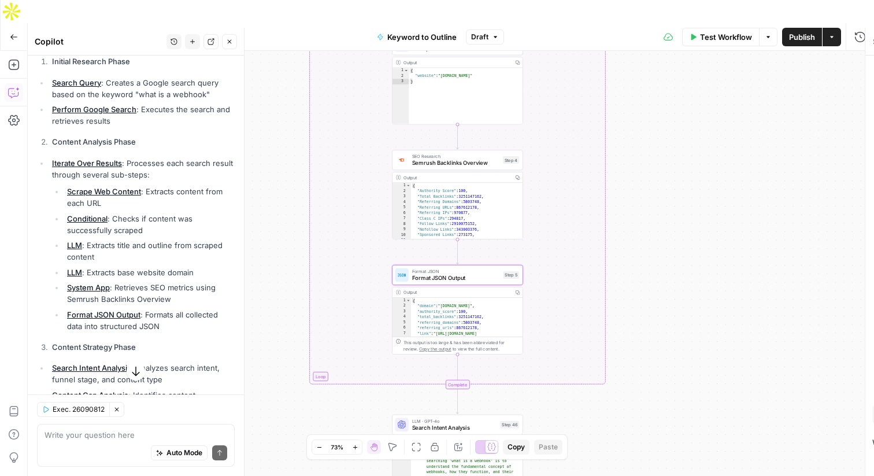
type textarea "Format JSON Output"
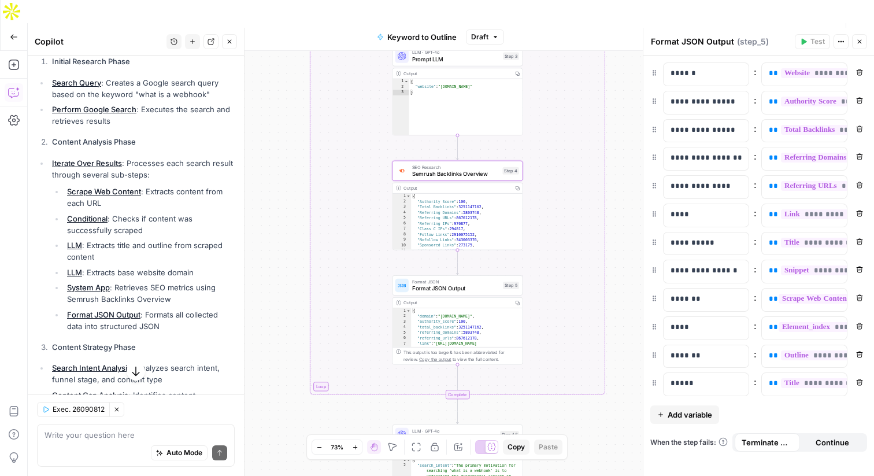
click at [79, 287] on link "System App" at bounding box center [88, 287] width 43 height 9
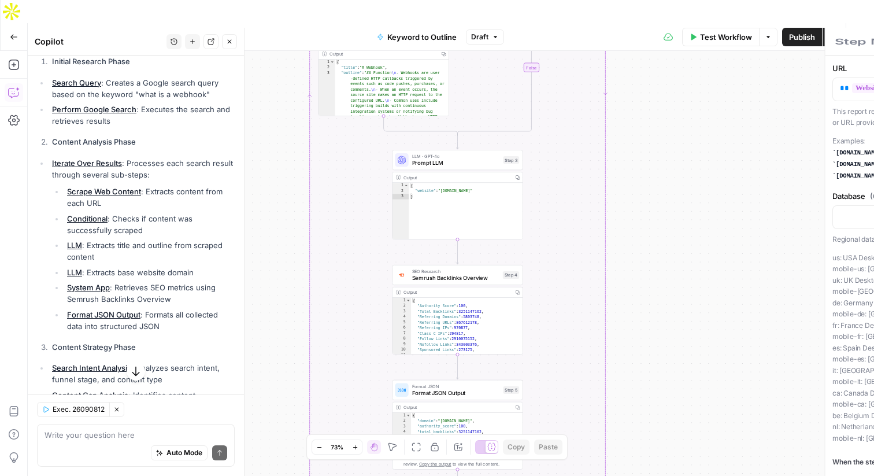
scroll to position [329, 0]
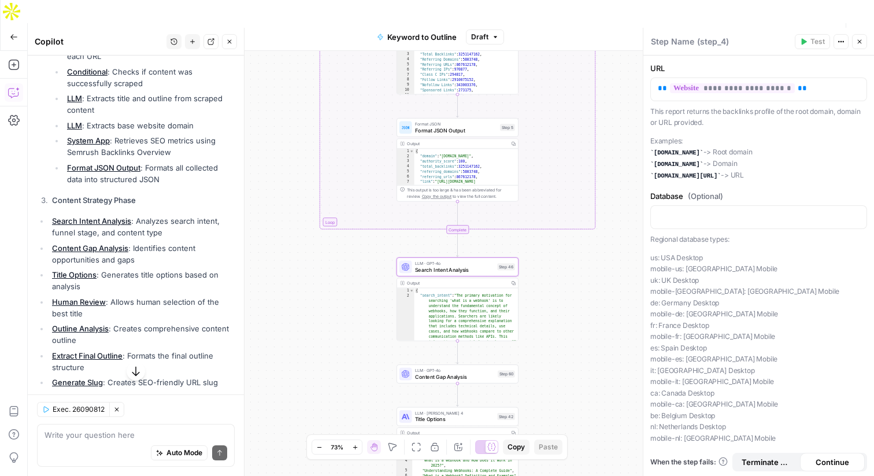
click at [87, 220] on link "Search Intent Analysis" at bounding box center [91, 220] width 79 height 9
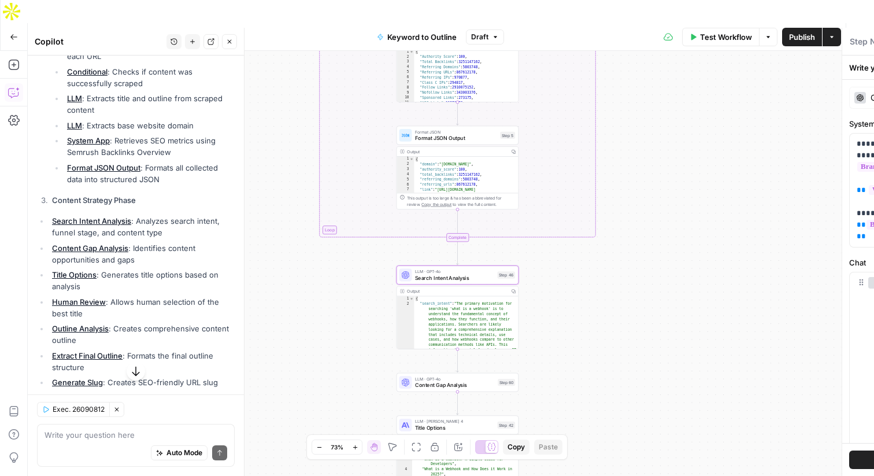
type textarea "Search Intent Analysis"
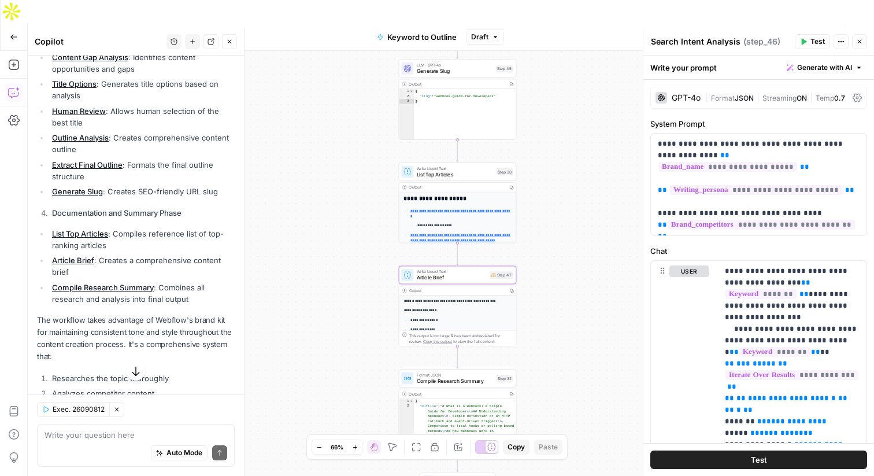
scroll to position [521, 0]
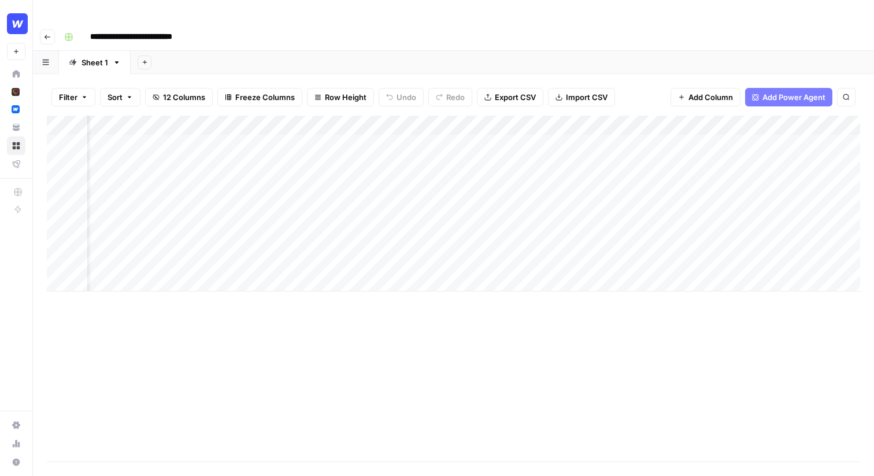
scroll to position [0, 74]
click at [339, 120] on div "Add Column" at bounding box center [454, 204] width 814 height 176
click at [346, 121] on div "Add Column" at bounding box center [454, 204] width 814 height 176
click at [383, 147] on div "Add Column" at bounding box center [454, 204] width 814 height 176
click at [507, 117] on div "Add Column" at bounding box center [454, 204] width 814 height 176
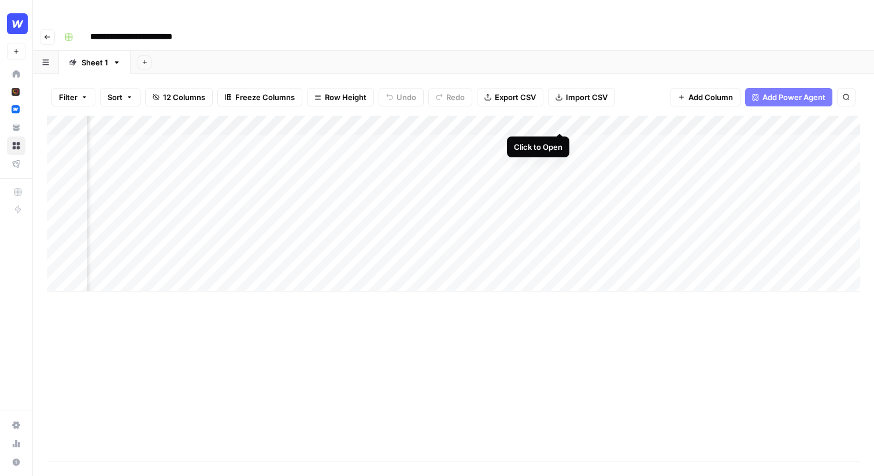
click at [558, 123] on div "Add Column" at bounding box center [454, 204] width 814 height 176
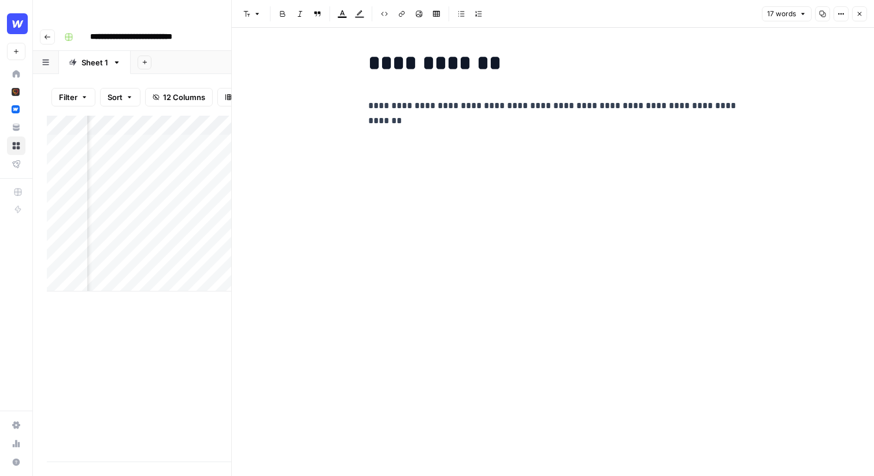
click at [516, 97] on div "**********" at bounding box center [553, 82] width 384 height 72
click at [861, 13] on icon "button" at bounding box center [860, 14] width 4 height 4
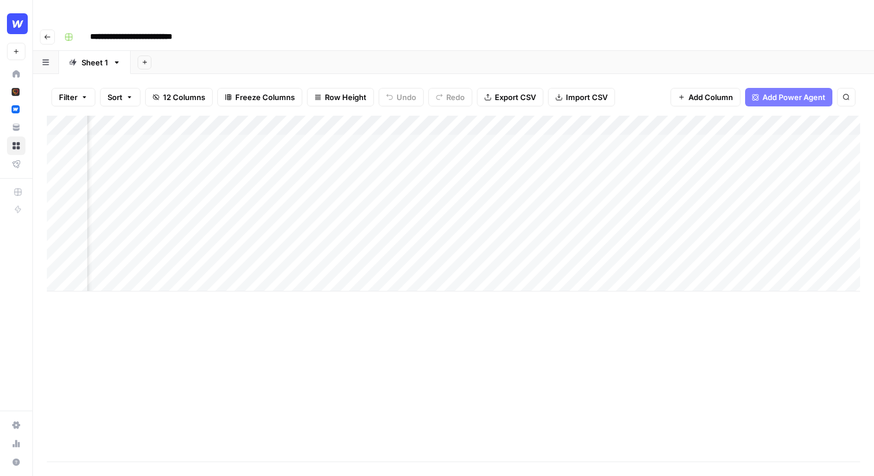
scroll to position [0, 569]
click at [449, 120] on div "Add Column" at bounding box center [454, 204] width 814 height 176
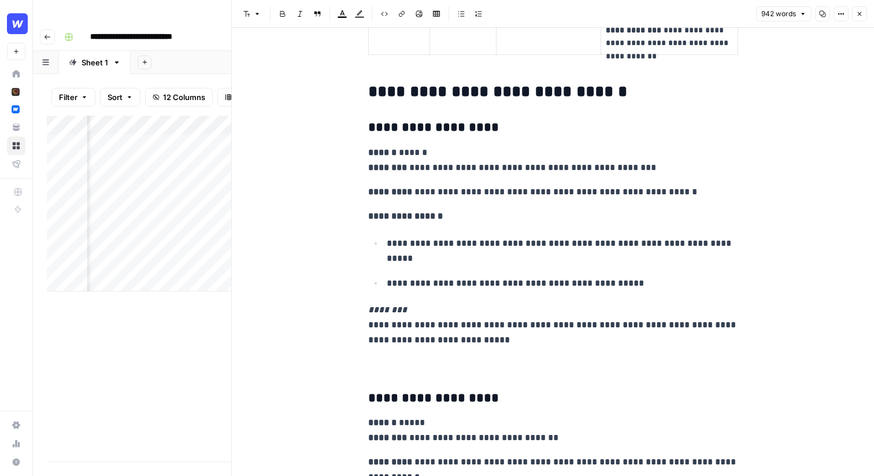
scroll to position [1353, 0]
click at [354, 152] on div "**********" at bounding box center [553, 360] width 643 height 3371
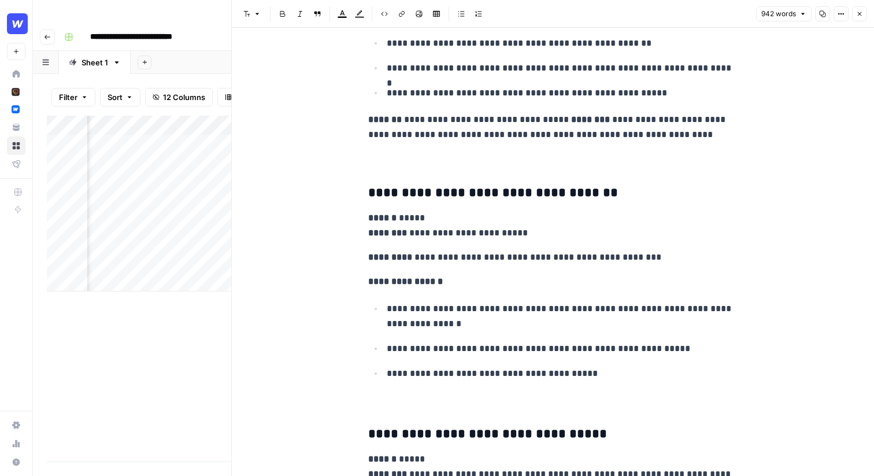
scroll to position [1842, 0]
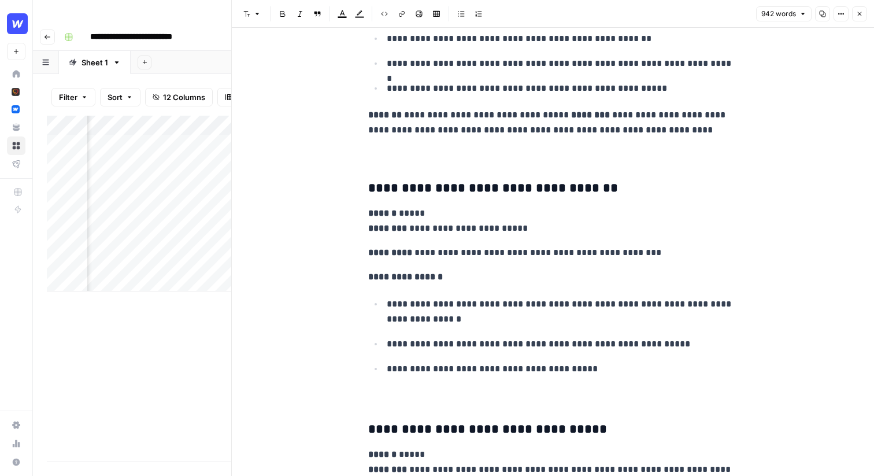
click at [438, 213] on p "**********" at bounding box center [553, 221] width 370 height 30
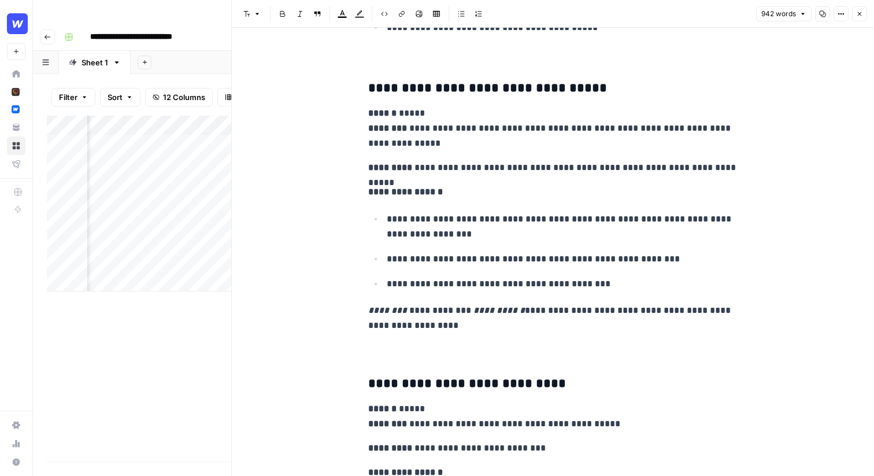
scroll to position [2194, 0]
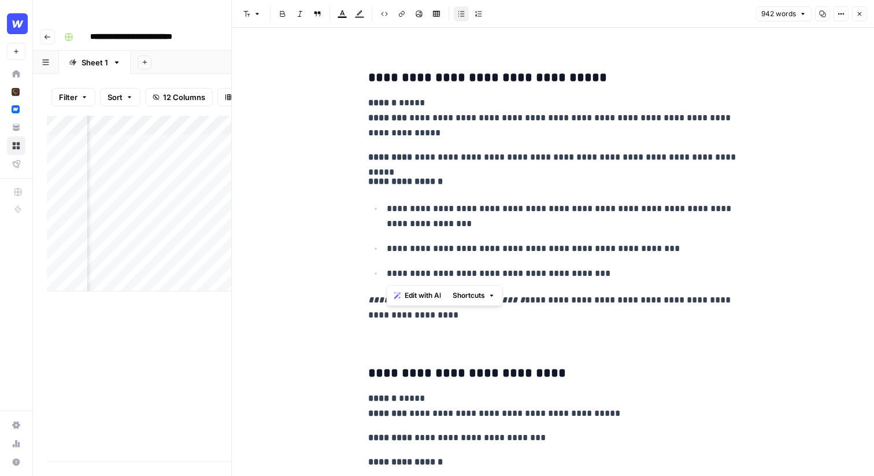
drag, startPoint x: 385, startPoint y: 207, endPoint x: 598, endPoint y: 274, distance: 223.5
click at [598, 274] on ul "**********" at bounding box center [553, 241] width 370 height 80
click at [598, 274] on p "**********" at bounding box center [563, 273] width 352 height 15
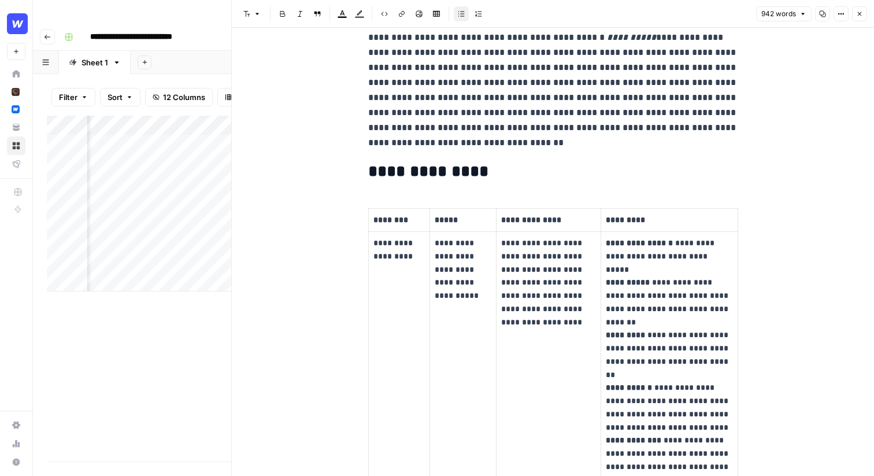
scroll to position [0, 0]
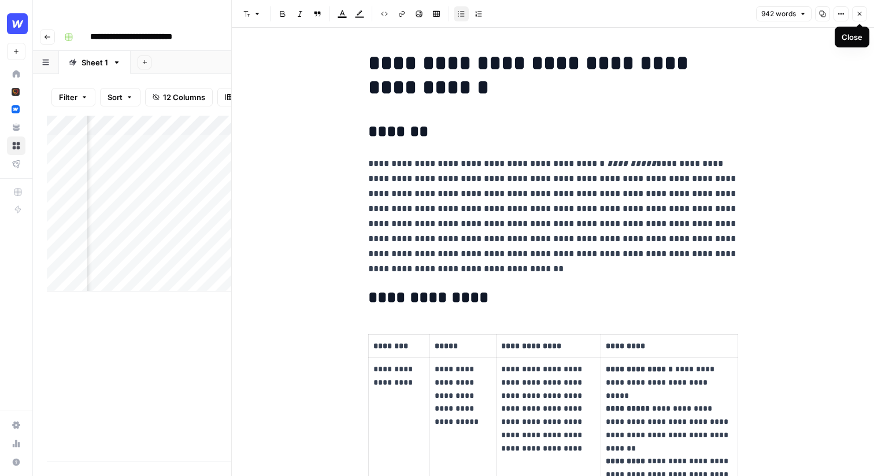
click at [863, 15] on button "Close" at bounding box center [859, 13] width 15 height 15
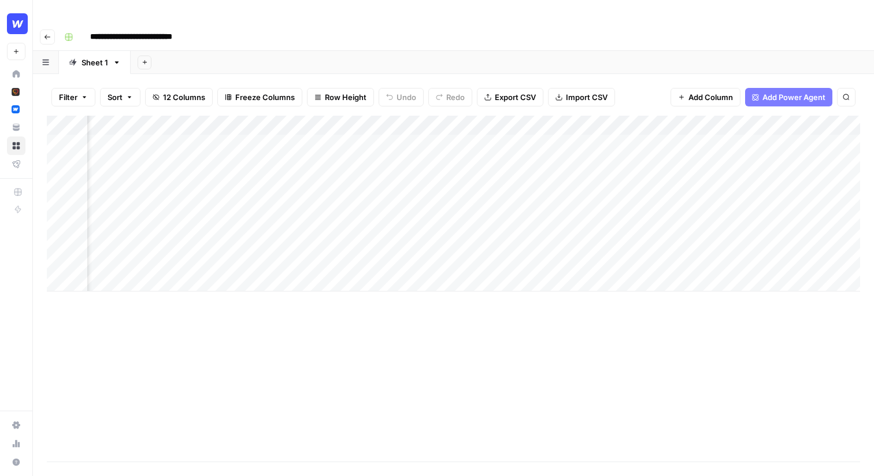
scroll to position [0, 704]
click at [518, 116] on div "Add Column" at bounding box center [454, 204] width 814 height 176
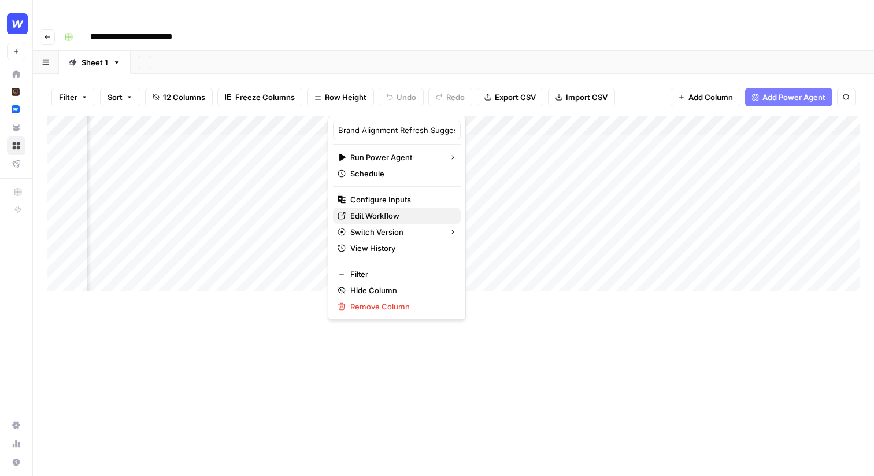
click at [377, 215] on span "Edit Workflow" at bounding box center [400, 216] width 101 height 12
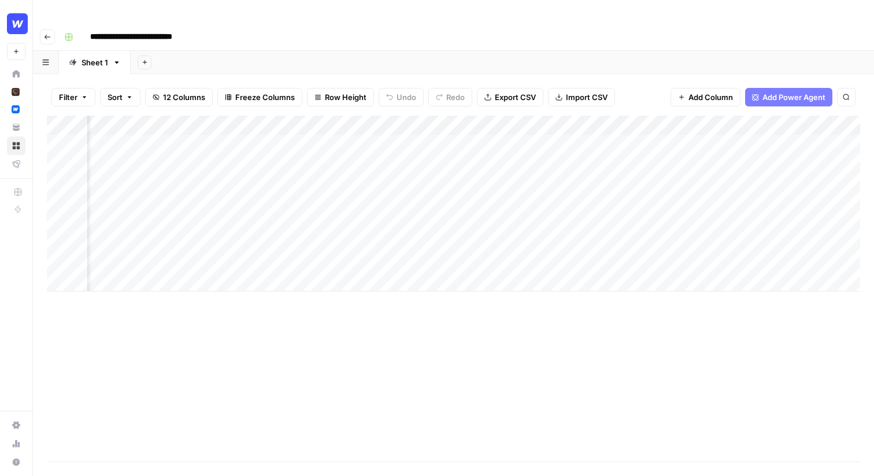
scroll to position [0, 0]
click at [597, 91] on span "Import CSV" at bounding box center [587, 97] width 42 height 12
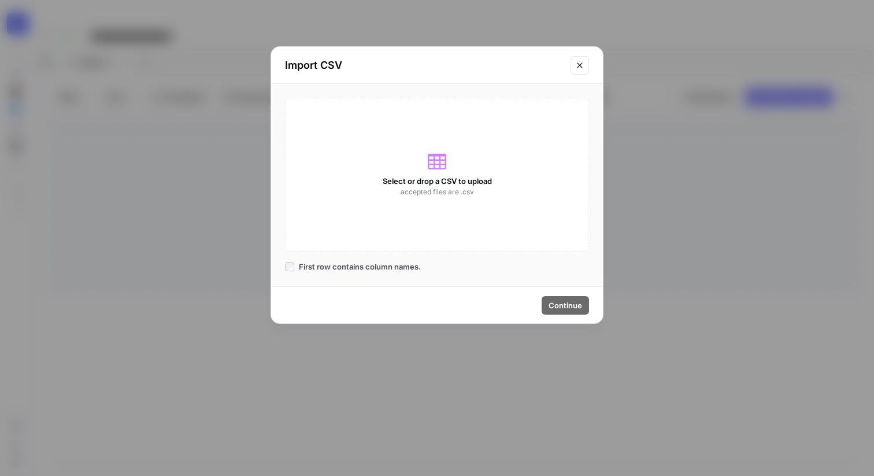
click at [585, 65] on button "Close modal" at bounding box center [580, 65] width 19 height 19
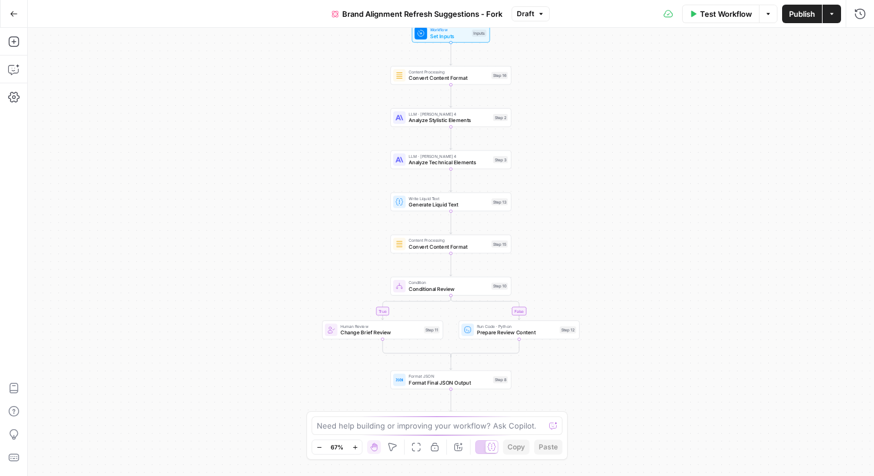
drag, startPoint x: 549, startPoint y: 110, endPoint x: 549, endPoint y: 84, distance: 26.6
click at [549, 84] on div "true false Workflow Set Inputs Inputs Content Processing Convert Content Format…" at bounding box center [451, 252] width 847 height 448
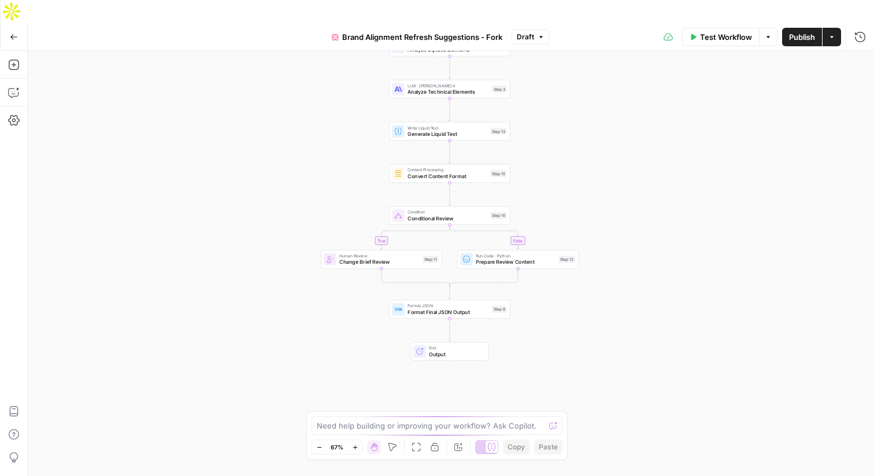
drag, startPoint x: 613, startPoint y: 155, endPoint x: 613, endPoint y: 64, distance: 91.4
click at [613, 64] on div "true false Workflow Set Inputs Inputs Content Processing Convert Content Format…" at bounding box center [451, 275] width 847 height 448
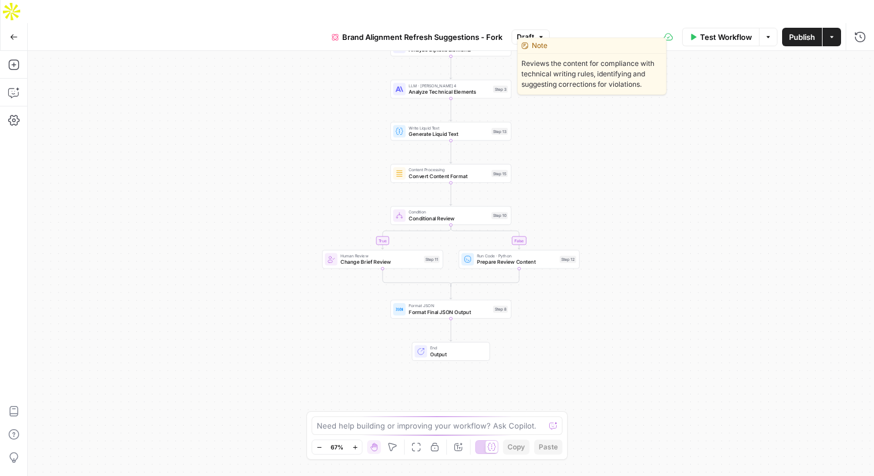
click at [428, 88] on span "Analyze Technical Elements" at bounding box center [449, 92] width 81 height 8
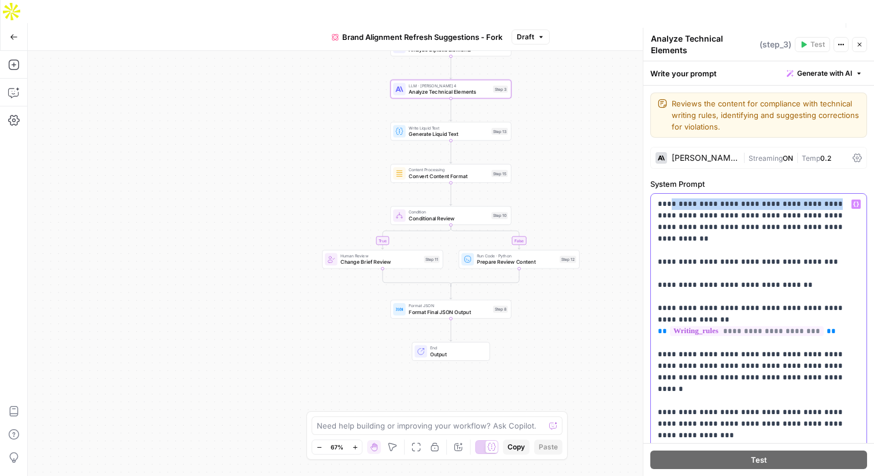
drag, startPoint x: 670, startPoint y: 204, endPoint x: 815, endPoint y: 205, distance: 144.6
click at [861, 45] on icon "button" at bounding box center [860, 45] width 4 height 4
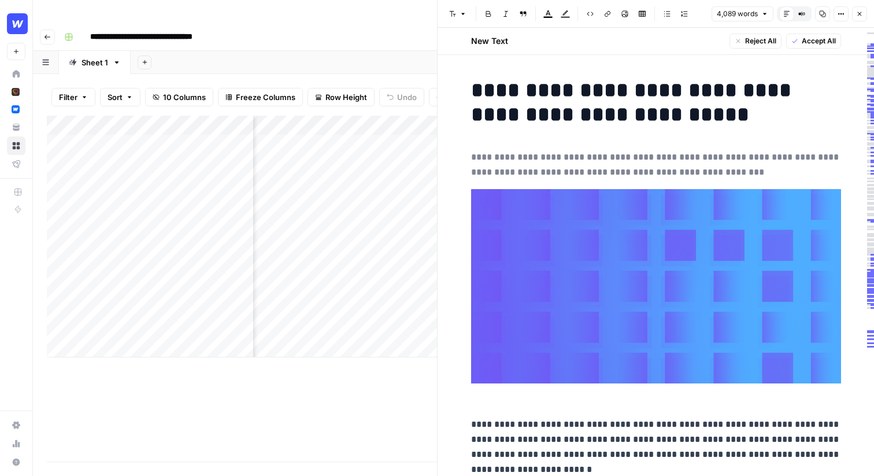
scroll to position [44, 0]
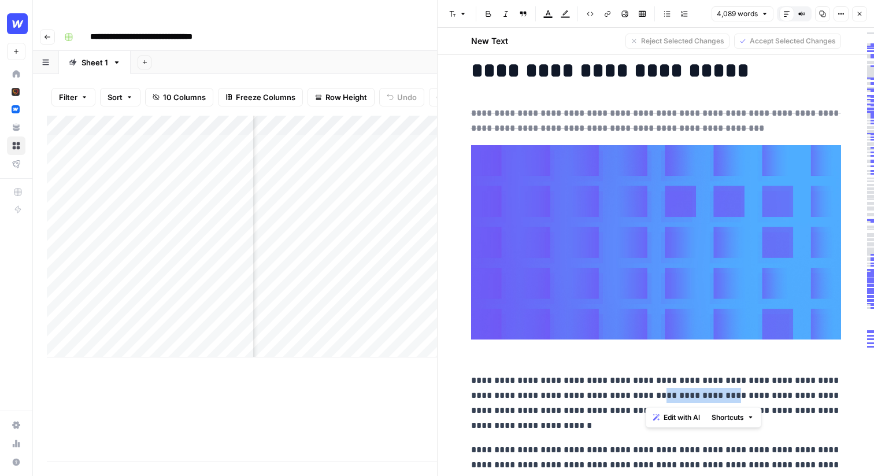
drag, startPoint x: 709, startPoint y: 393, endPoint x: 646, endPoint y: 393, distance: 63.0
click at [646, 393] on p "**********" at bounding box center [656, 403] width 370 height 60
click at [678, 423] on span "Edit with AI" at bounding box center [682, 417] width 36 height 10
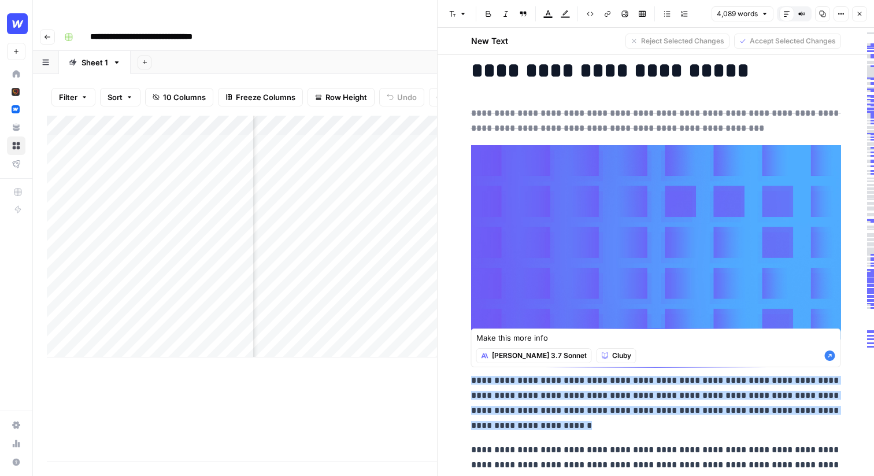
type textarea "Make this more infor"
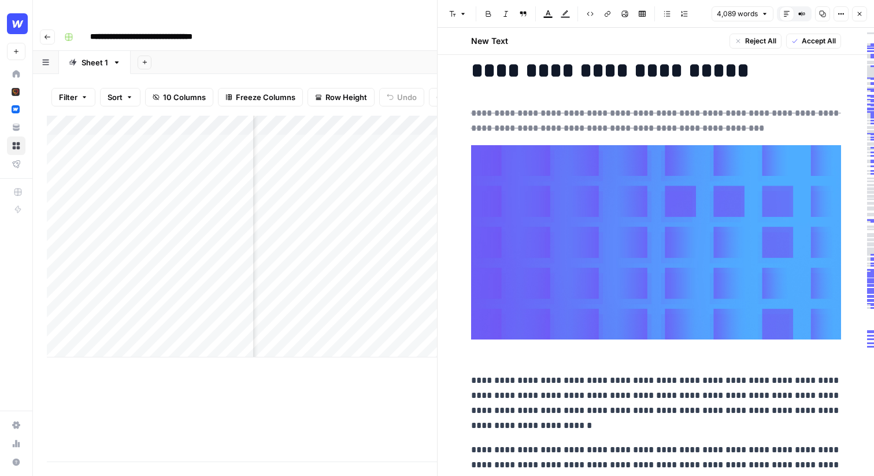
click at [655, 401] on p "**********" at bounding box center [656, 403] width 370 height 60
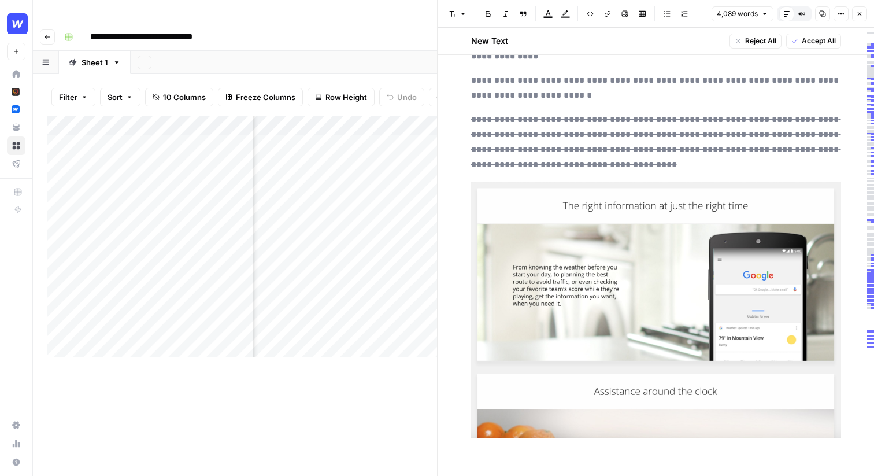
scroll to position [6553, 0]
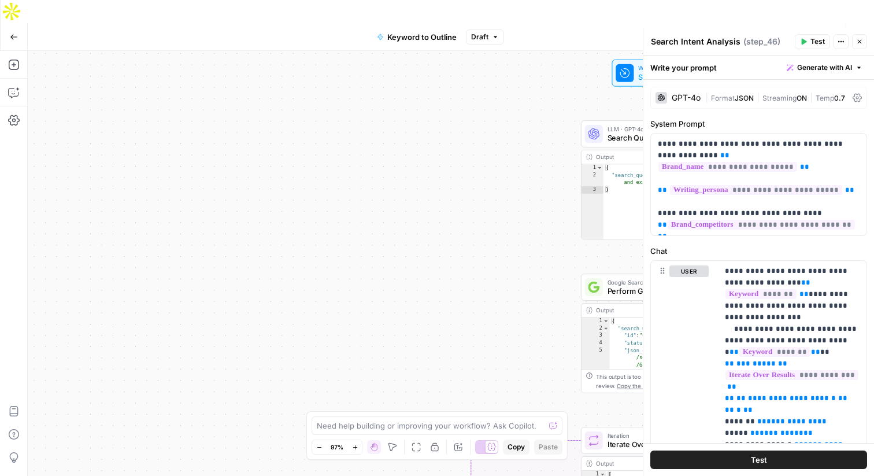
scroll to position [64, 0]
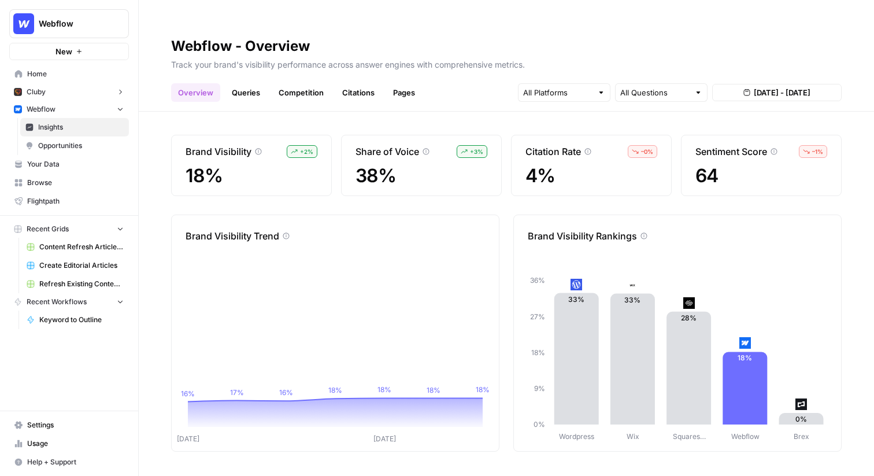
click at [63, 167] on span "Your Data" at bounding box center [75, 164] width 97 height 10
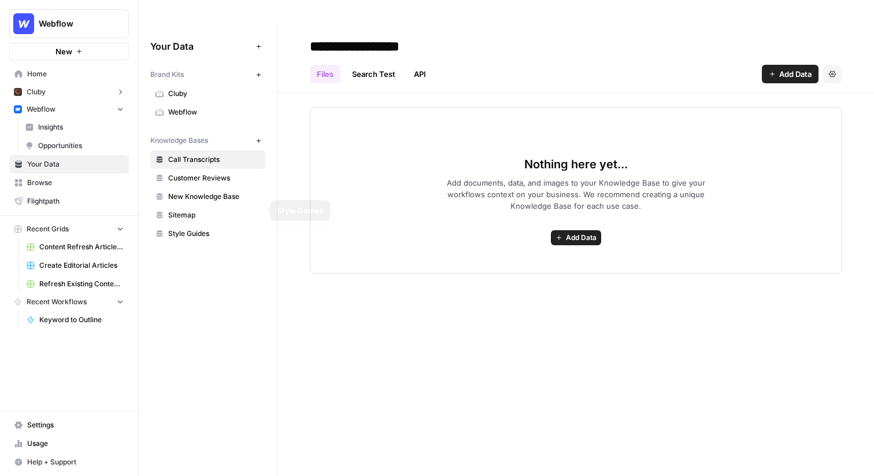
click at [205, 154] on span "Call Transcripts" at bounding box center [214, 159] width 92 height 10
click at [206, 107] on span "Webflow" at bounding box center [214, 112] width 92 height 10
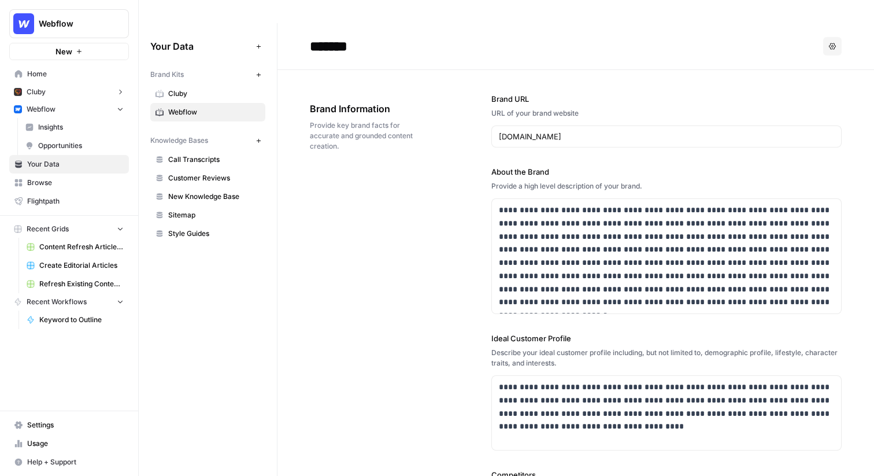
click at [175, 154] on span "Call Transcripts" at bounding box center [214, 159] width 92 height 10
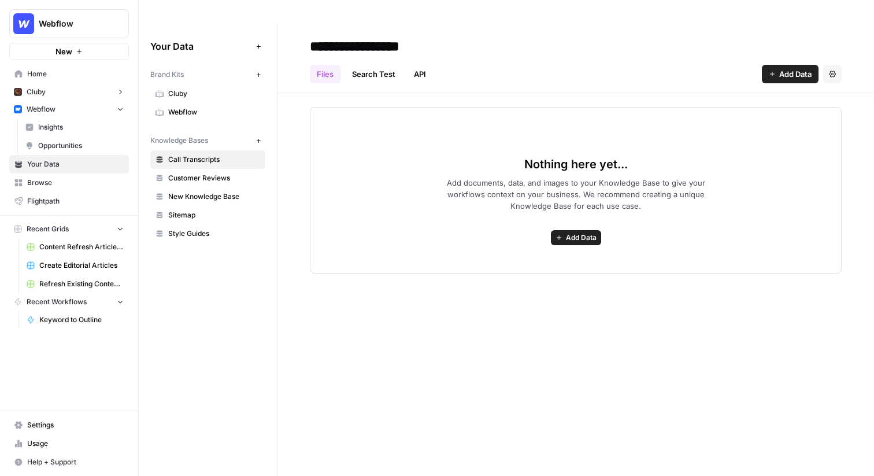
click at [182, 173] on span "Customer Reviews" at bounding box center [214, 178] width 92 height 10
click at [182, 191] on span "New Knowledge Base" at bounding box center [214, 196] width 92 height 10
click at [181, 206] on link "Sitemap" at bounding box center [207, 215] width 115 height 19
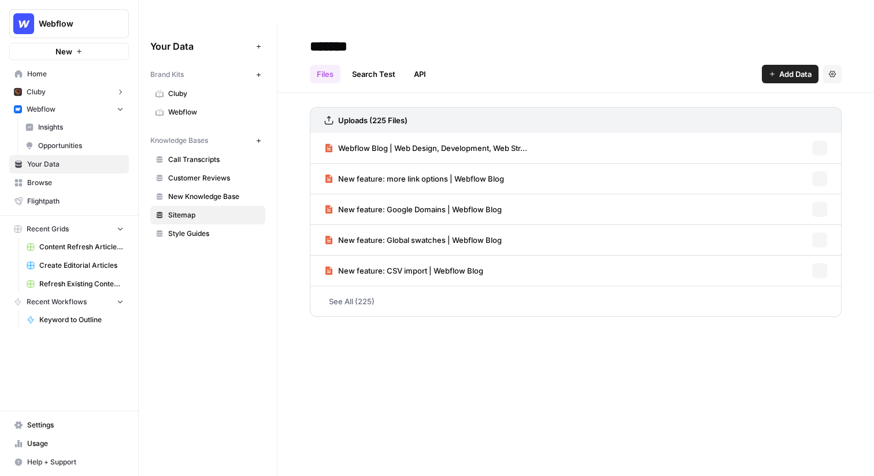
click at [184, 228] on span "Style Guides" at bounding box center [214, 233] width 92 height 10
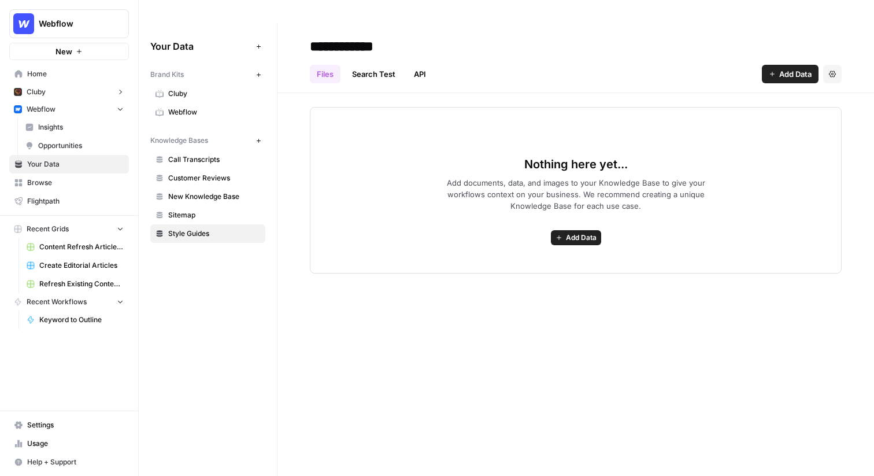
click at [201, 154] on span "Call Transcripts" at bounding box center [214, 159] width 92 height 10
click at [201, 210] on span "Sitemap" at bounding box center [214, 215] width 92 height 10
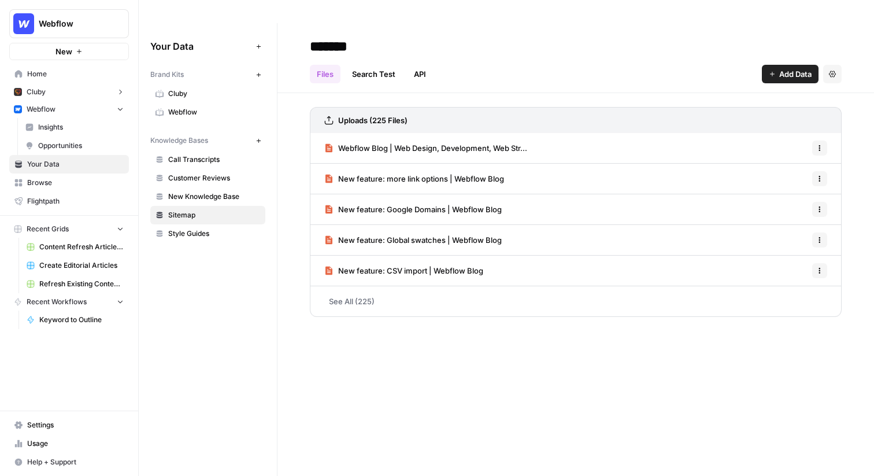
click at [182, 107] on span "Webflow" at bounding box center [214, 112] width 92 height 10
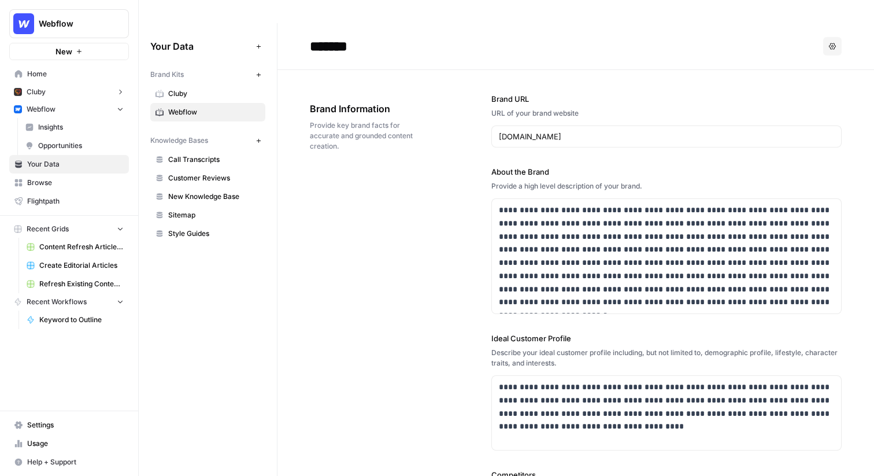
click at [47, 69] on span "Home" at bounding box center [75, 74] width 97 height 10
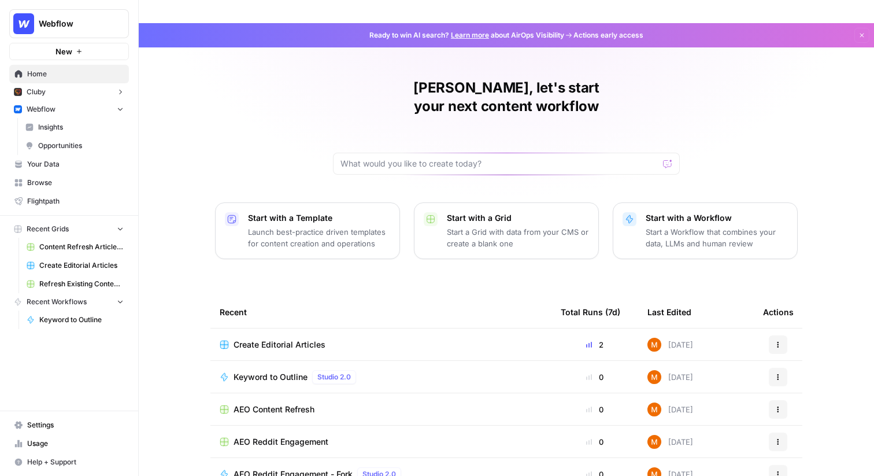
click at [70, 165] on span "Your Data" at bounding box center [75, 164] width 97 height 10
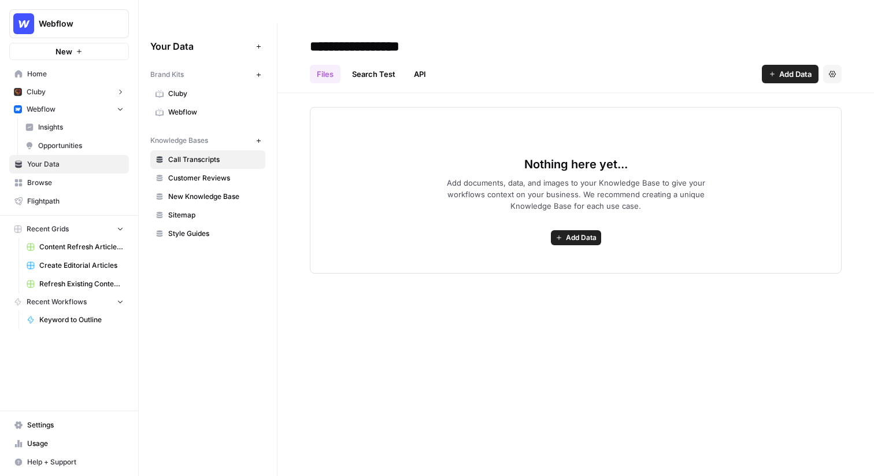
click at [180, 107] on span "Webflow" at bounding box center [214, 112] width 92 height 10
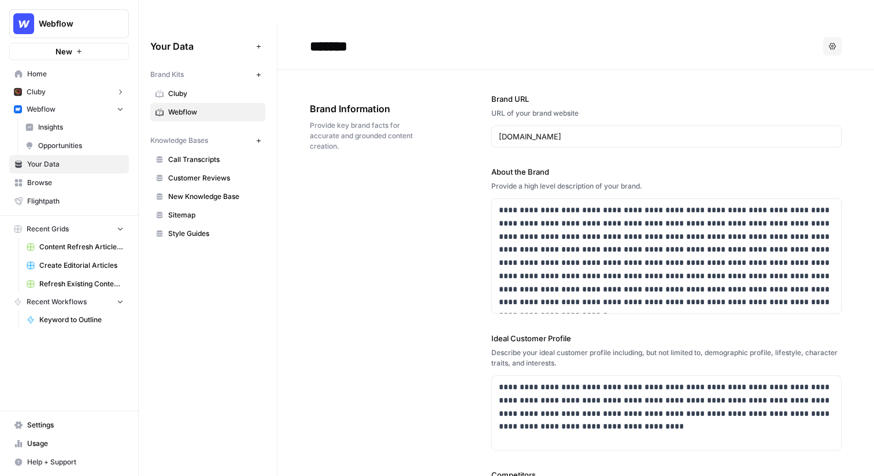
click at [462, 120] on div "**********" at bounding box center [576, 399] width 532 height 658
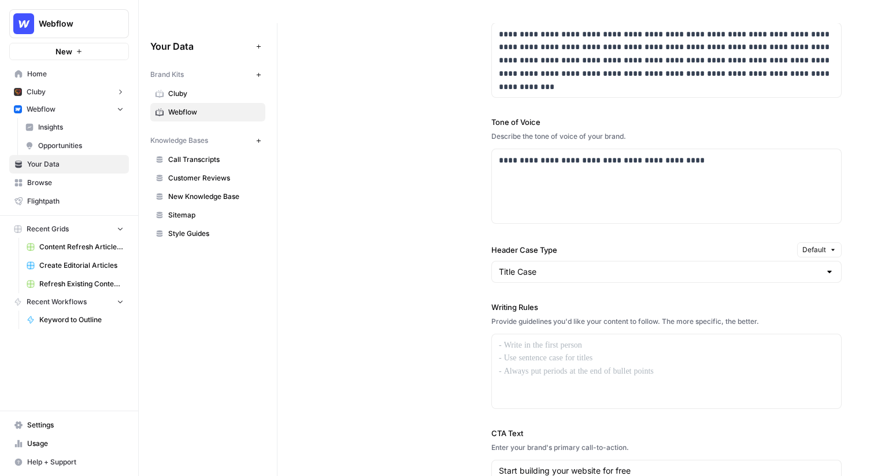
scroll to position [777, 0]
click at [557, 259] on div "Title Case" at bounding box center [667, 270] width 350 height 22
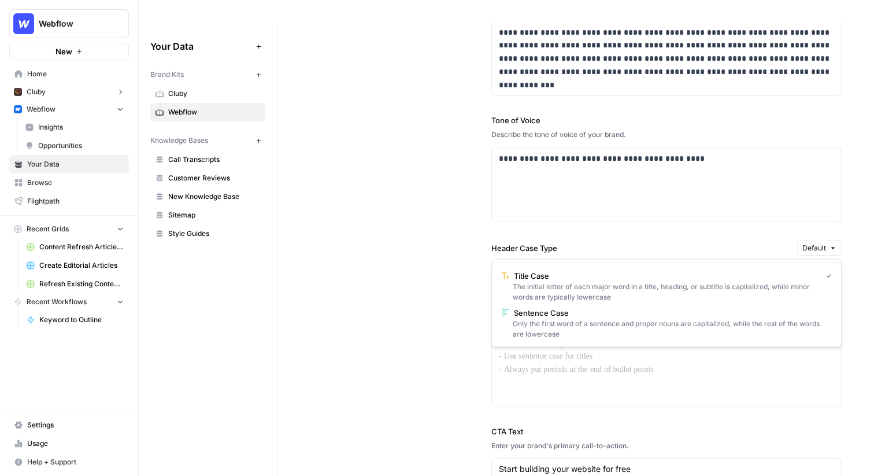
type input "Title Case"
click at [548, 214] on div "**********" at bounding box center [667, 265] width 350 height 621
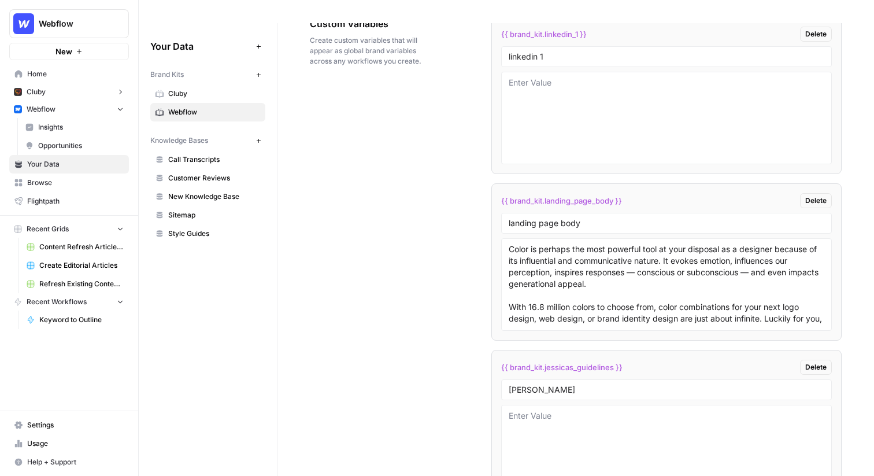
scroll to position [2000, 0]
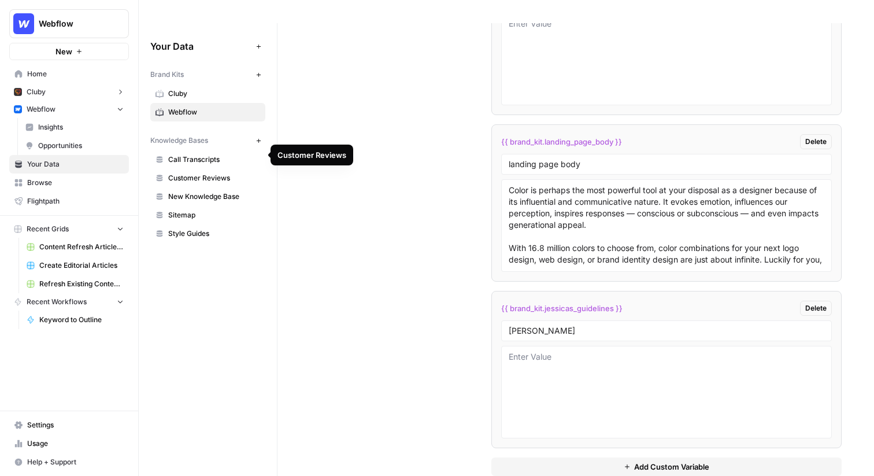
click at [209, 210] on span "Sitemap" at bounding box center [214, 215] width 92 height 10
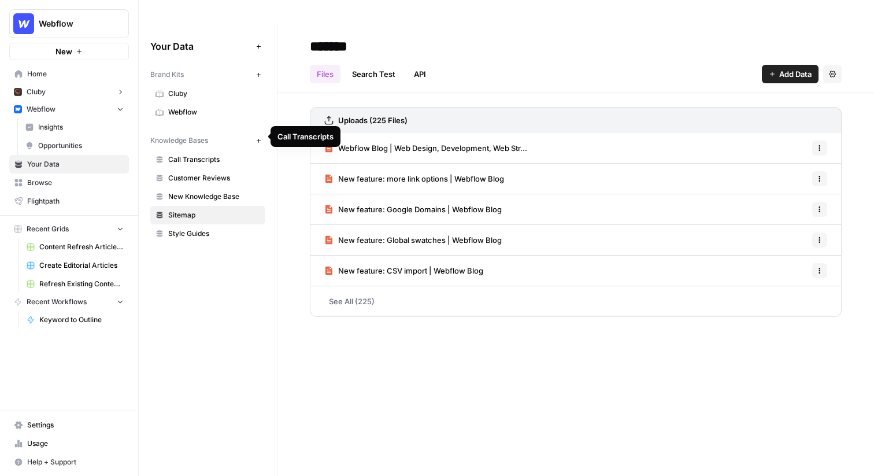
click at [204, 154] on span "Call Transcripts" at bounding box center [214, 159] width 92 height 10
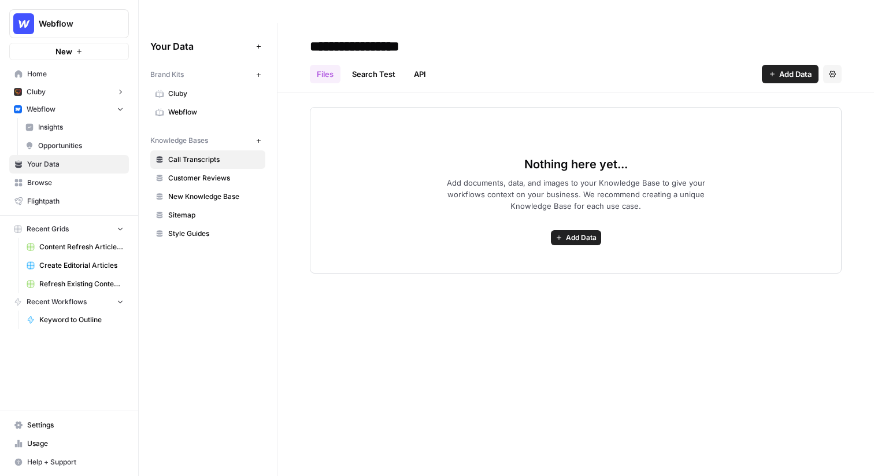
click at [204, 173] on span "Customer Reviews" at bounding box center [214, 178] width 92 height 10
click at [200, 210] on span "Sitemap" at bounding box center [214, 215] width 92 height 10
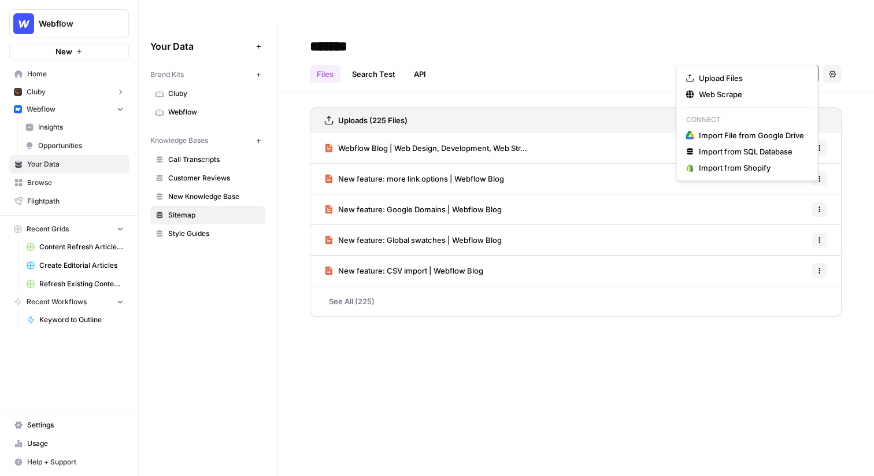
click at [788, 68] on span "Add Data" at bounding box center [796, 74] width 32 height 12
click at [765, 101] on button "Web Scrape" at bounding box center [748, 94] width 132 height 16
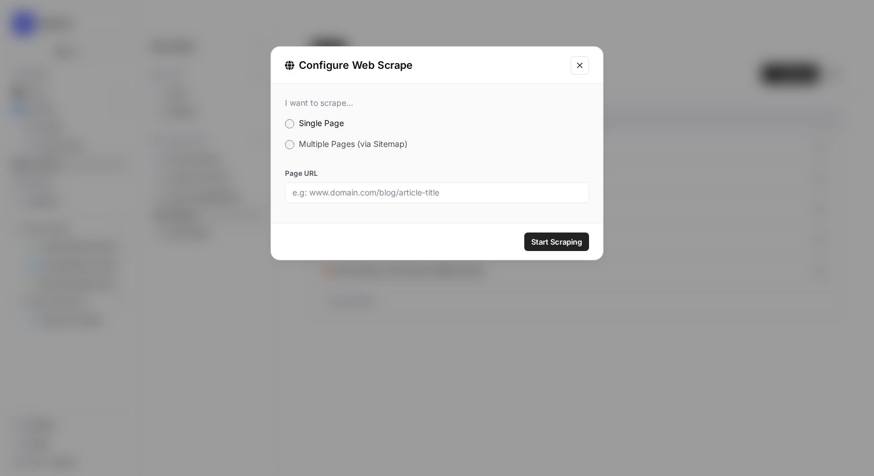
click at [338, 147] on span "Multiple Pages (via Sitemap)" at bounding box center [353, 144] width 109 height 10
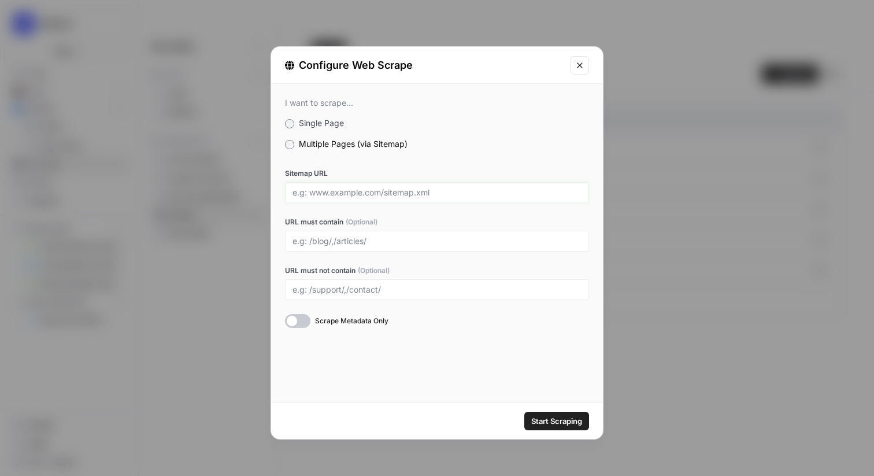
click at [344, 187] on input "Sitemap URL" at bounding box center [437, 192] width 289 height 10
click at [578, 67] on icon "Close modal" at bounding box center [579, 64] width 5 height 5
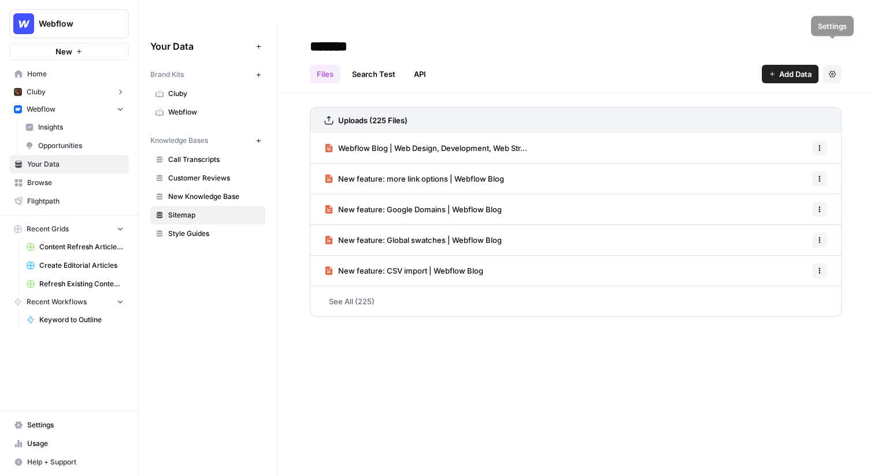
click at [800, 68] on span "Add Data" at bounding box center [796, 74] width 32 height 12
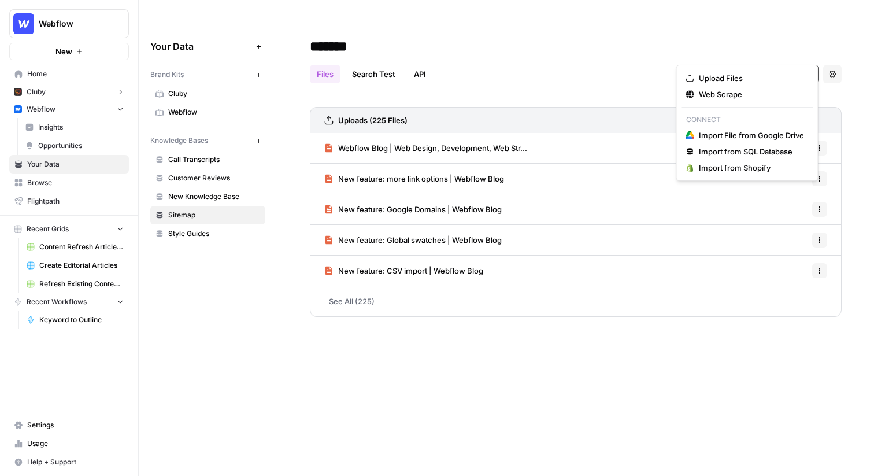
click at [652, 56] on div "Files Search Test API Add Data Settings" at bounding box center [576, 70] width 532 height 28
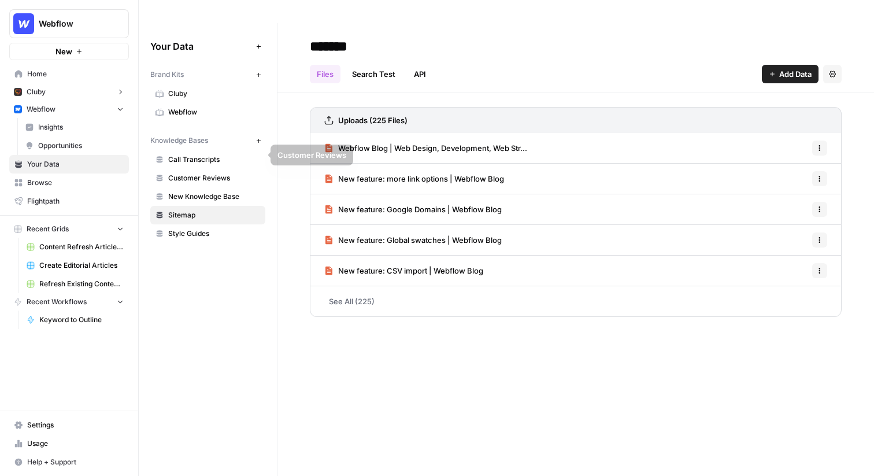
click at [193, 107] on span "Webflow" at bounding box center [214, 112] width 92 height 10
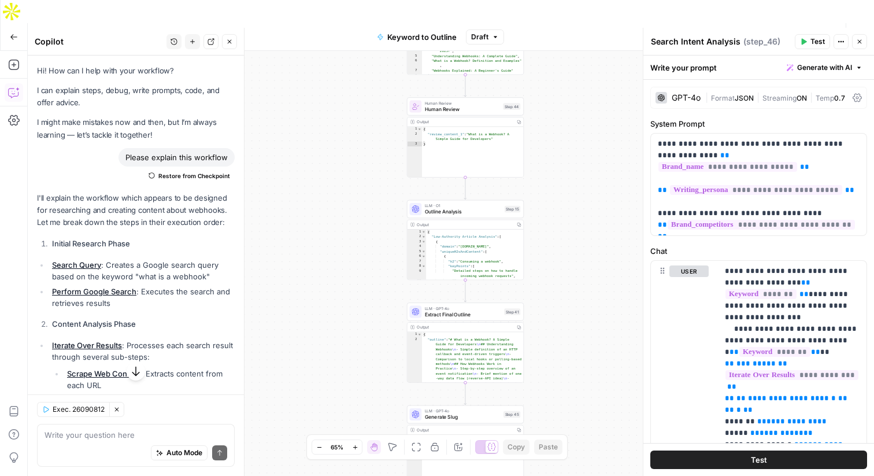
scroll to position [521, 0]
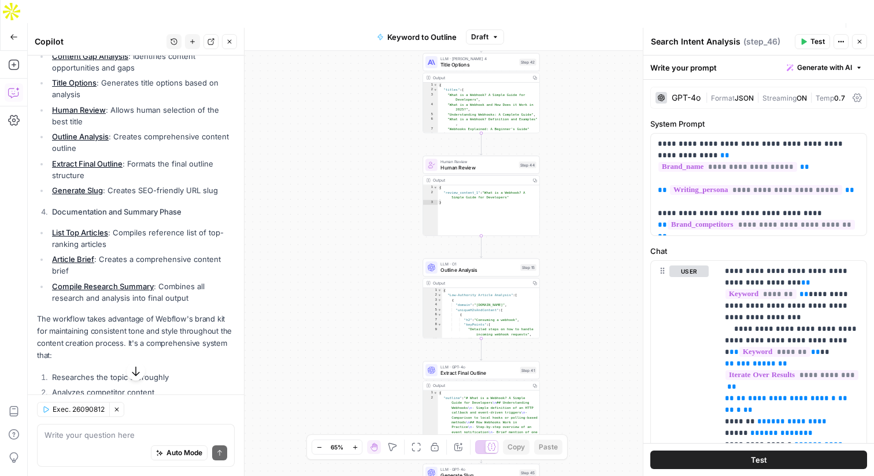
click at [860, 41] on icon "button" at bounding box center [860, 42] width 4 height 4
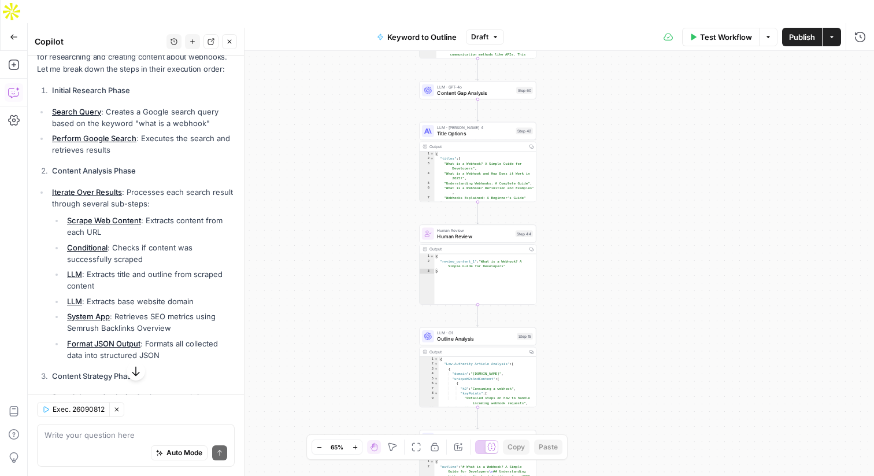
scroll to position [0, 0]
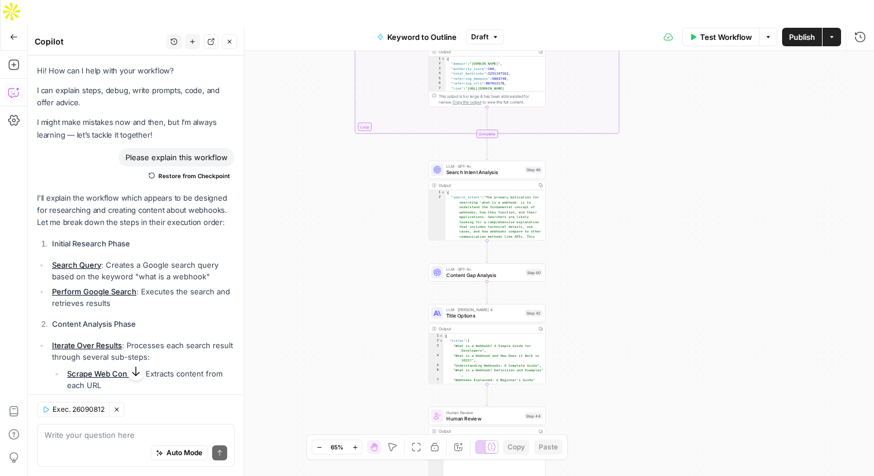
drag, startPoint x: 589, startPoint y: 156, endPoint x: 598, endPoint y: 337, distance: 180.7
click at [598, 337] on div "true false Workflow Set Inputs Inputs LLM · GPT-4o Search Query Step 40 Output …" at bounding box center [451, 275] width 847 height 448
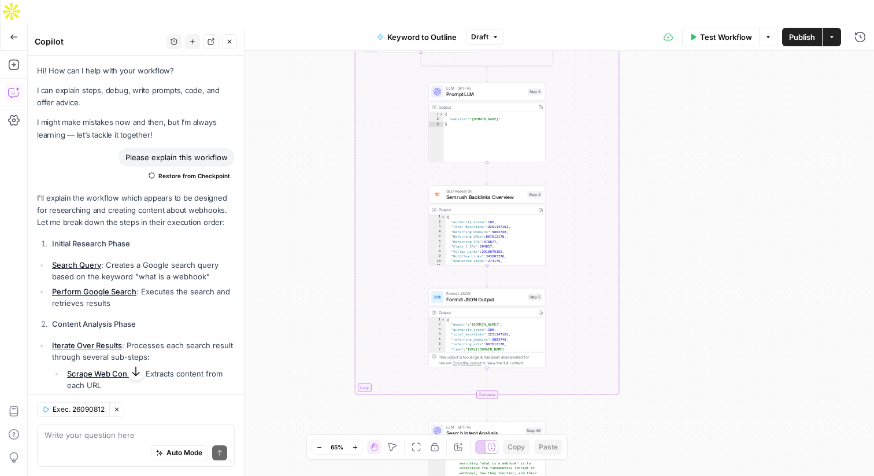
drag, startPoint x: 617, startPoint y: 223, endPoint x: 615, endPoint y: 475, distance: 252.7
click at [616, 475] on div "true false Workflow Set Inputs Inputs LLM · GPT-4o Search Query Step 40 Output …" at bounding box center [451, 275] width 847 height 448
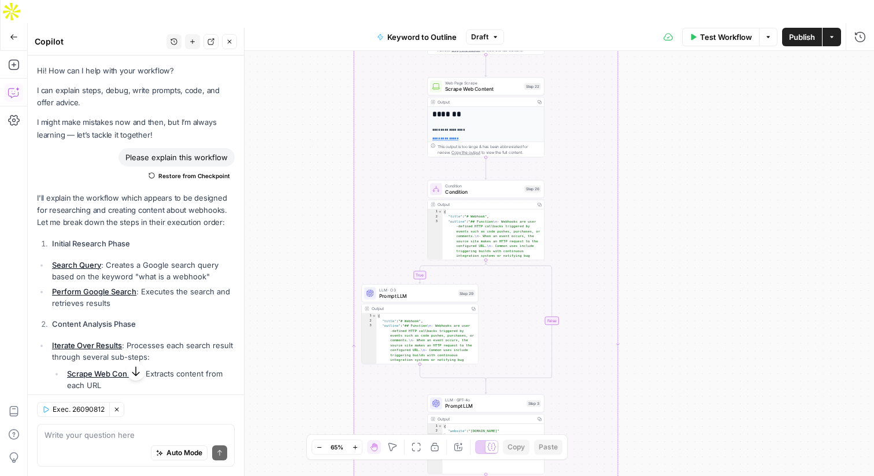
drag, startPoint x: 660, startPoint y: 164, endPoint x: 660, endPoint y: 475, distance: 311.7
click at [660, 475] on div "true false Workflow Set Inputs Inputs LLM · GPT-4o Search Query Step 40 Output …" at bounding box center [451, 275] width 847 height 448
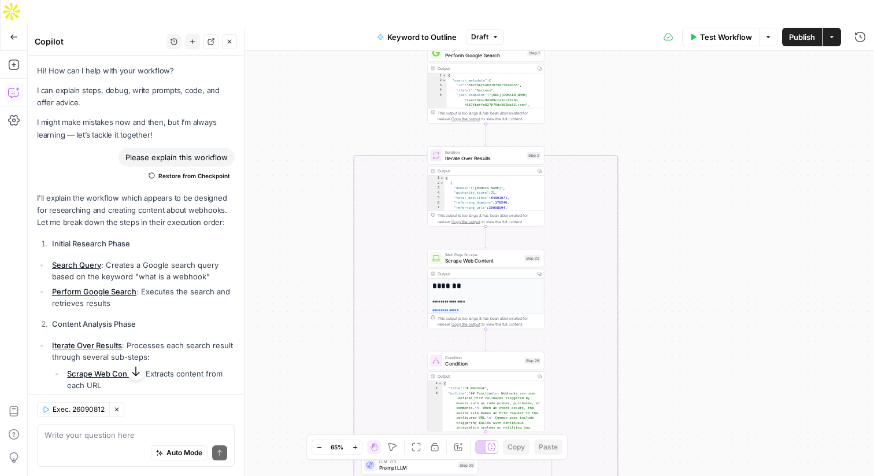
drag, startPoint x: 676, startPoint y: 234, endPoint x: 676, endPoint y: 407, distance: 172.3
click at [676, 406] on div "true false Workflow Set Inputs Inputs LLM · GPT-4o Search Query Step 40 Output …" at bounding box center [451, 275] width 847 height 448
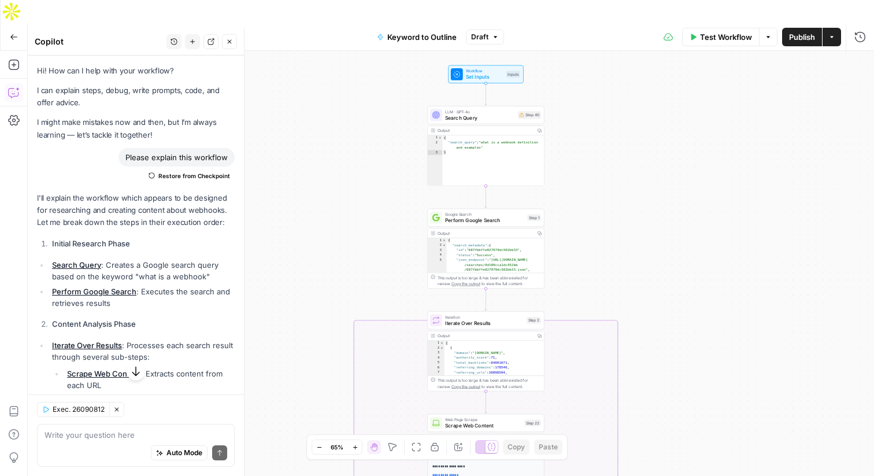
drag, startPoint x: 659, startPoint y: 237, endPoint x: 659, endPoint y: 402, distance: 164.8
click at [659, 402] on div "true false Workflow Set Inputs Inputs LLM · GPT-4o Search Query Step 40 Output …" at bounding box center [451, 275] width 847 height 448
drag, startPoint x: 599, startPoint y: 108, endPoint x: 599, endPoint y: 95, distance: 12.7
click at [599, 95] on div "true false Workflow Set Inputs Inputs LLM · GPT-4o Search Query Step 40 Output …" at bounding box center [451, 275] width 847 height 448
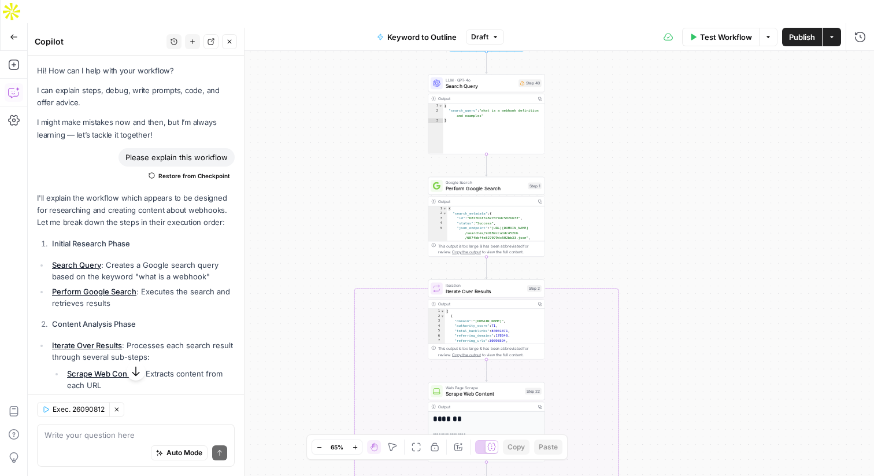
drag, startPoint x: 579, startPoint y: 163, endPoint x: 578, endPoint y: 109, distance: 53.2
click at [578, 109] on div "true false Workflow Set Inputs Inputs LLM · GPT-4o Search Query Step 40 Output …" at bounding box center [451, 275] width 847 height 448
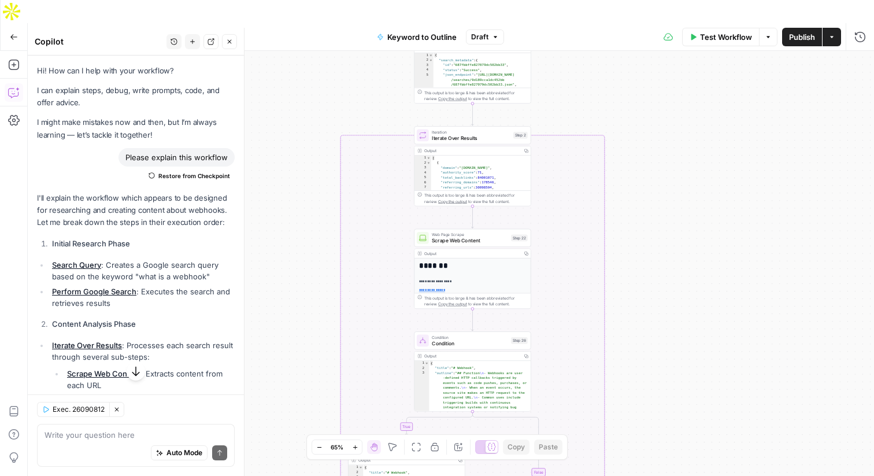
drag, startPoint x: 609, startPoint y: 190, endPoint x: 596, endPoint y: 72, distance: 119.3
click at [596, 71] on div "true false Workflow Set Inputs Inputs LLM · GPT-4o Search Query Step 40 Output …" at bounding box center [451, 275] width 847 height 448
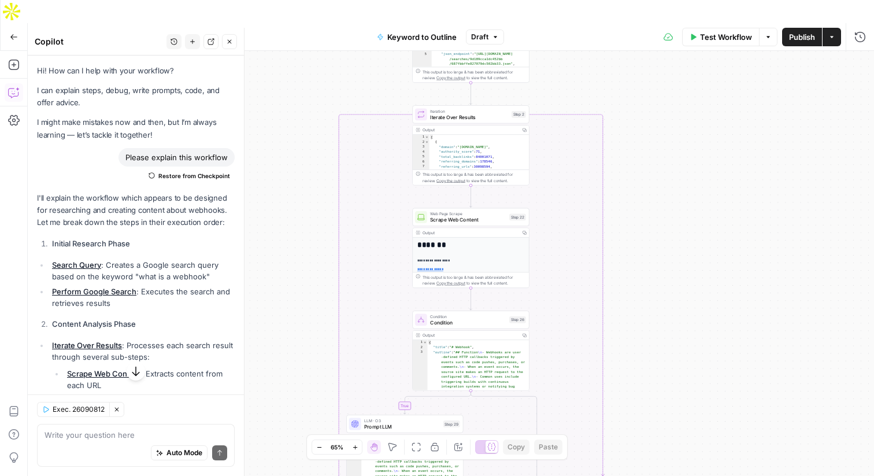
drag, startPoint x: 596, startPoint y: 72, endPoint x: 582, endPoint y: 20, distance: 53.9
click at [582, 23] on div "Go Back Keyword to Outline Draft Test Workflow Options Publish Actions Run Hist…" at bounding box center [437, 261] width 874 height 476
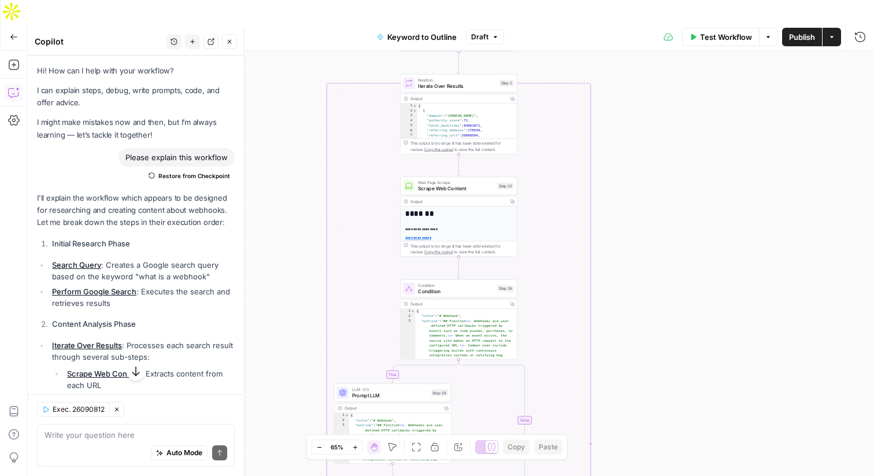
click at [356, 445] on icon "button" at bounding box center [355, 447] width 6 height 6
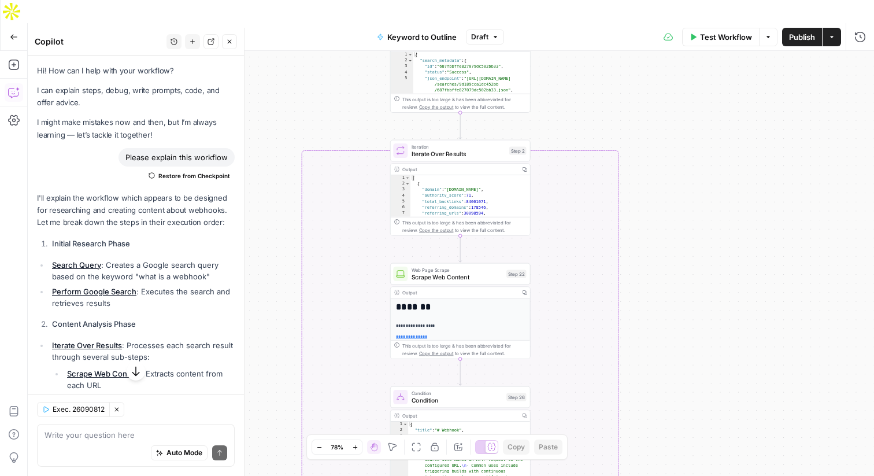
drag, startPoint x: 648, startPoint y: 93, endPoint x: 648, endPoint y: 200, distance: 107.0
click at [648, 200] on div "true false Workflow Set Inputs Inputs LLM · GPT-4o Search Query Step 40 Output …" at bounding box center [451, 275] width 847 height 448
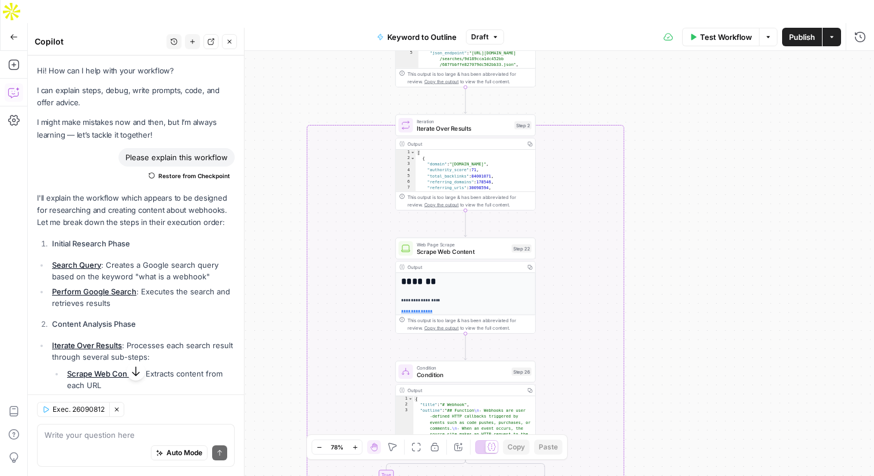
drag, startPoint x: 654, startPoint y: 193, endPoint x: 659, endPoint y: 165, distance: 28.4
click at [659, 165] on div "true false Workflow Set Inputs Inputs LLM · GPT-4o Search Query Step 40 Output …" at bounding box center [451, 275] width 847 height 448
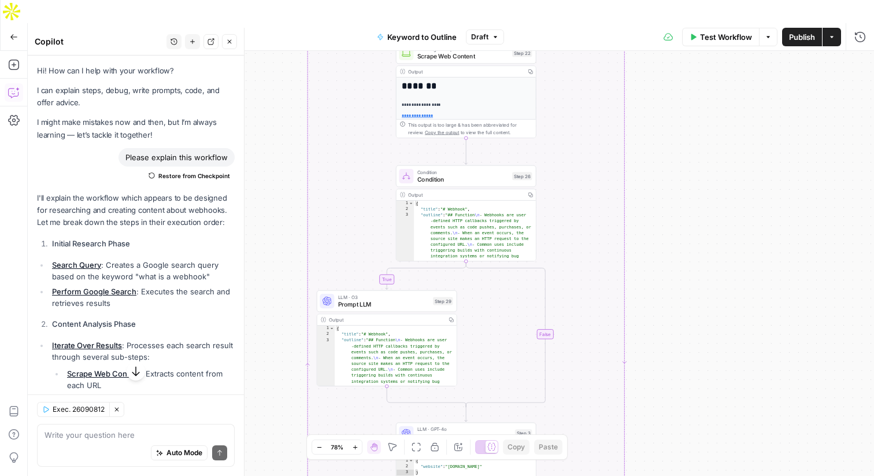
drag, startPoint x: 659, startPoint y: 165, endPoint x: 659, endPoint y: -33, distance: 197.8
click at [659, 0] on html "Webflow New Home Cluby Insights Opportunities Webflow Insights Opportunities Yo…" at bounding box center [437, 238] width 874 height 476
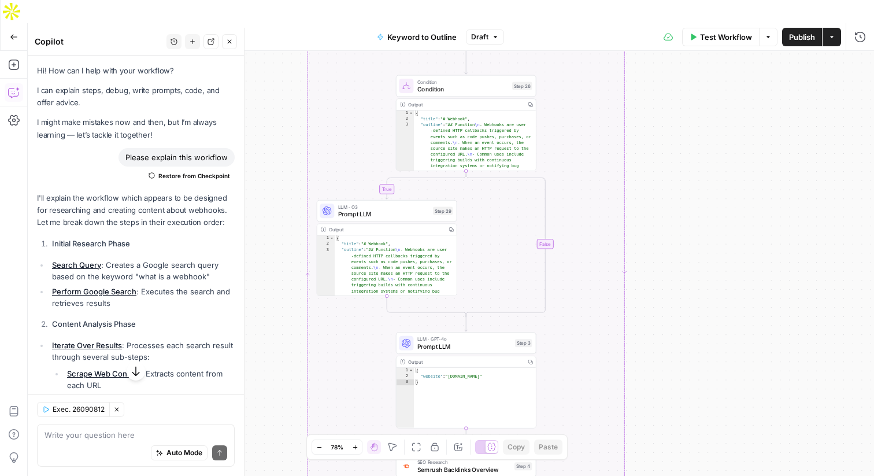
drag, startPoint x: 632, startPoint y: 146, endPoint x: 638, endPoint y: 20, distance: 126.8
click at [638, 23] on div "Go Back Keyword to Outline Draft Test Workflow Options Publish Actions Run Hist…" at bounding box center [437, 261] width 874 height 476
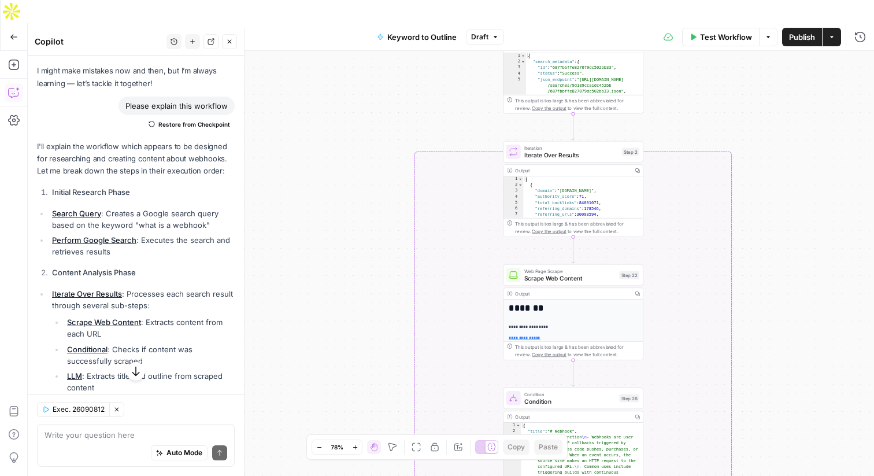
scroll to position [61, 0]
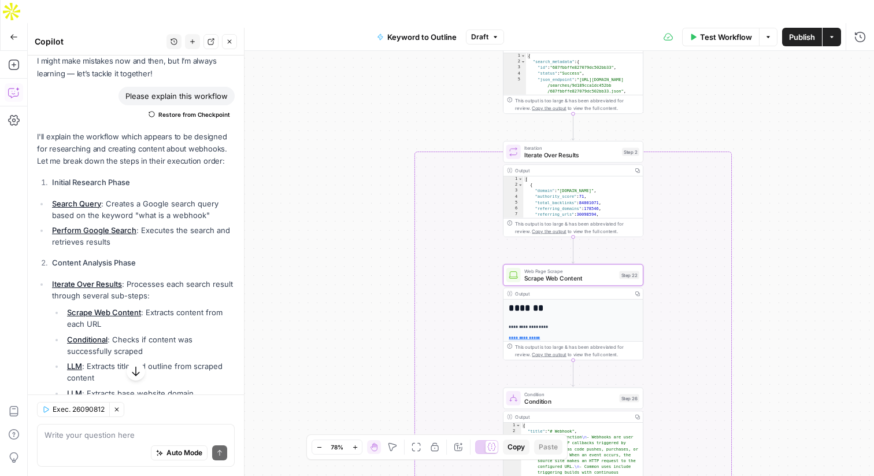
click at [79, 313] on link "Scrape Web Content" at bounding box center [104, 312] width 74 height 9
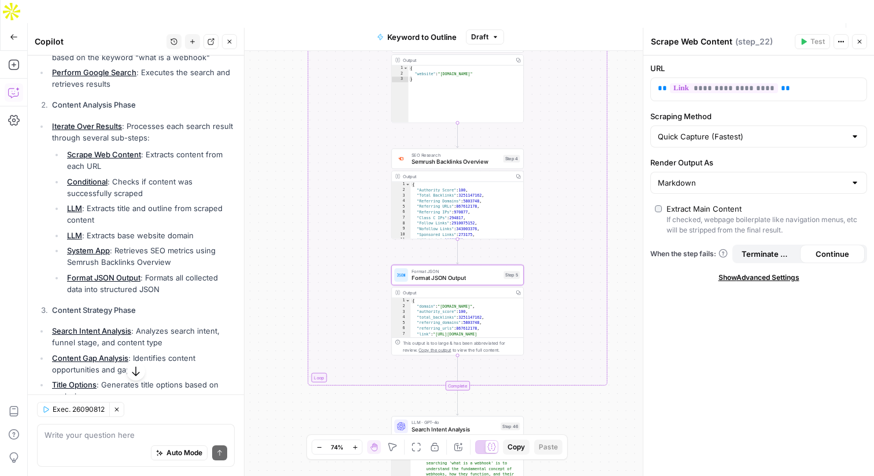
scroll to position [226, 0]
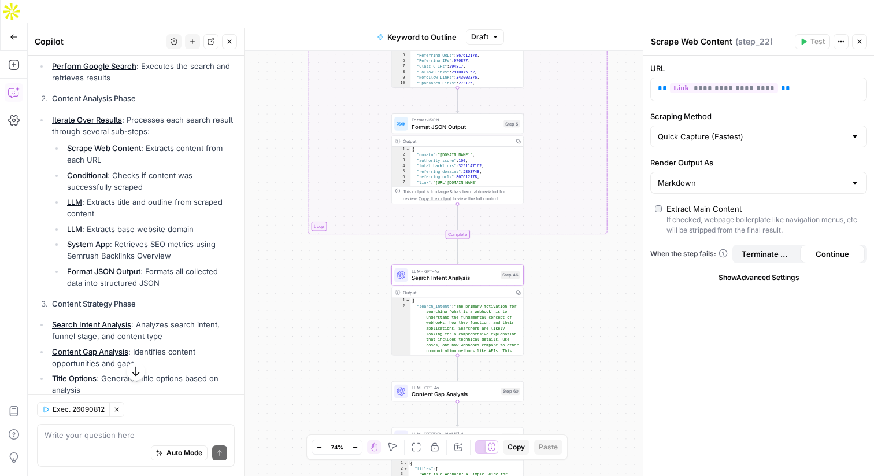
click at [77, 324] on link "Search Intent Analysis" at bounding box center [91, 324] width 79 height 9
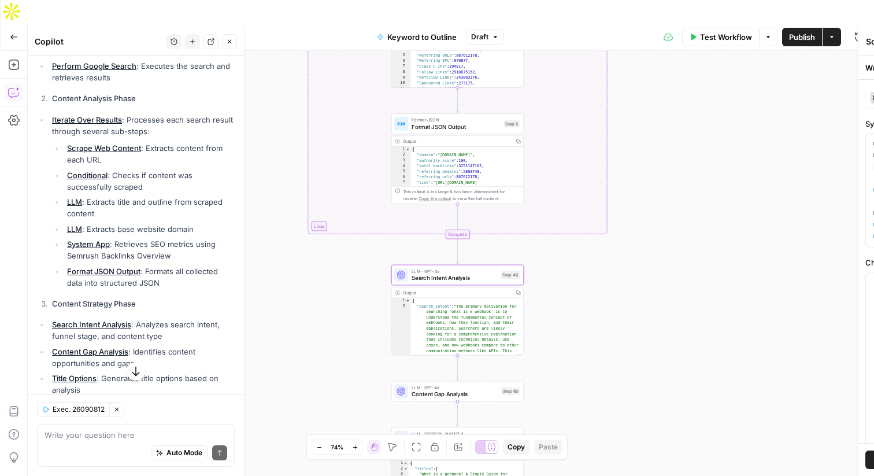
type textarea "Search Intent Analysis"
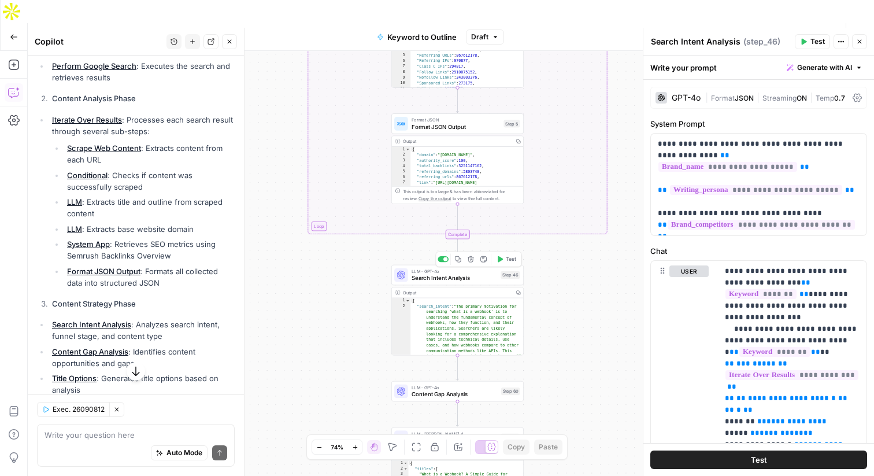
click at [451, 274] on span "Search Intent Analysis" at bounding box center [455, 278] width 86 height 9
click at [760, 151] on p "**********" at bounding box center [759, 184] width 202 height 93
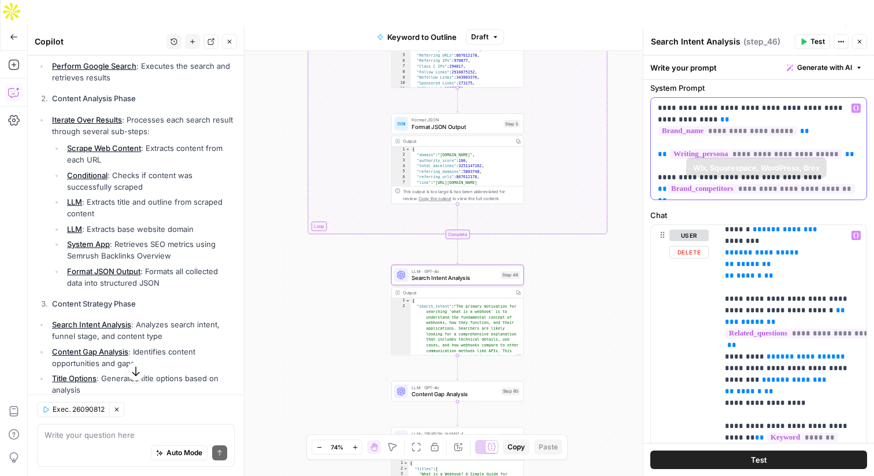
scroll to position [0, 0]
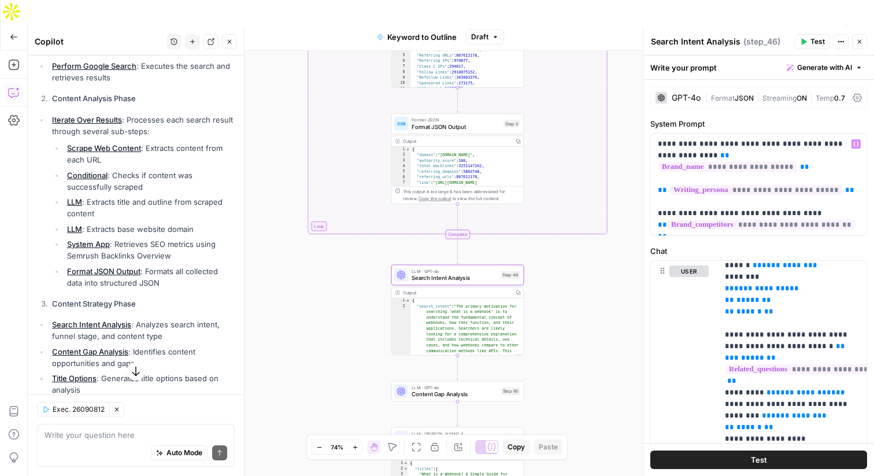
click at [681, 97] on div "GPT-4o" at bounding box center [686, 98] width 29 height 8
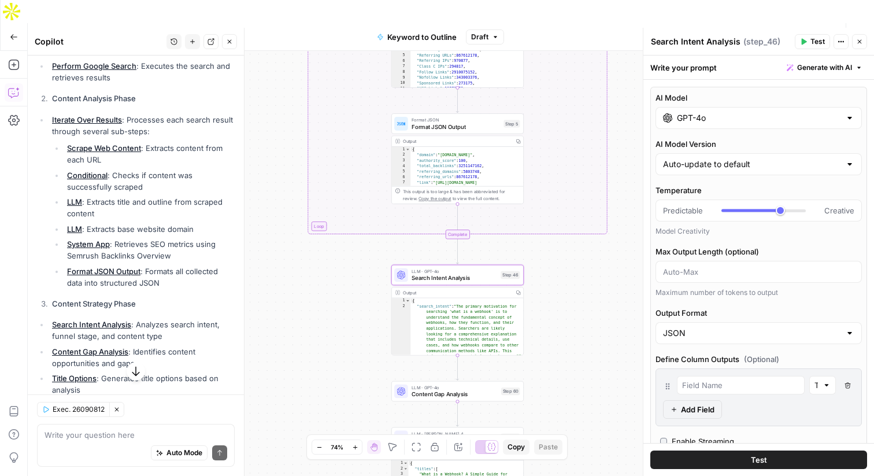
click at [711, 117] on input "GPT-4o" at bounding box center [759, 118] width 164 height 12
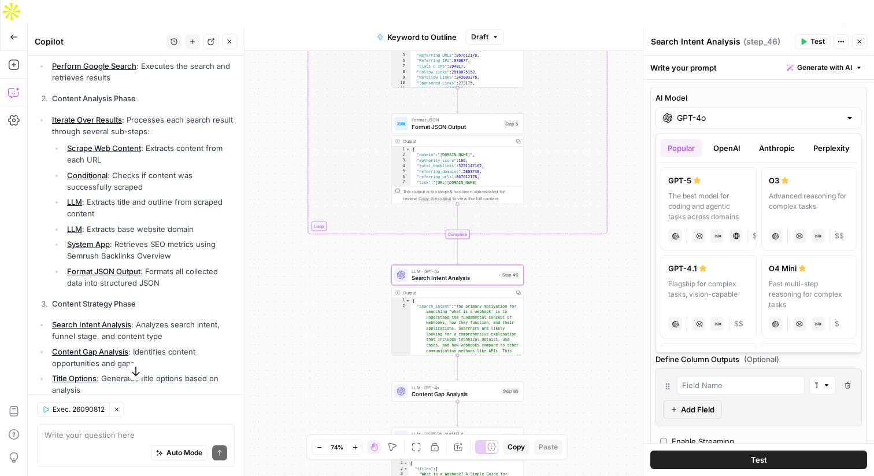
click at [733, 145] on button "OpenAI" at bounding box center [727, 148] width 41 height 19
click at [787, 150] on button "Anthropic" at bounding box center [777, 148] width 50 height 19
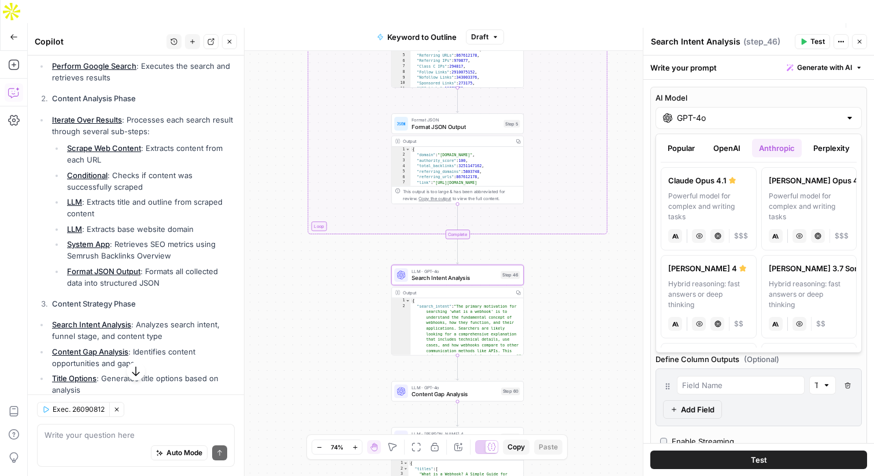
click at [826, 150] on button "Perplexity" at bounding box center [832, 148] width 50 height 19
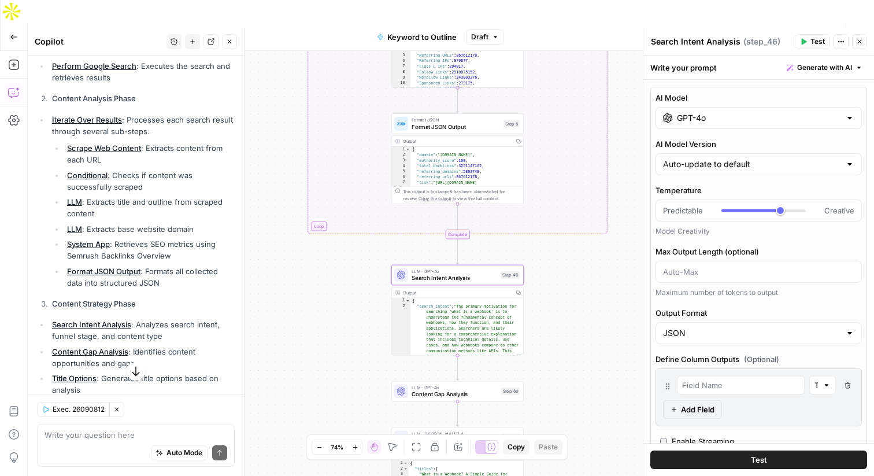
click at [861, 44] on icon "button" at bounding box center [860, 41] width 7 height 7
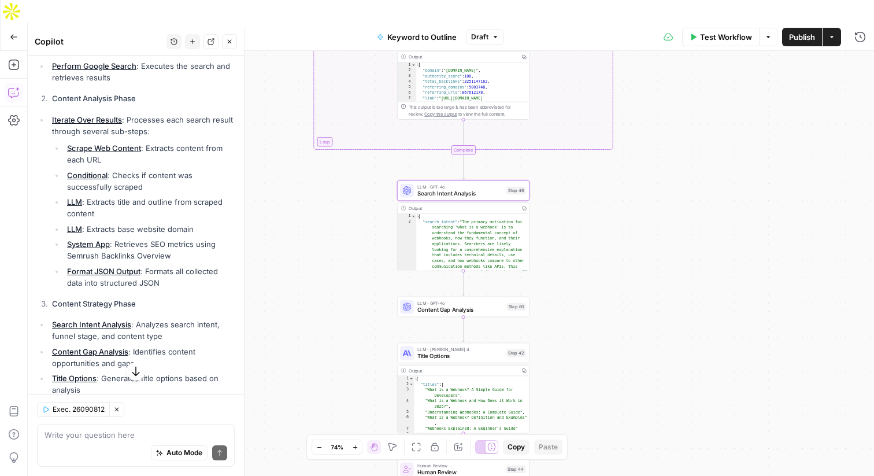
drag, startPoint x: 573, startPoint y: 238, endPoint x: 578, endPoint y: 153, distance: 84.6
click at [578, 153] on div "true false Workflow Set Inputs Inputs LLM · GPT-4o Search Query Step 40 Output …" at bounding box center [451, 275] width 847 height 448
click at [439, 305] on span "Content Gap Analysis" at bounding box center [461, 309] width 86 height 9
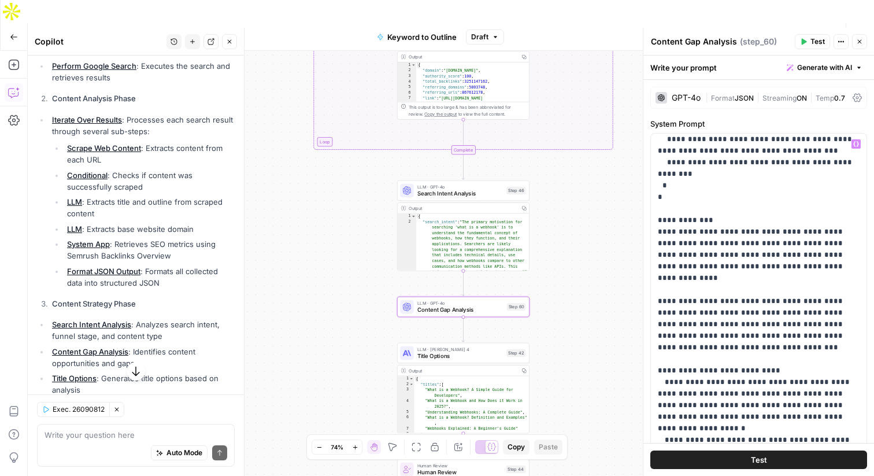
scroll to position [290, 0]
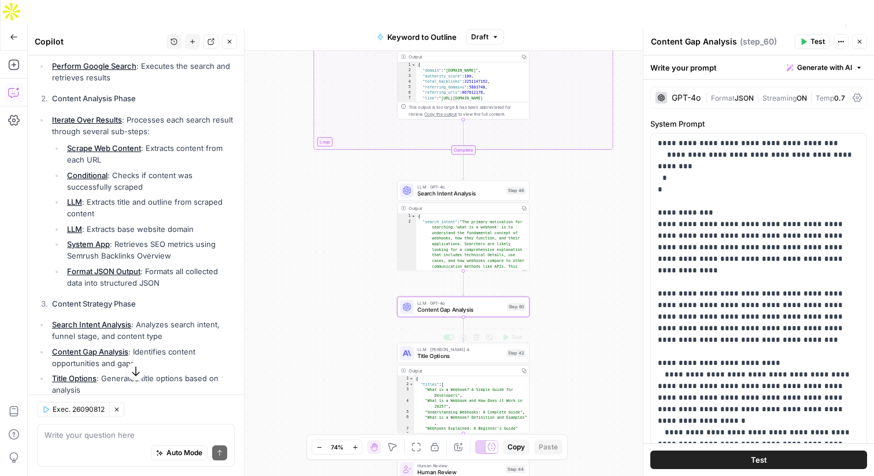
click at [431, 352] on span "Title Options" at bounding box center [461, 356] width 86 height 9
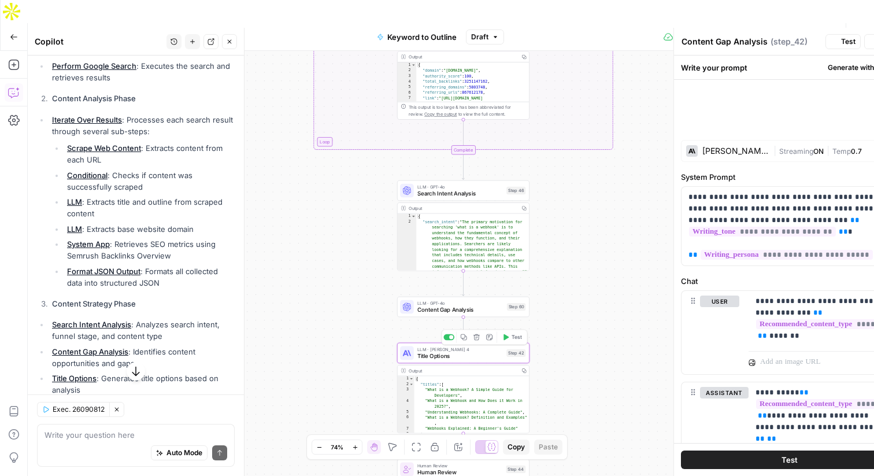
type textarea "Title Options"
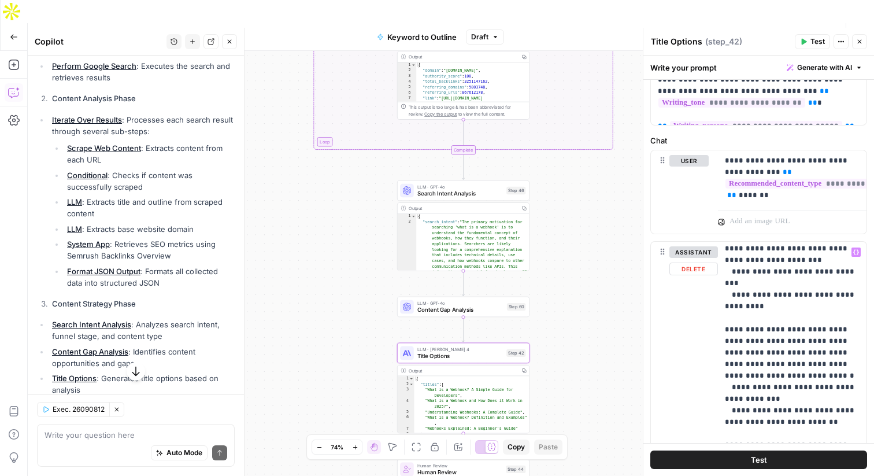
scroll to position [120, 0]
click at [15, 60] on icon "button" at bounding box center [13, 65] width 10 height 10
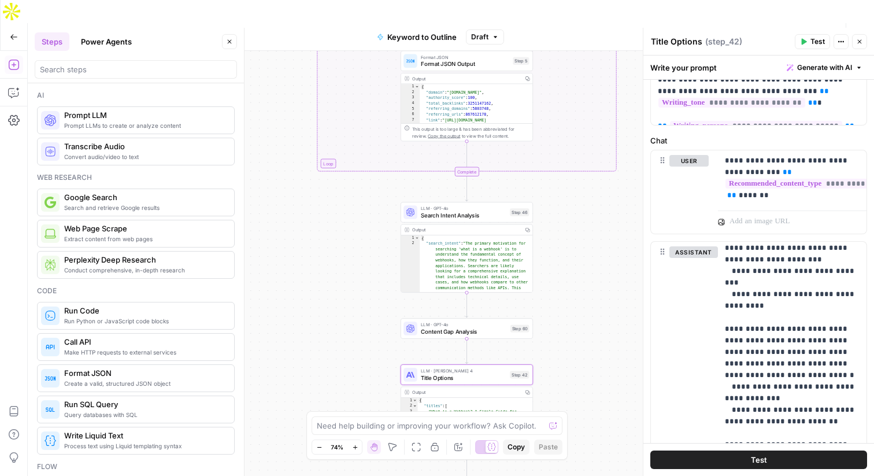
click at [143, 211] on span "Search and retrieve Google results" at bounding box center [144, 207] width 161 height 9
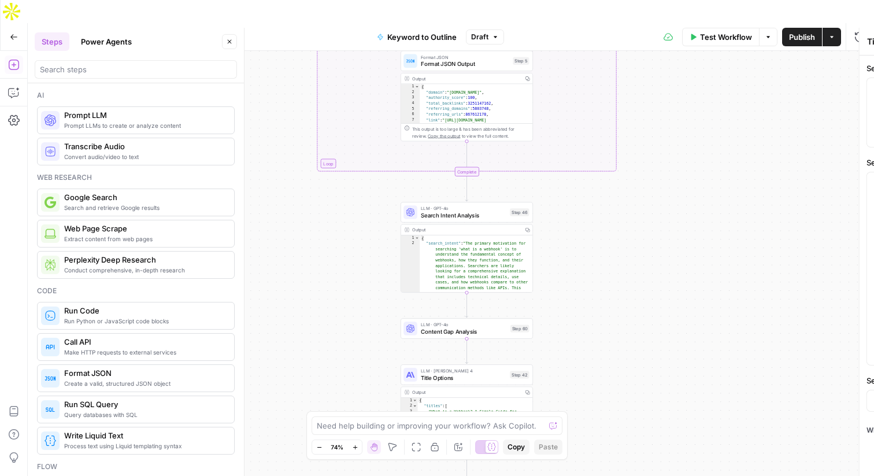
type textarea "Google Search"
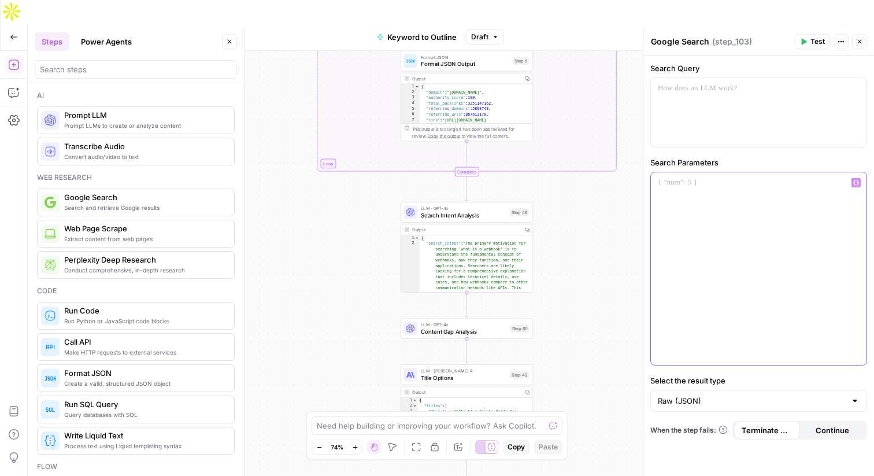
click at [686, 187] on p at bounding box center [759, 183] width 202 height 12
click at [855, 181] on icon "button" at bounding box center [857, 183] width 6 height 6
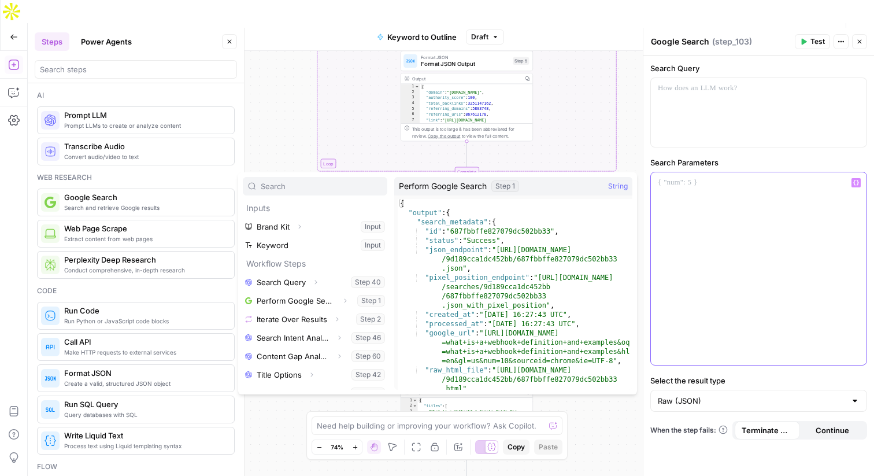
click at [761, 212] on div at bounding box center [759, 268] width 216 height 193
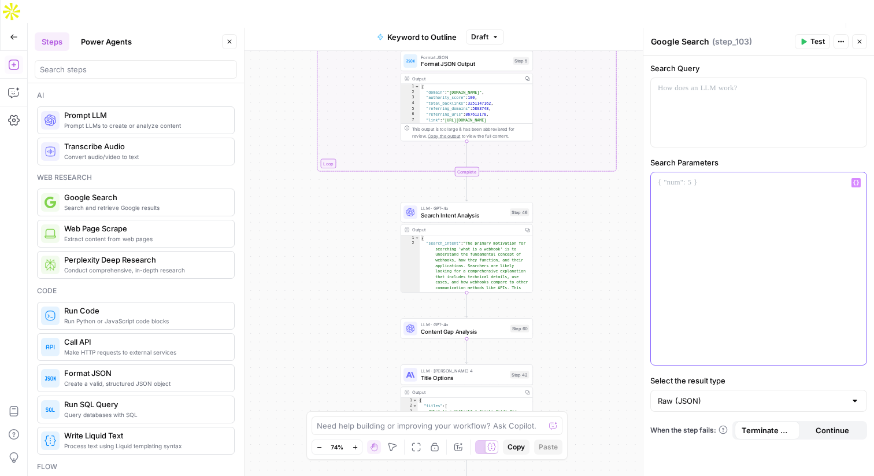
click at [696, 188] on p at bounding box center [759, 183] width 202 height 12
click at [859, 39] on icon "button" at bounding box center [860, 41] width 7 height 7
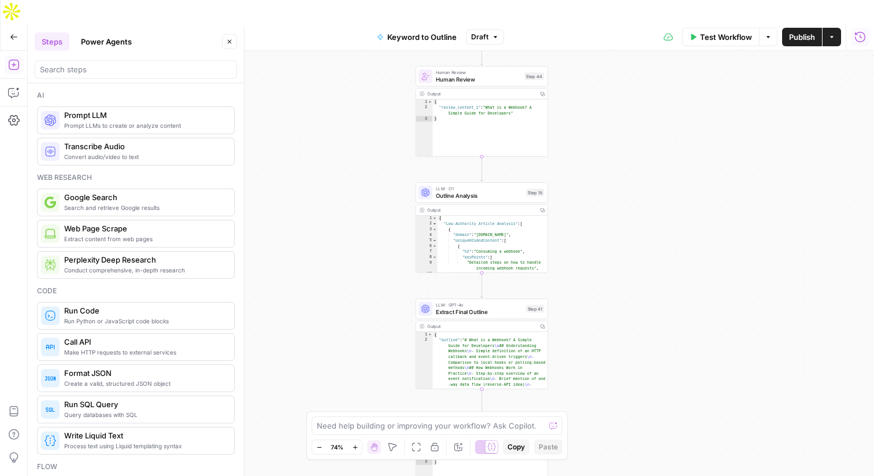
drag, startPoint x: 640, startPoint y: 243, endPoint x: 633, endPoint y: -64, distance: 306.6
click at [633, 0] on html "Webflow New Home Cluby Insights Opportunities Webflow Insights Opportunities Yo…" at bounding box center [437, 238] width 874 height 476
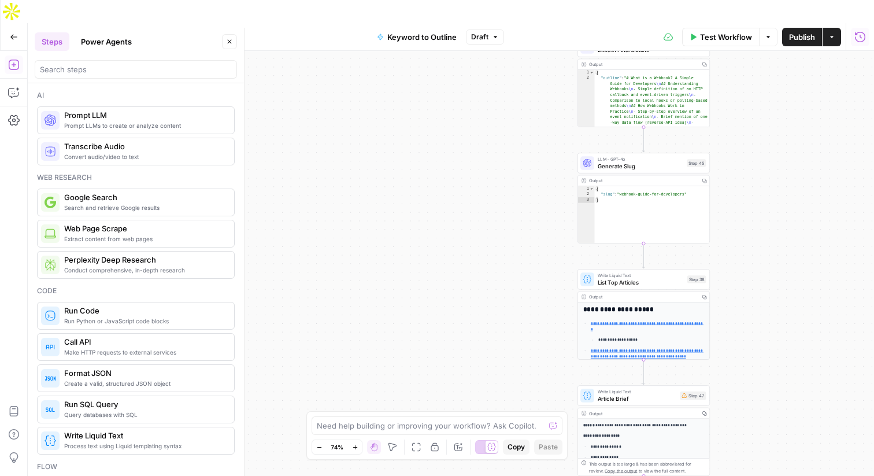
drag, startPoint x: 580, startPoint y: 217, endPoint x: 755, endPoint y: -69, distance: 336.0
click at [755, 0] on html "Webflow New Home Cluby Insights Opportunities Webflow Insights Opportunities Yo…" at bounding box center [437, 238] width 874 height 476
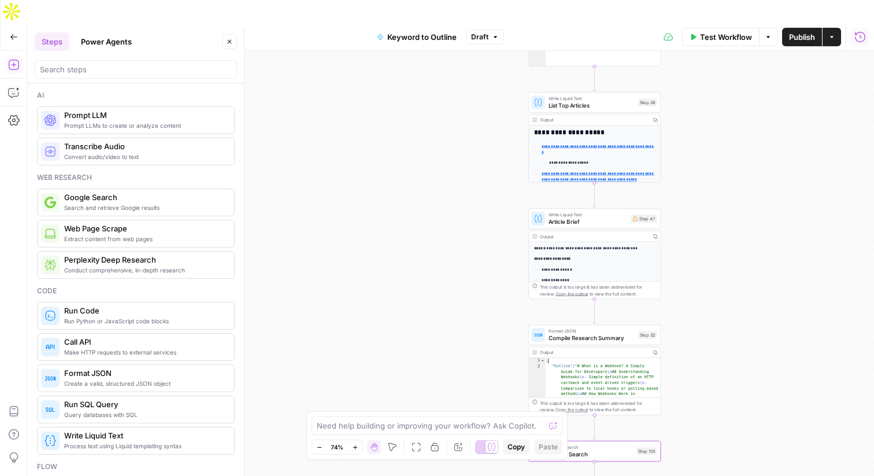
drag, startPoint x: 775, startPoint y: 130, endPoint x: 708, endPoint y: -35, distance: 177.4
click at [708, 0] on html "Webflow New Home Cluby Insights Opportunities Webflow Insights Opportunities Yo…" at bounding box center [437, 238] width 874 height 476
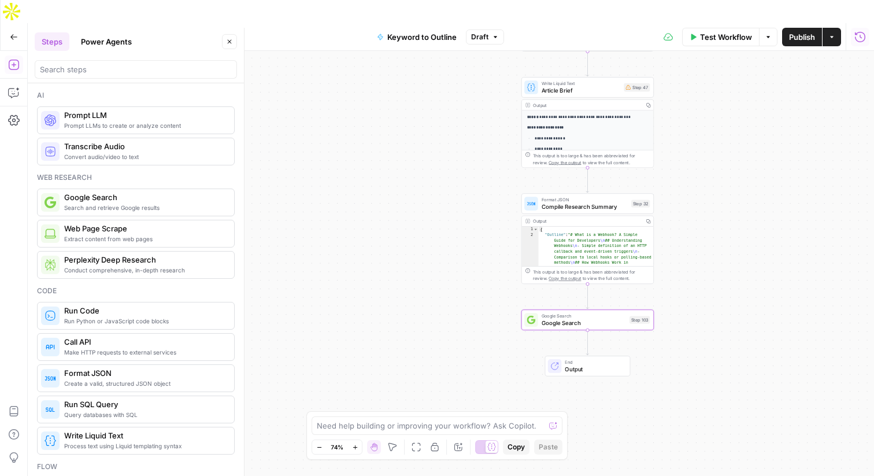
drag, startPoint x: 706, startPoint y: 187, endPoint x: 703, endPoint y: 86, distance: 101.2
click at [703, 86] on div "true false Workflow Set Inputs Inputs LLM · GPT-4o Search Query Step 40 Output …" at bounding box center [451, 275] width 847 height 448
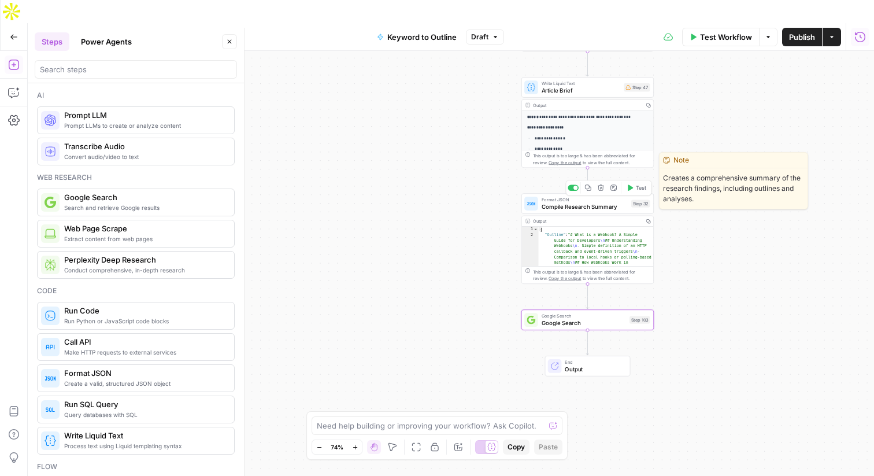
click at [603, 202] on span "Compile Research Summary" at bounding box center [585, 206] width 86 height 9
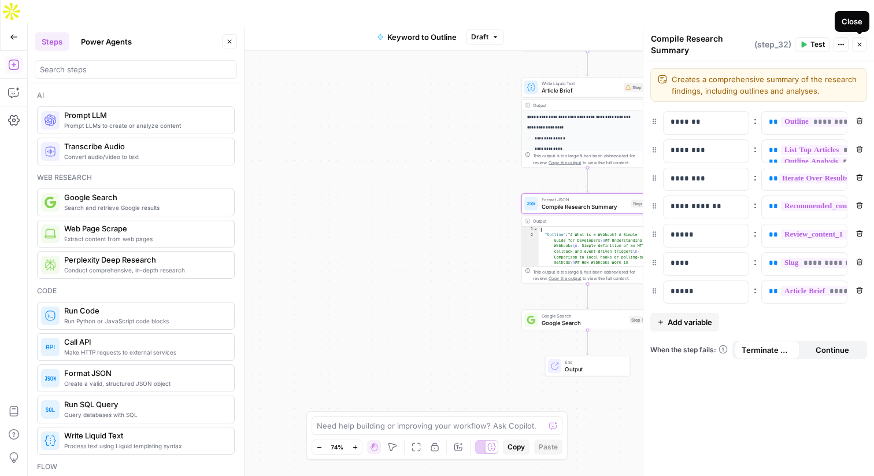
click at [860, 45] on icon "button" at bounding box center [860, 44] width 7 height 7
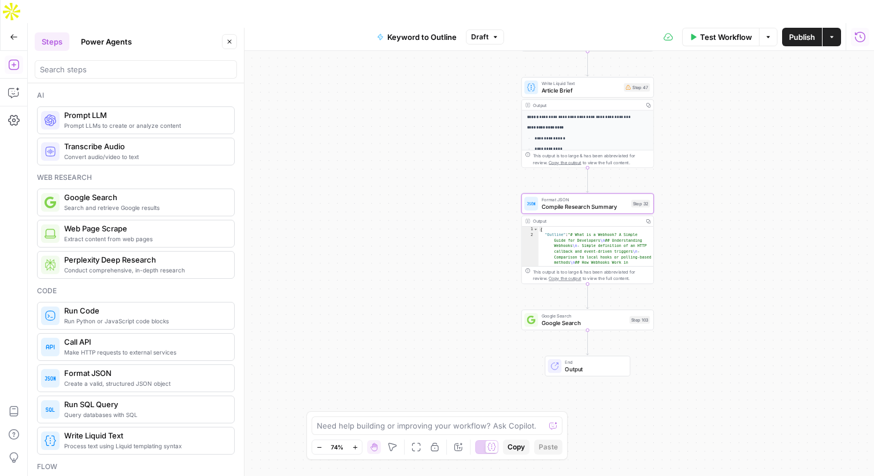
click at [117, 42] on button "Power Agents" at bounding box center [106, 41] width 65 height 19
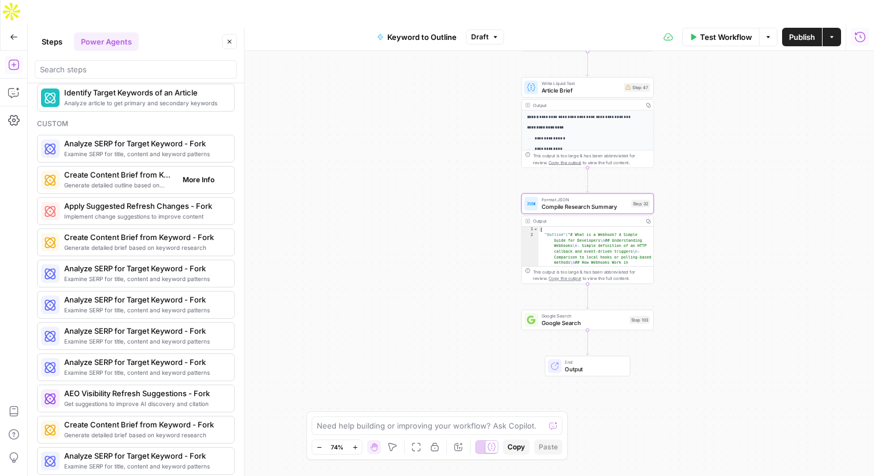
scroll to position [0, 0]
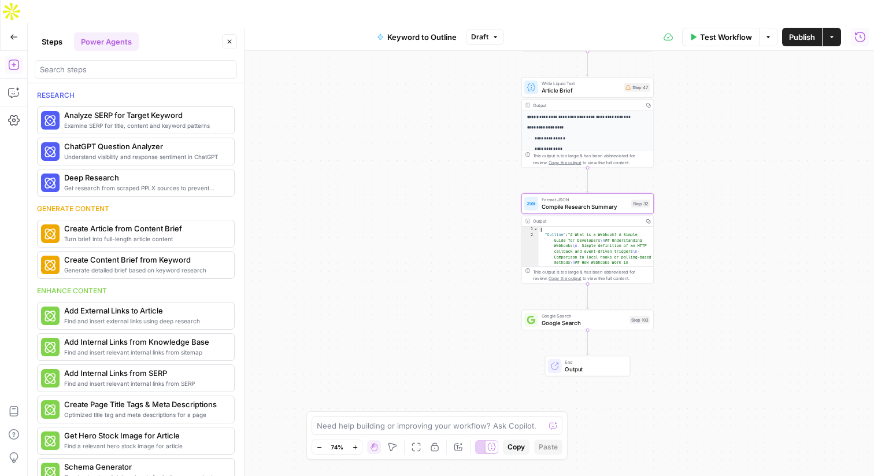
click at [44, 38] on button "Steps" at bounding box center [52, 41] width 35 height 19
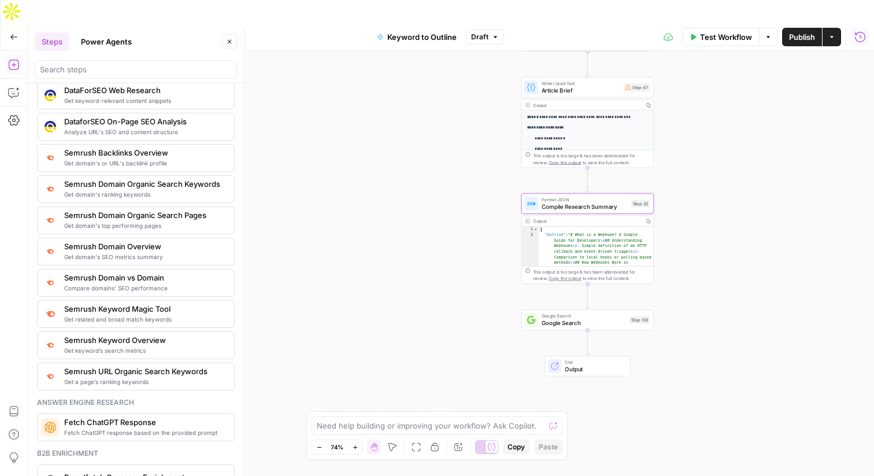
scroll to position [1255, 0]
